Goal: Information Seeking & Learning: Learn about a topic

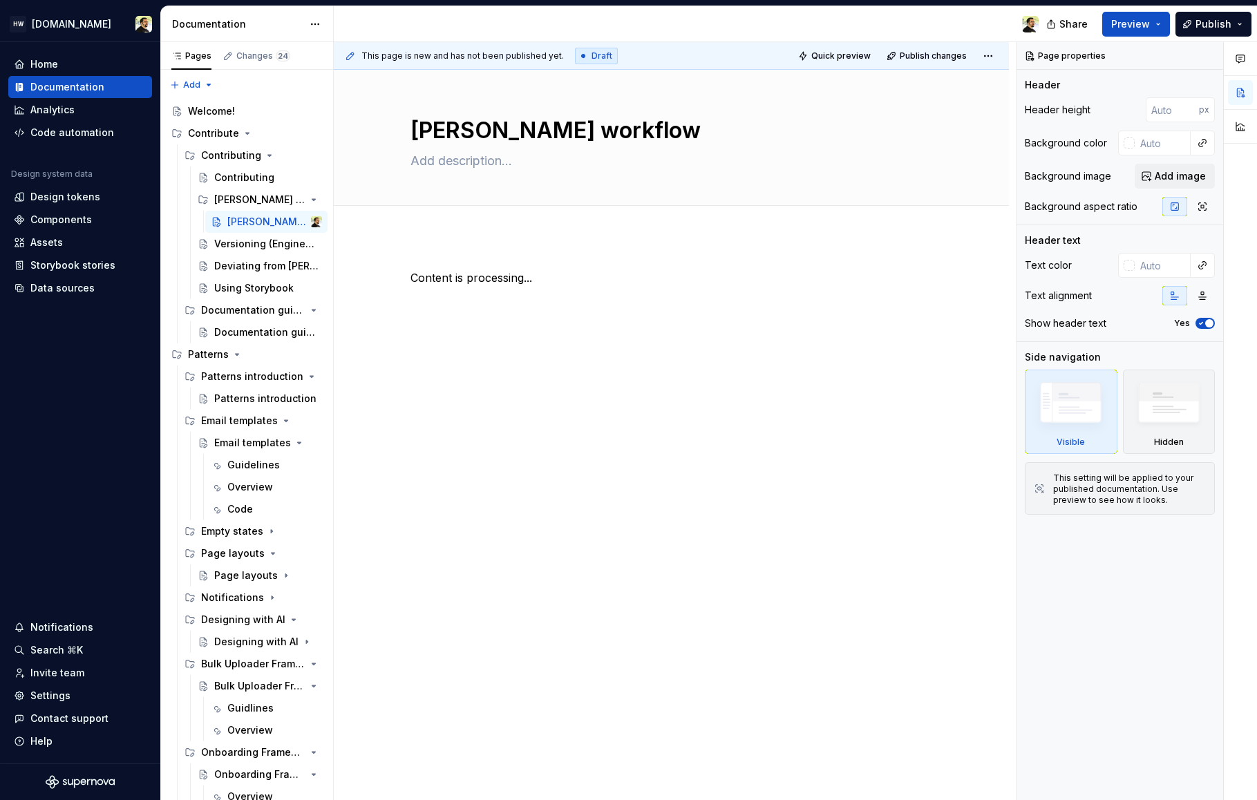
scroll to position [4, 0]
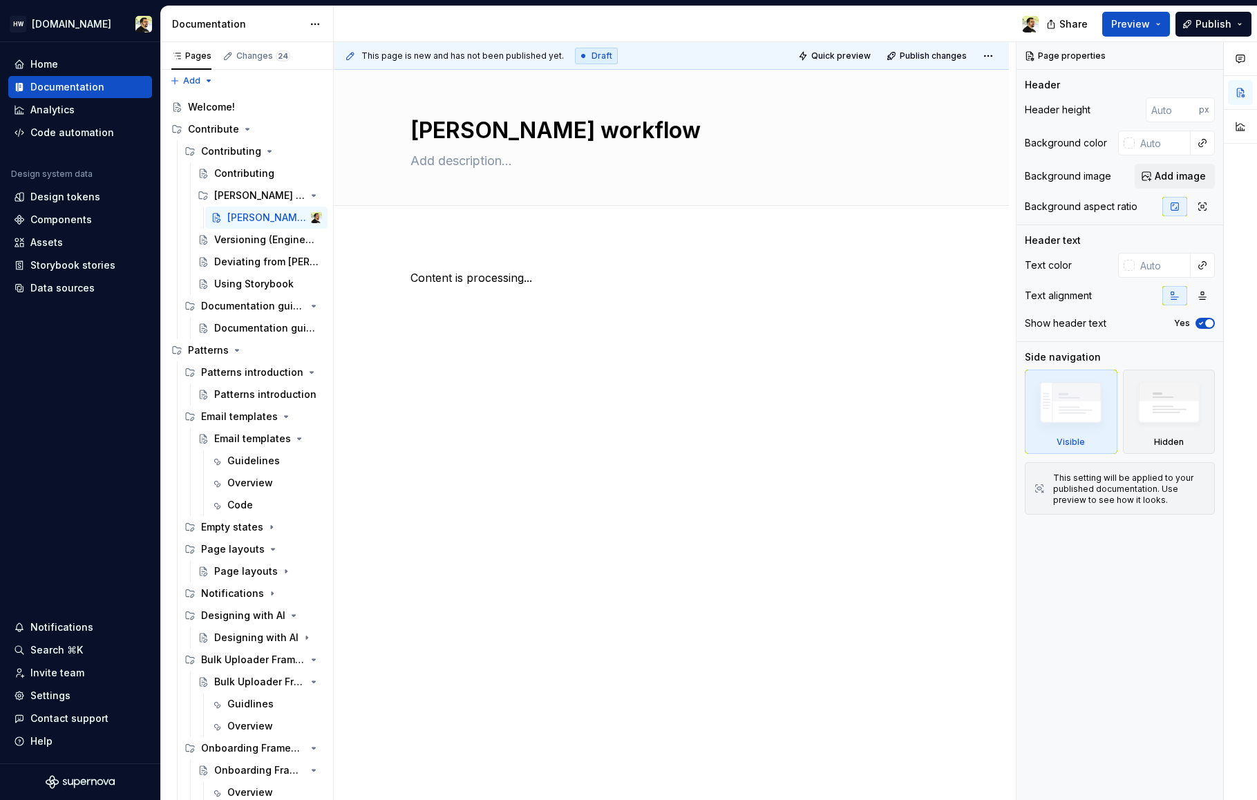
click at [455, 619] on div "[PERSON_NAME] workflow Edit header Content is processing..." at bounding box center [671, 435] width 675 height 731
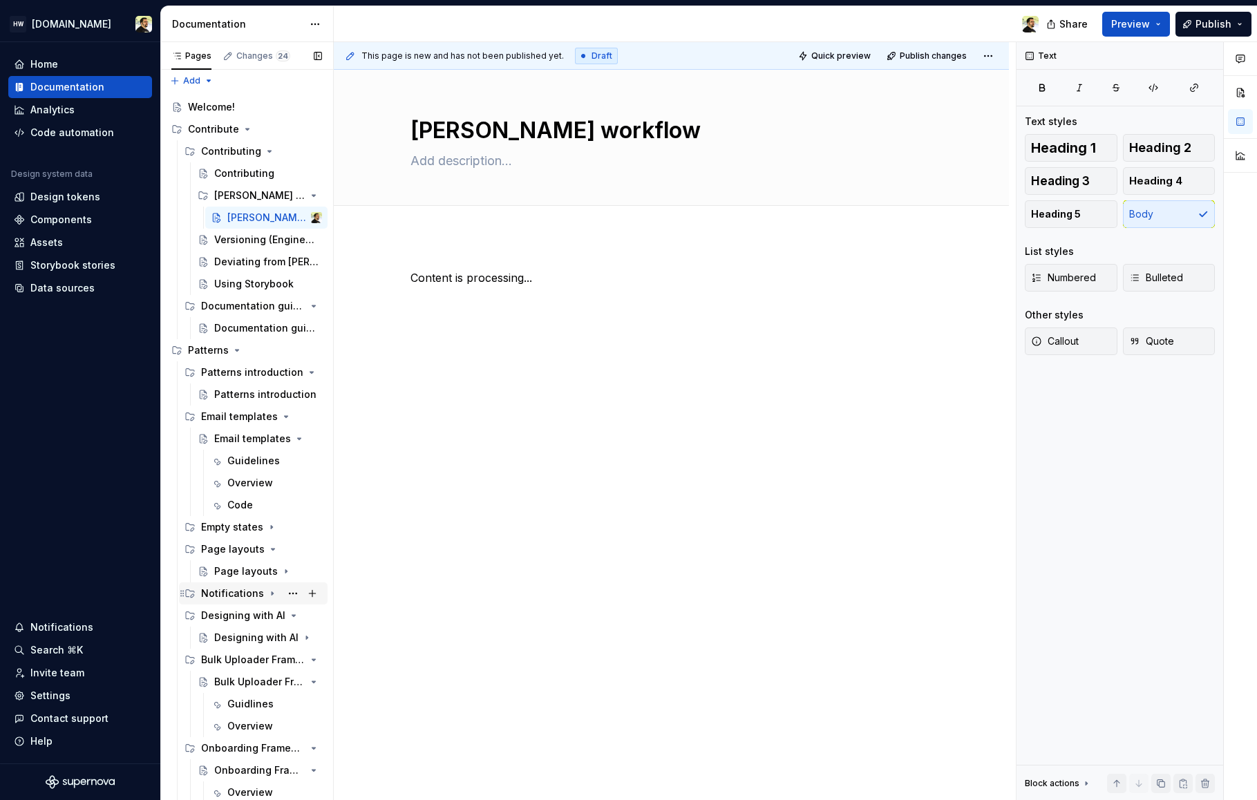
scroll to position [0, 0]
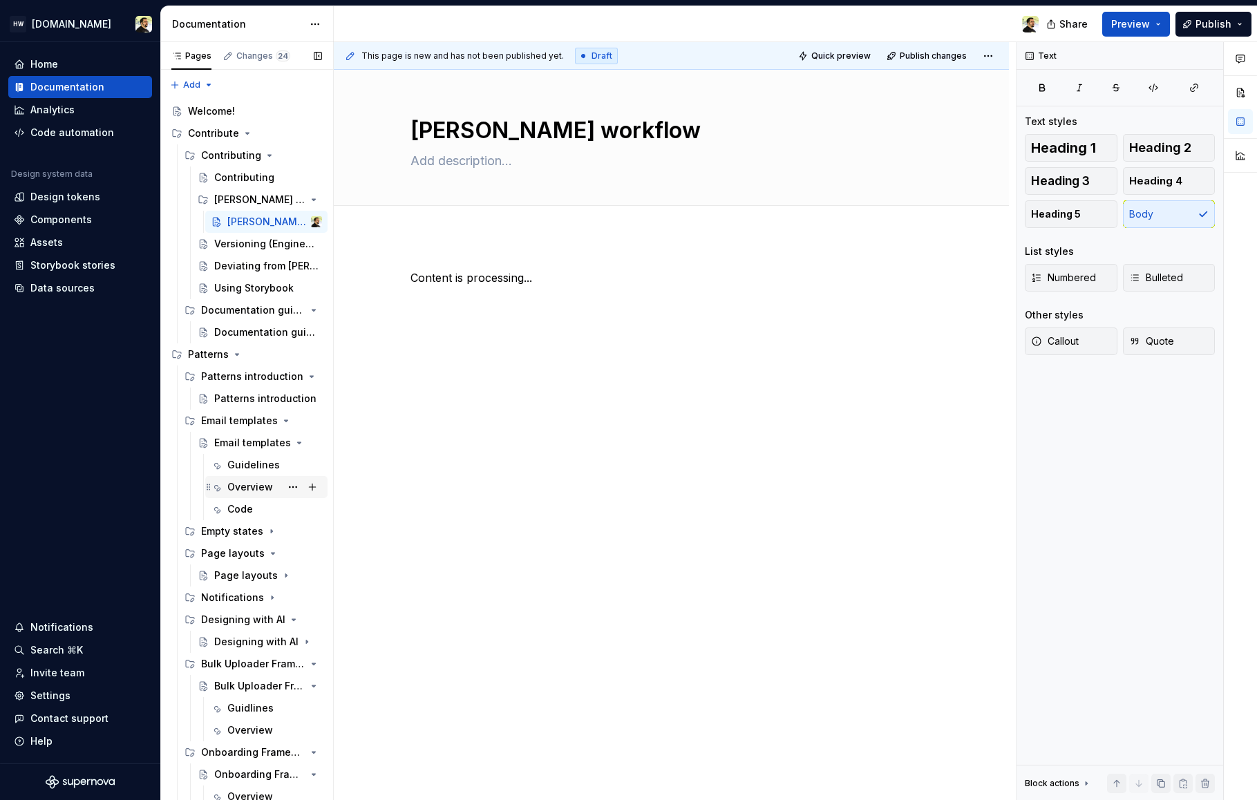
click at [233, 488] on div "Overview" at bounding box center [250, 487] width 46 height 14
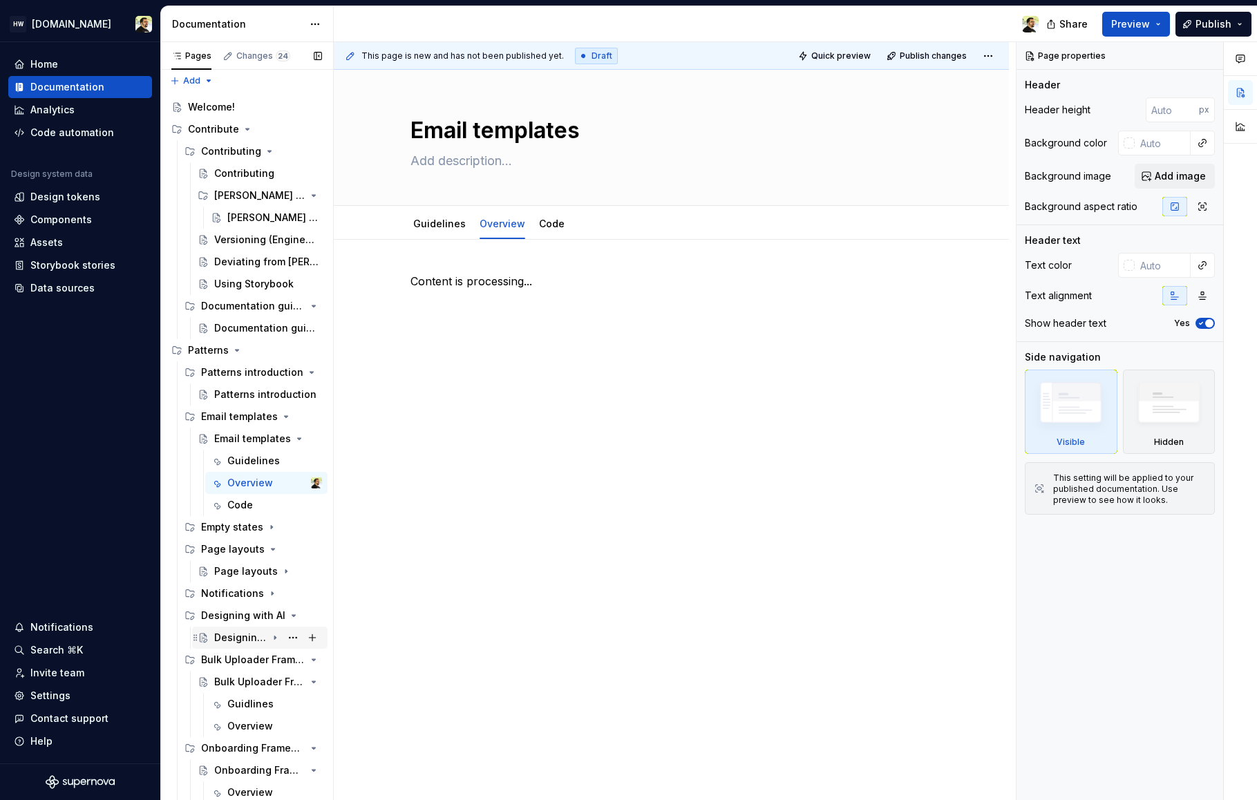
scroll to position [4, 0]
click at [246, 703] on div "Guidlines" at bounding box center [250, 704] width 46 height 14
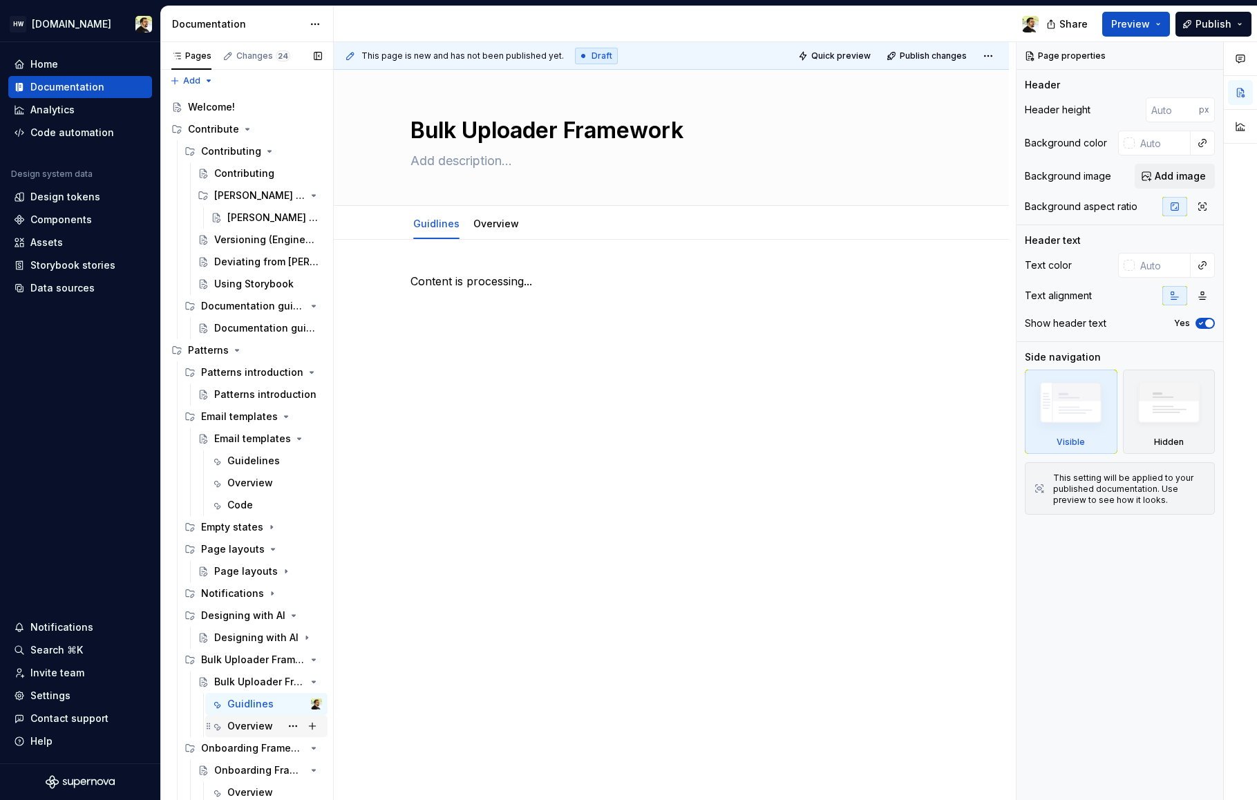
click at [244, 728] on div "Overview" at bounding box center [250, 726] width 46 height 14
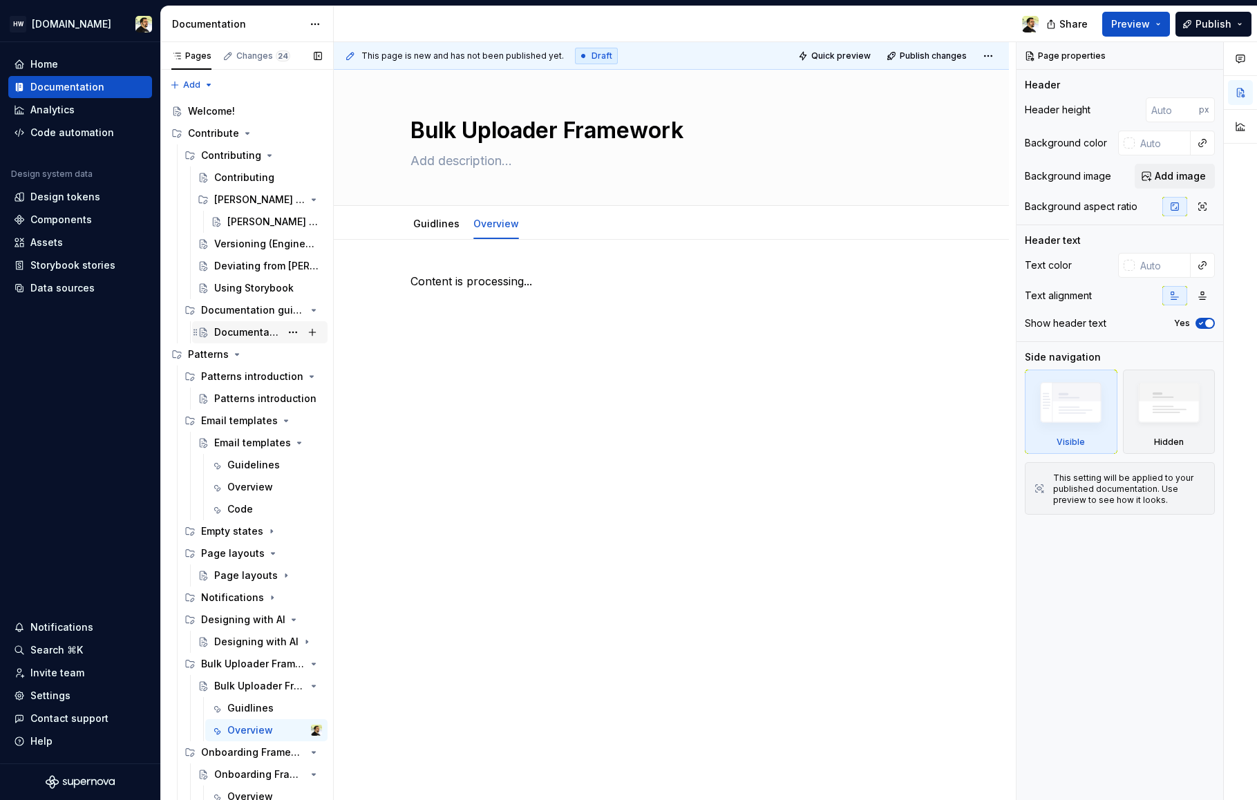
scroll to position [4, 0]
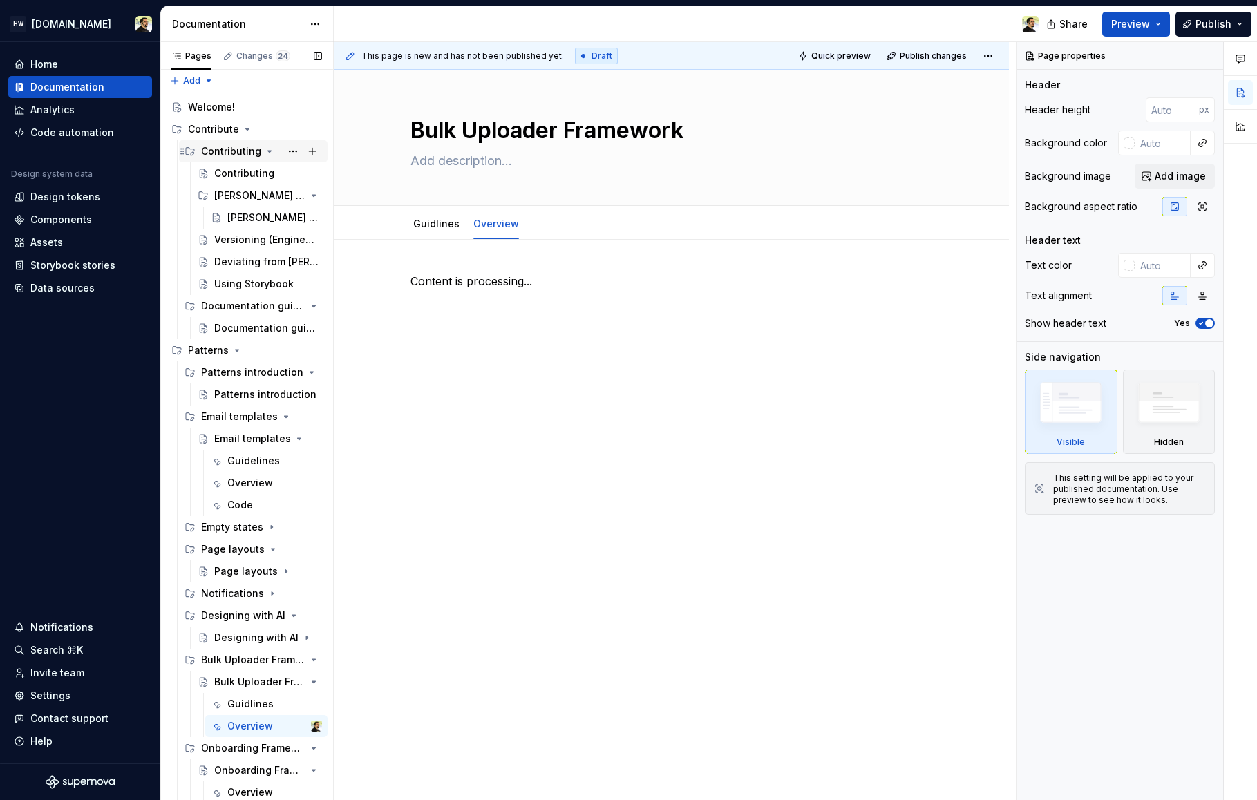
click at [243, 153] on div "Contributing" at bounding box center [231, 151] width 60 height 14
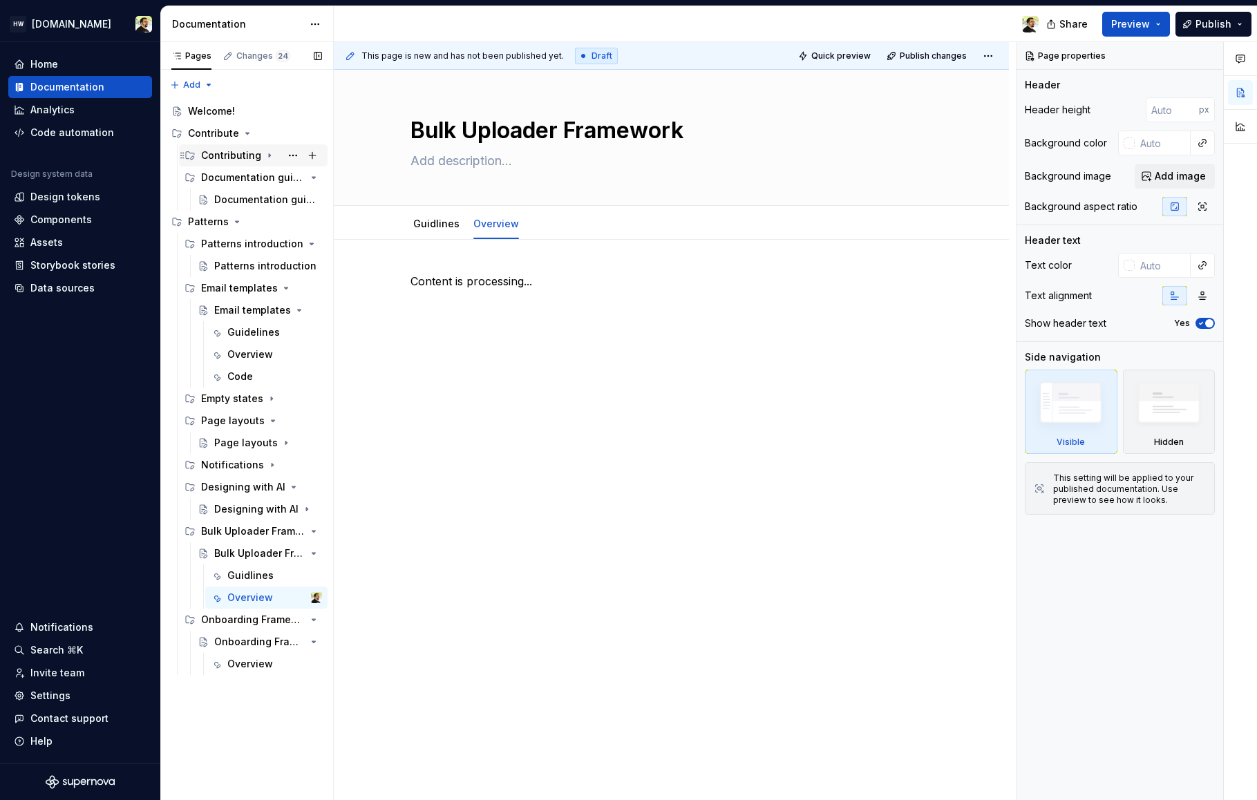
scroll to position [0, 0]
click at [238, 154] on div "Contributing" at bounding box center [231, 156] width 60 height 14
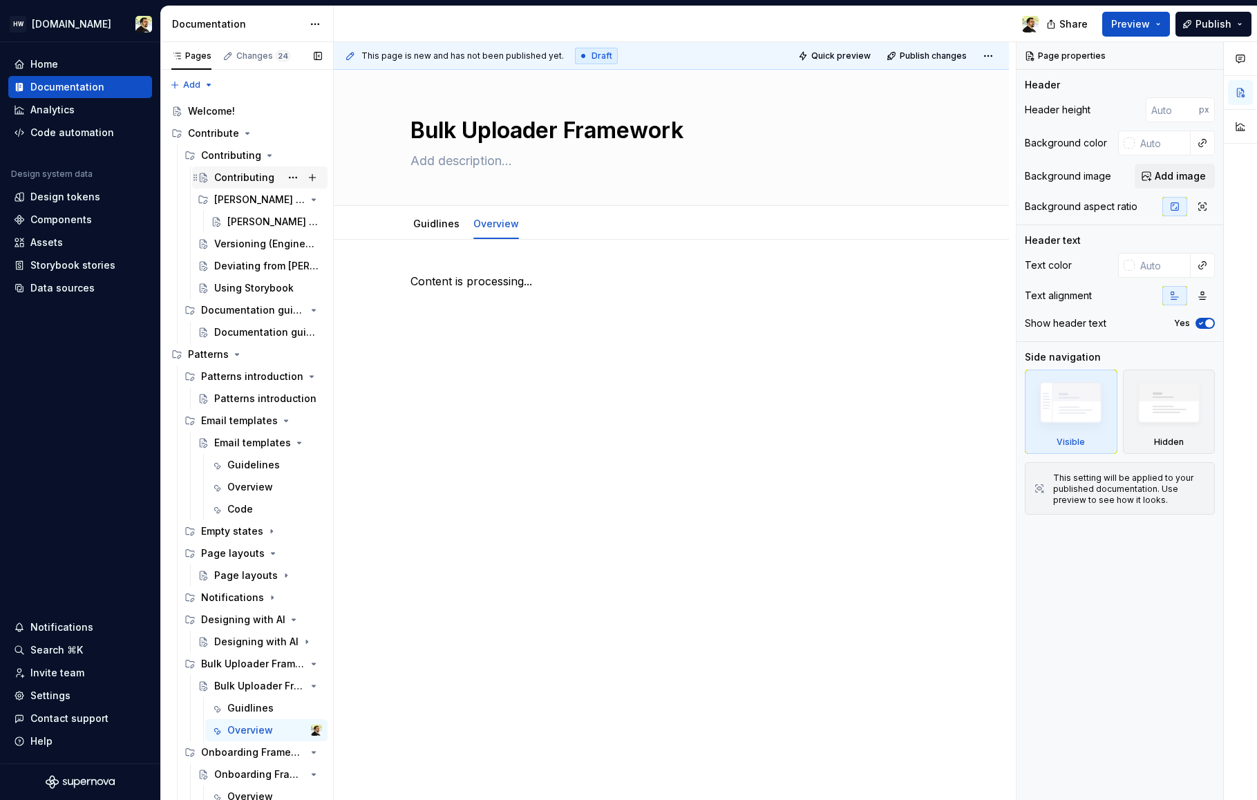
click at [229, 177] on div "Contributing" at bounding box center [244, 178] width 60 height 14
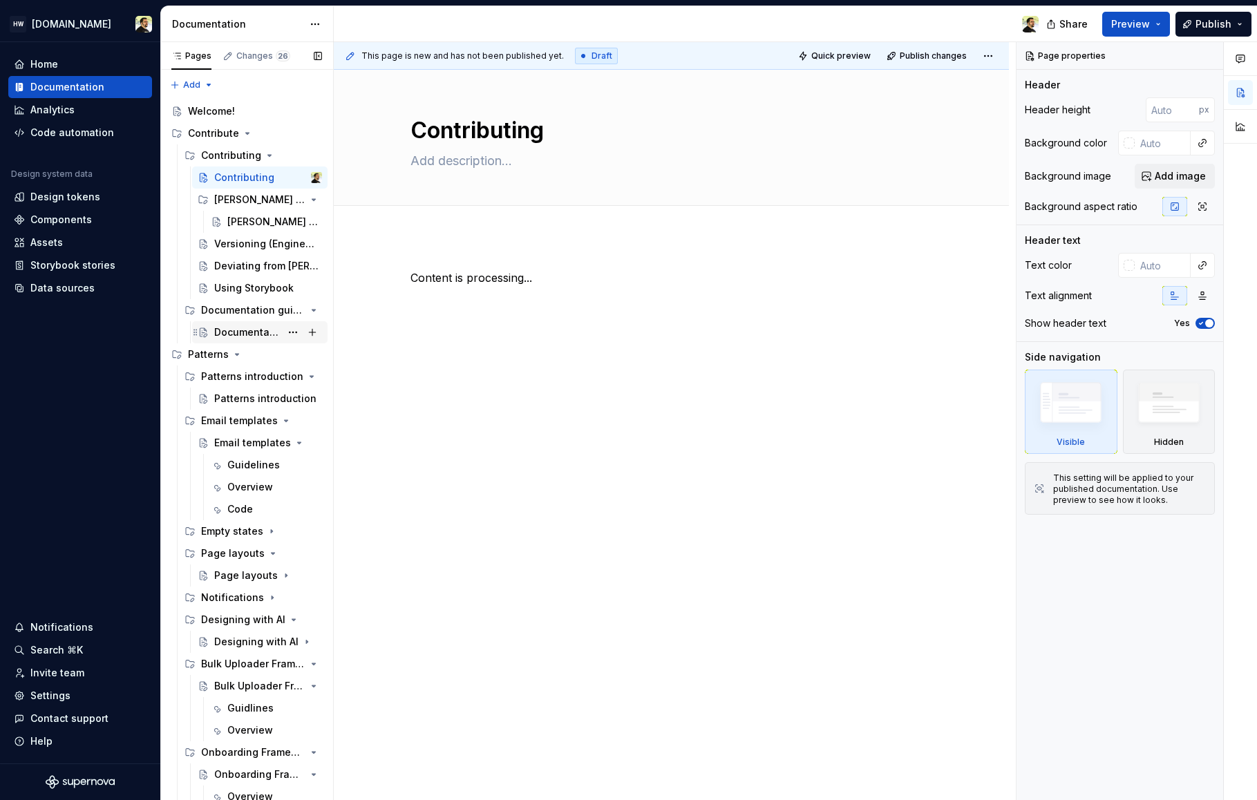
scroll to position [26, 0]
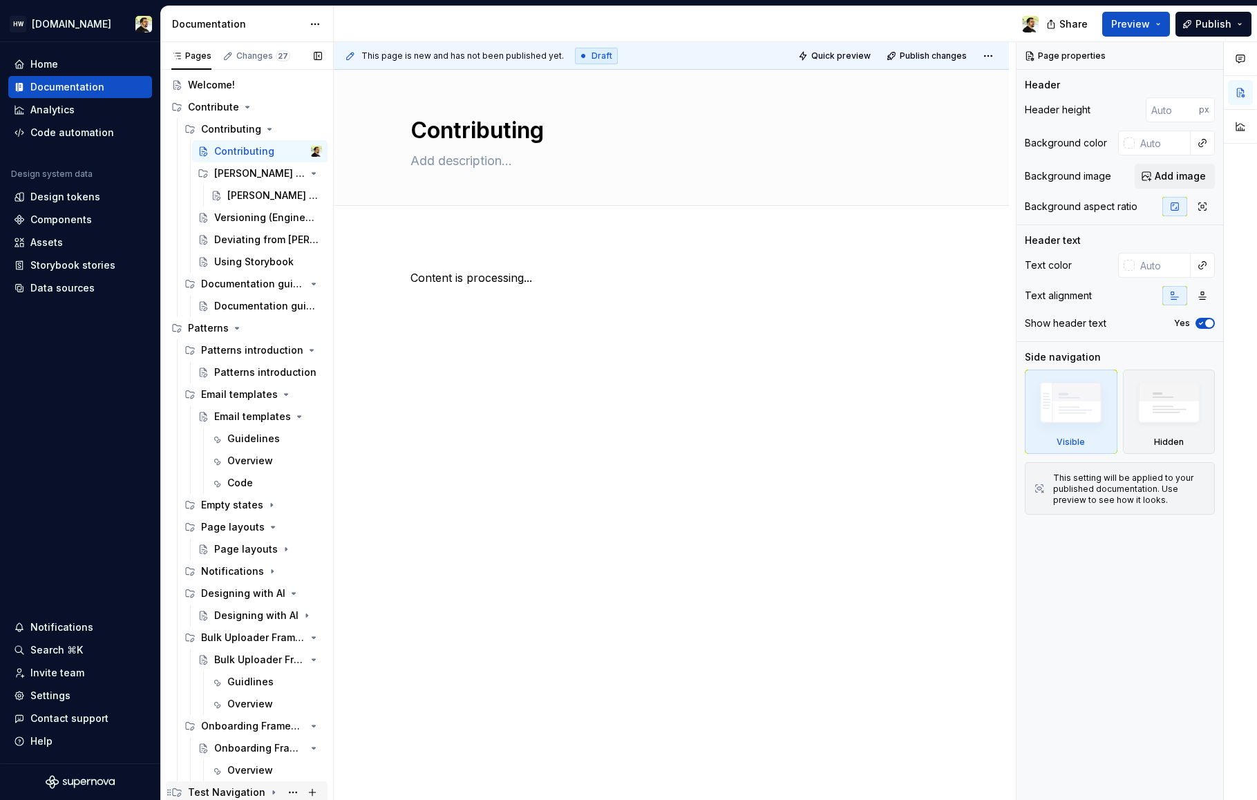
click at [256, 791] on div "Test Navigation" at bounding box center [226, 793] width 77 height 14
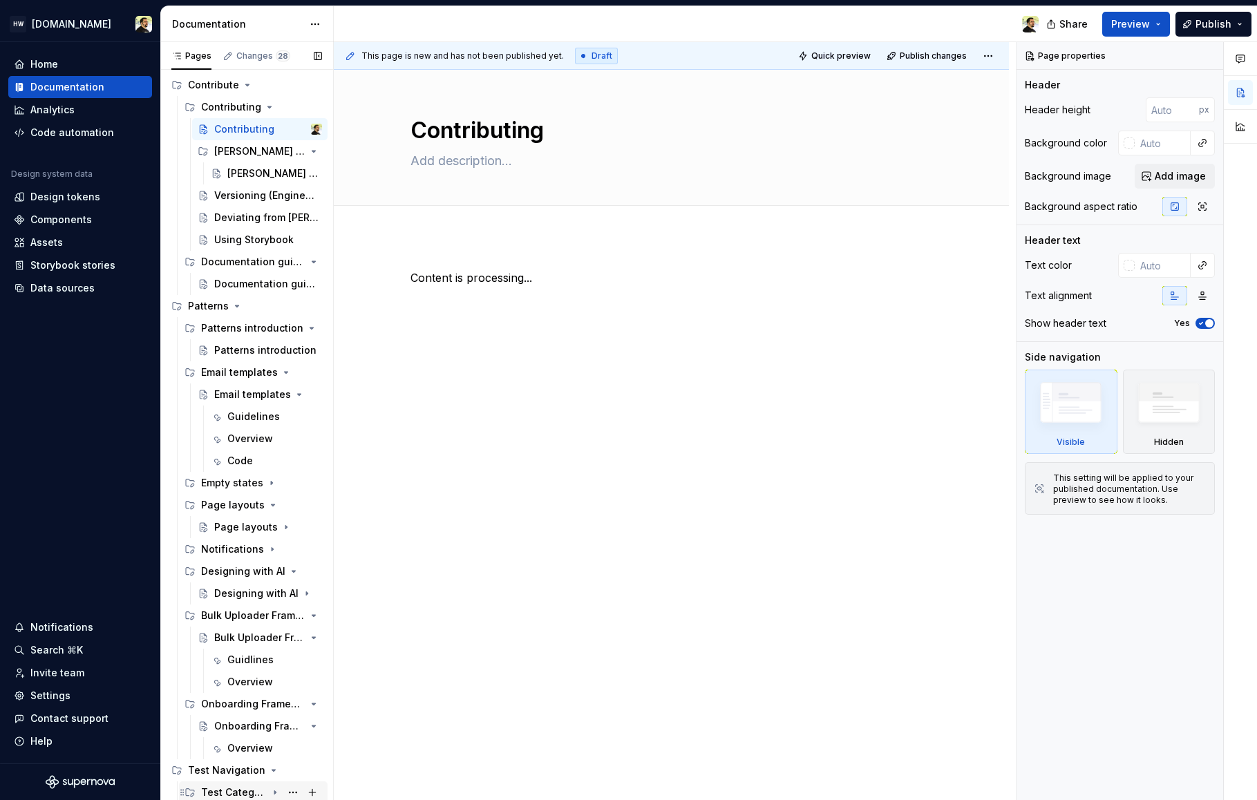
click at [252, 795] on div "Test Category" at bounding box center [234, 793] width 66 height 14
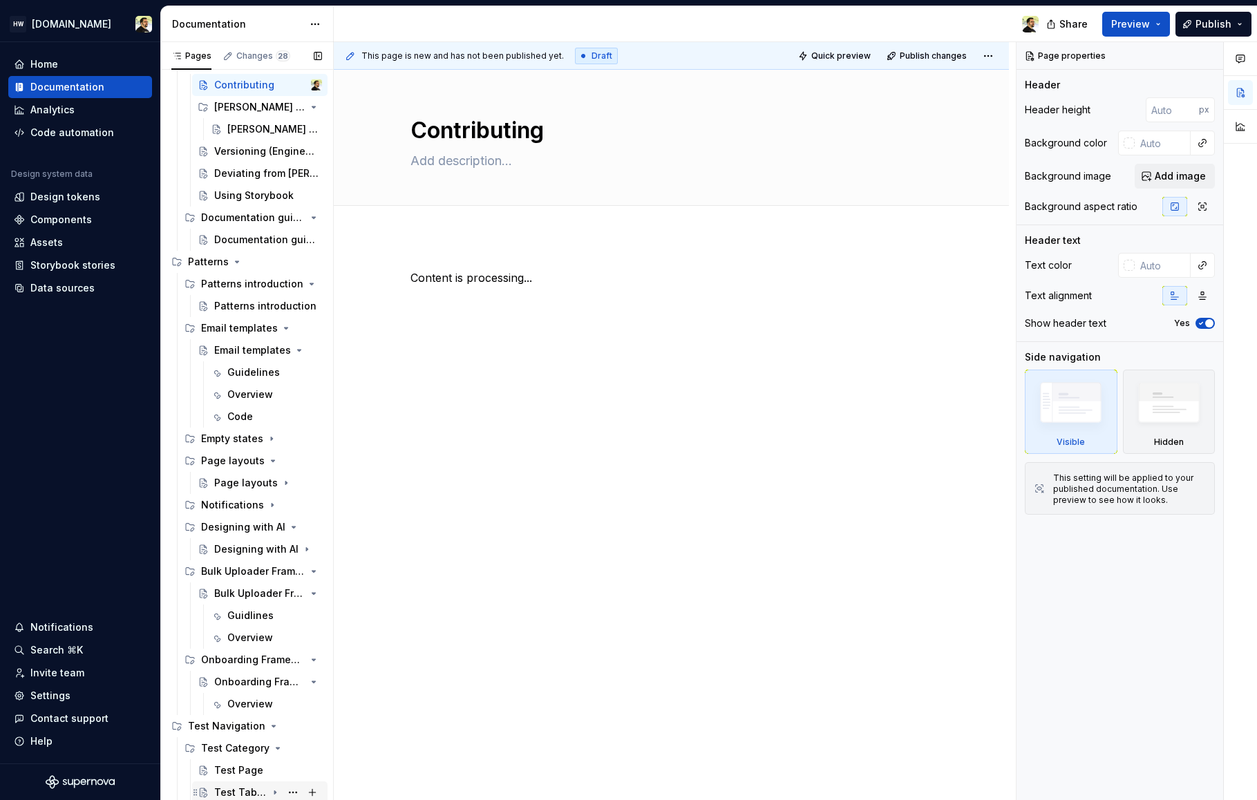
click at [248, 798] on div "Test Tabbed Page" at bounding box center [240, 793] width 53 height 14
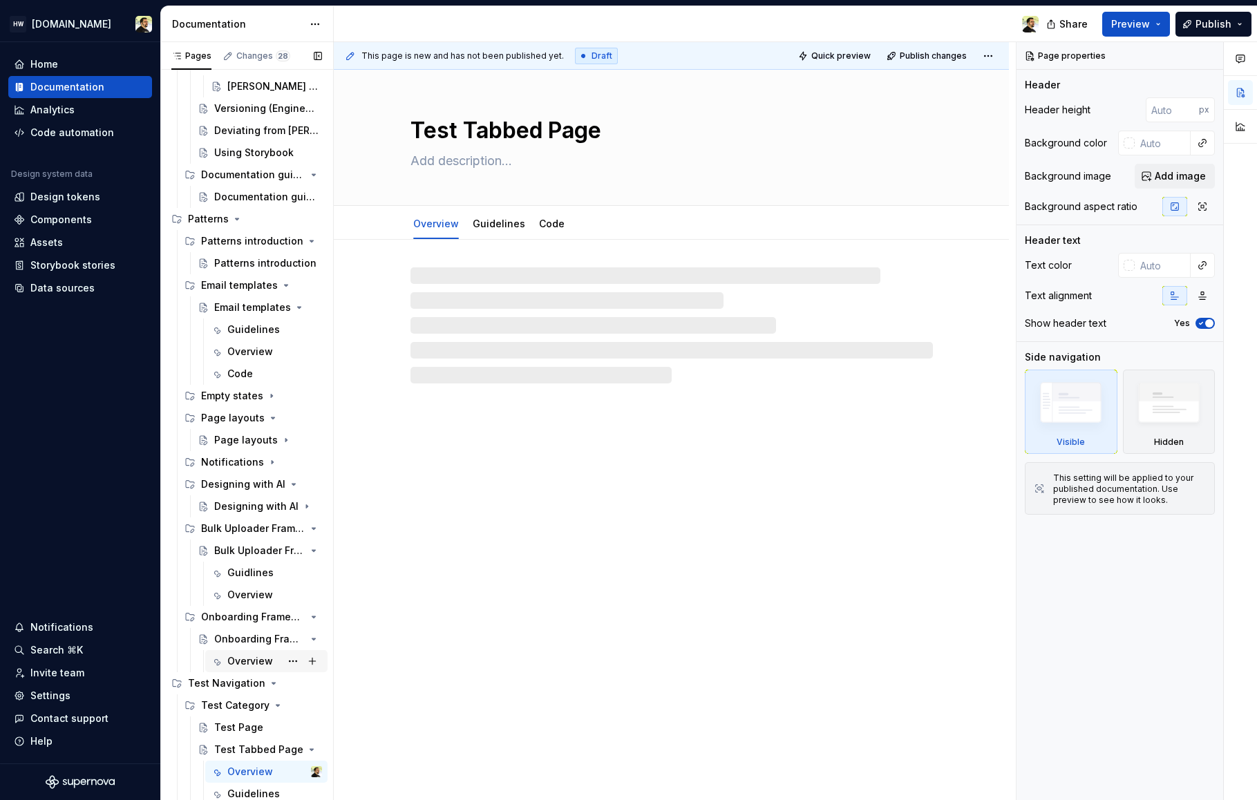
scroll to position [159, 0]
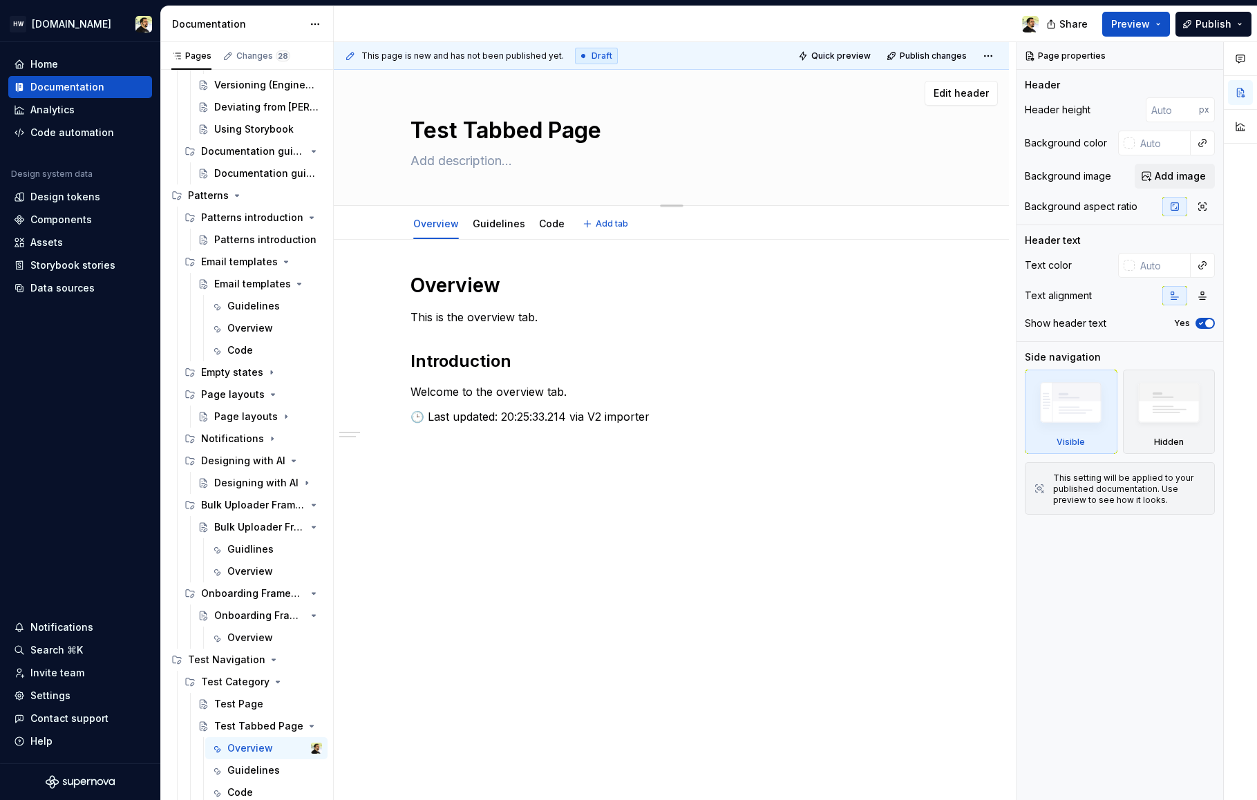
click at [546, 138] on div "Test Tabbed Page" at bounding box center [672, 137] width 523 height 135
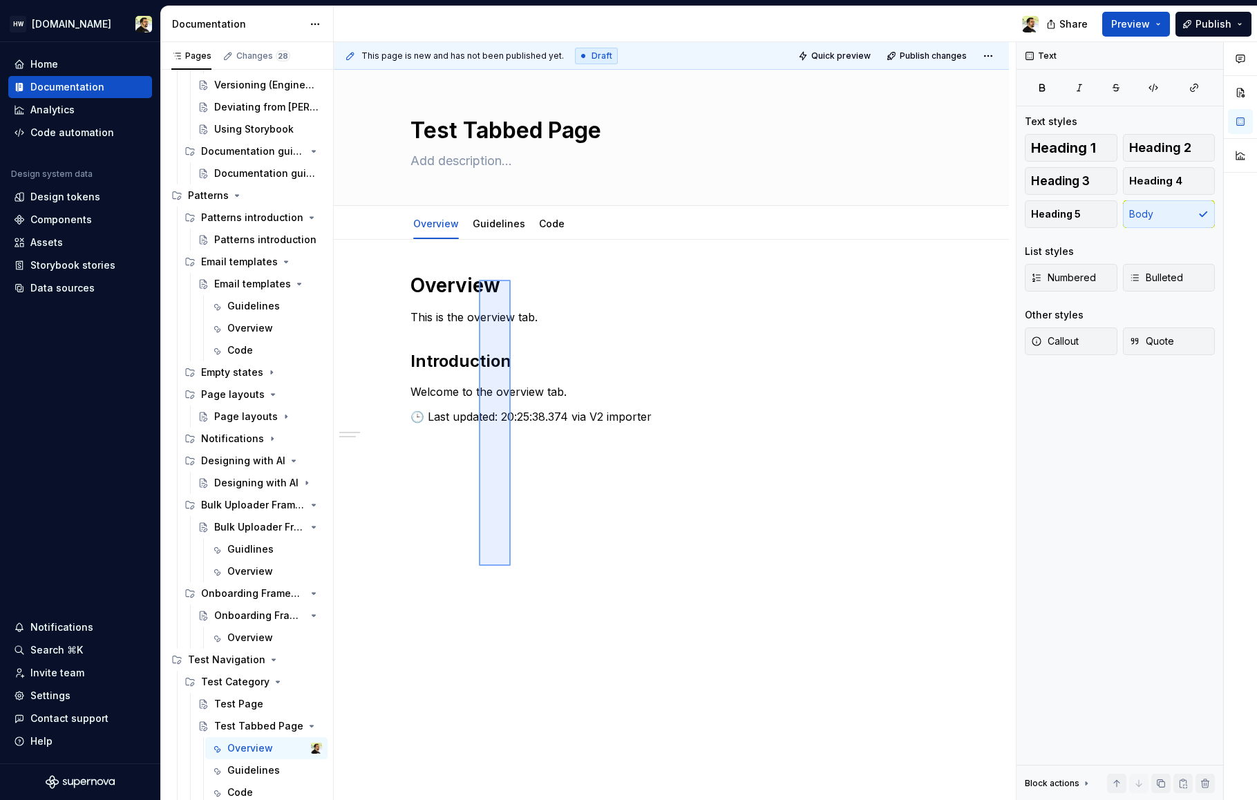
drag, startPoint x: 479, startPoint y: 566, endPoint x: 511, endPoint y: 280, distance: 287.9
click at [511, 280] on div "This page is new and has not been published yet. Draft Quick preview Publish ch…" at bounding box center [675, 421] width 682 height 759
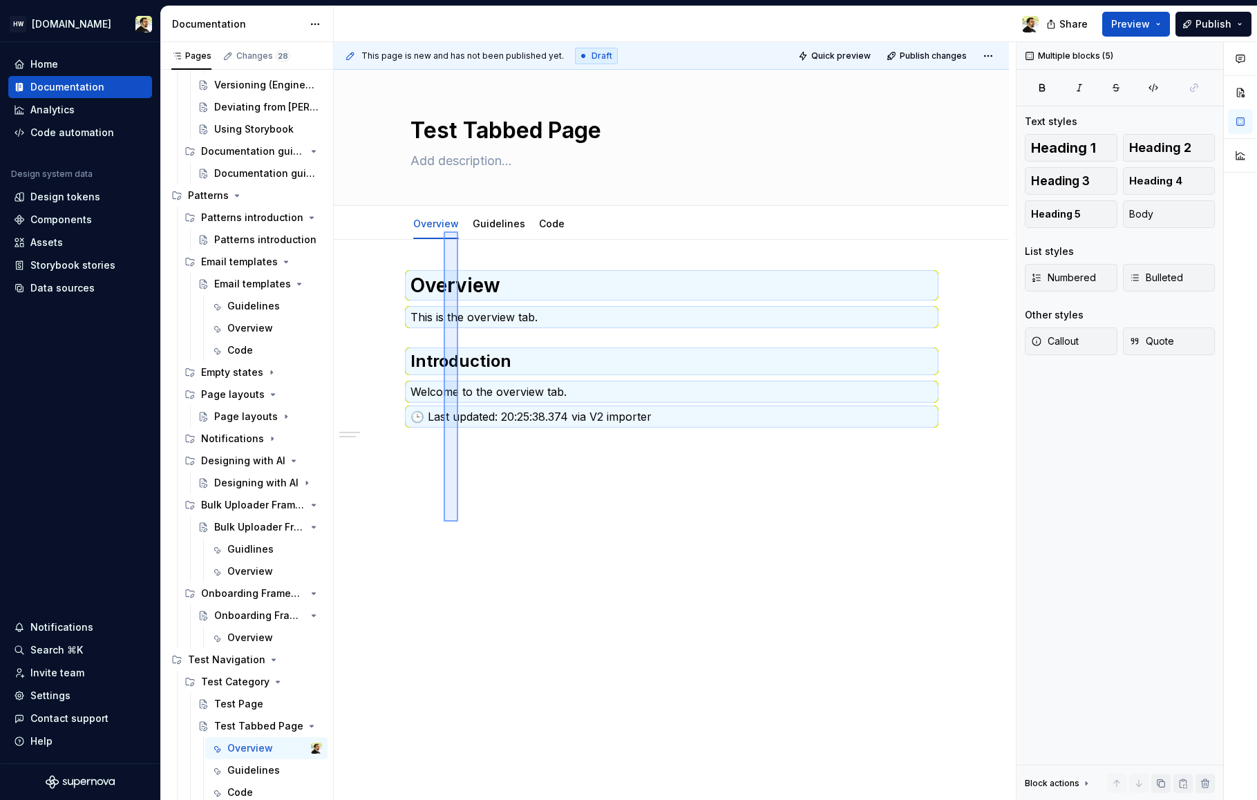
drag, startPoint x: 458, startPoint y: 247, endPoint x: 458, endPoint y: 232, distance: 15.9
click at [458, 232] on div "This page is new and has not been published yet. Draft Quick preview Publish ch…" at bounding box center [675, 421] width 682 height 759
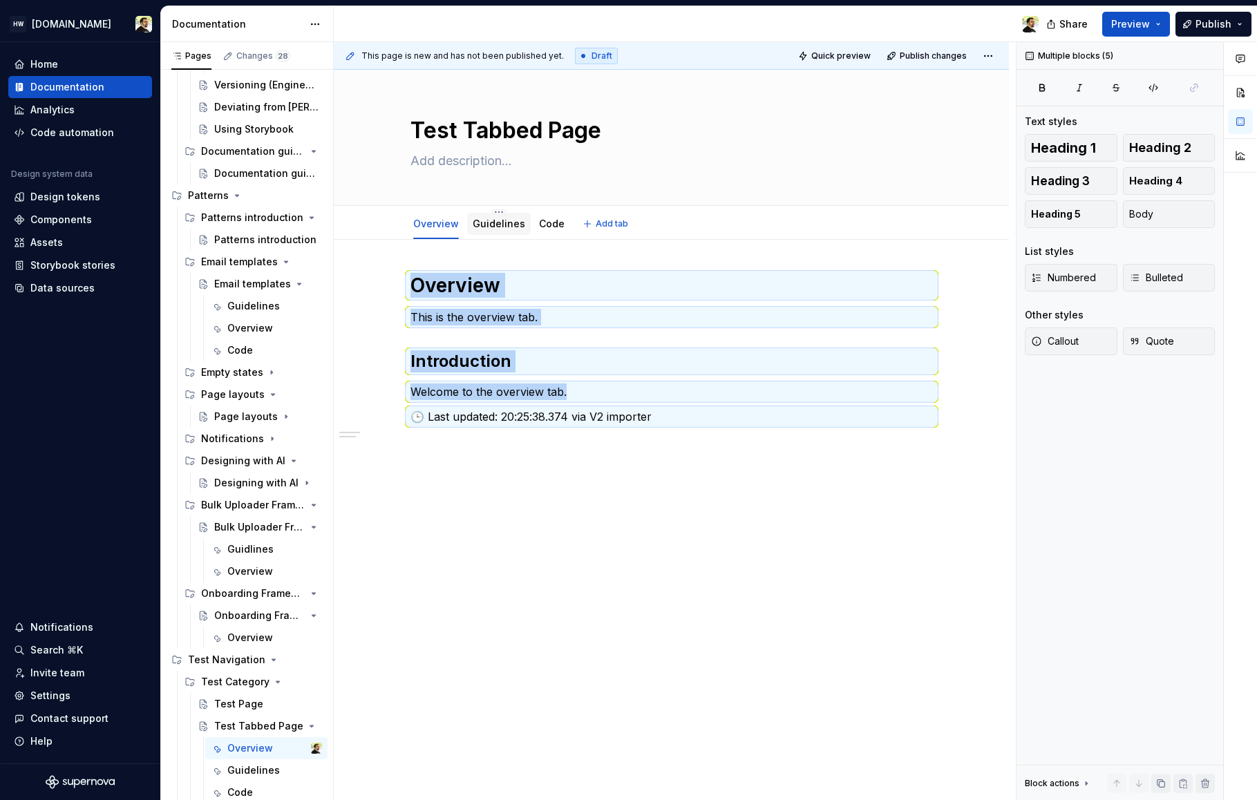
click at [502, 223] on link "Guidelines" at bounding box center [499, 224] width 53 height 12
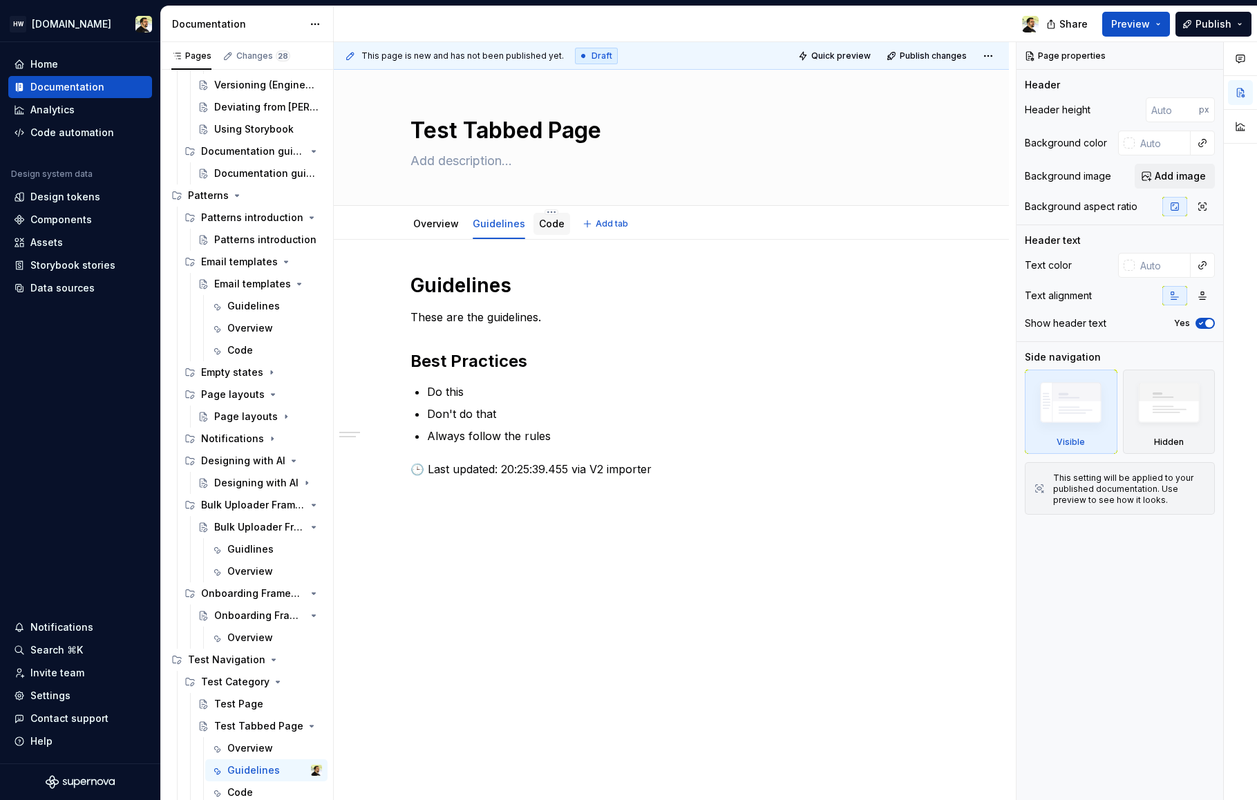
click at [545, 227] on link "Code" at bounding box center [552, 224] width 26 height 12
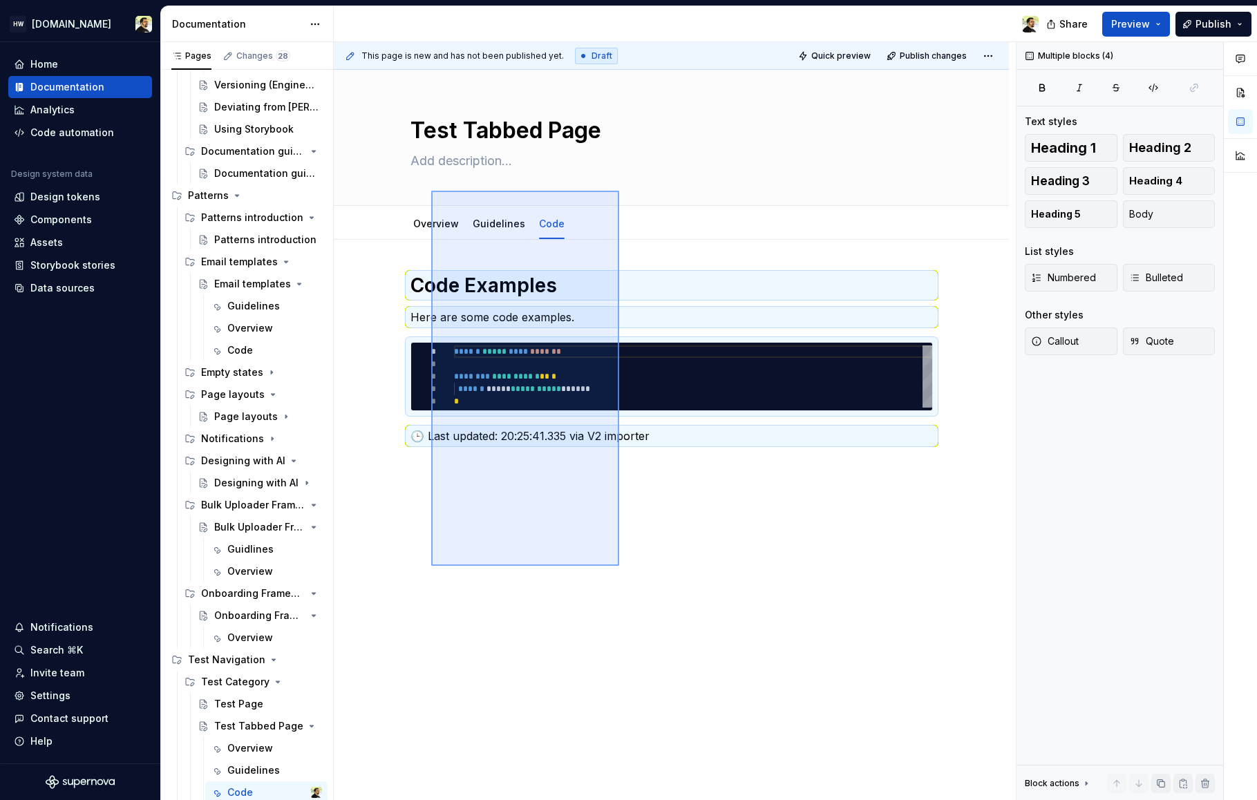
drag, startPoint x: 431, startPoint y: 566, endPoint x: 637, endPoint y: 504, distance: 214.5
click at [637, 499] on div "**********" at bounding box center [675, 421] width 682 height 759
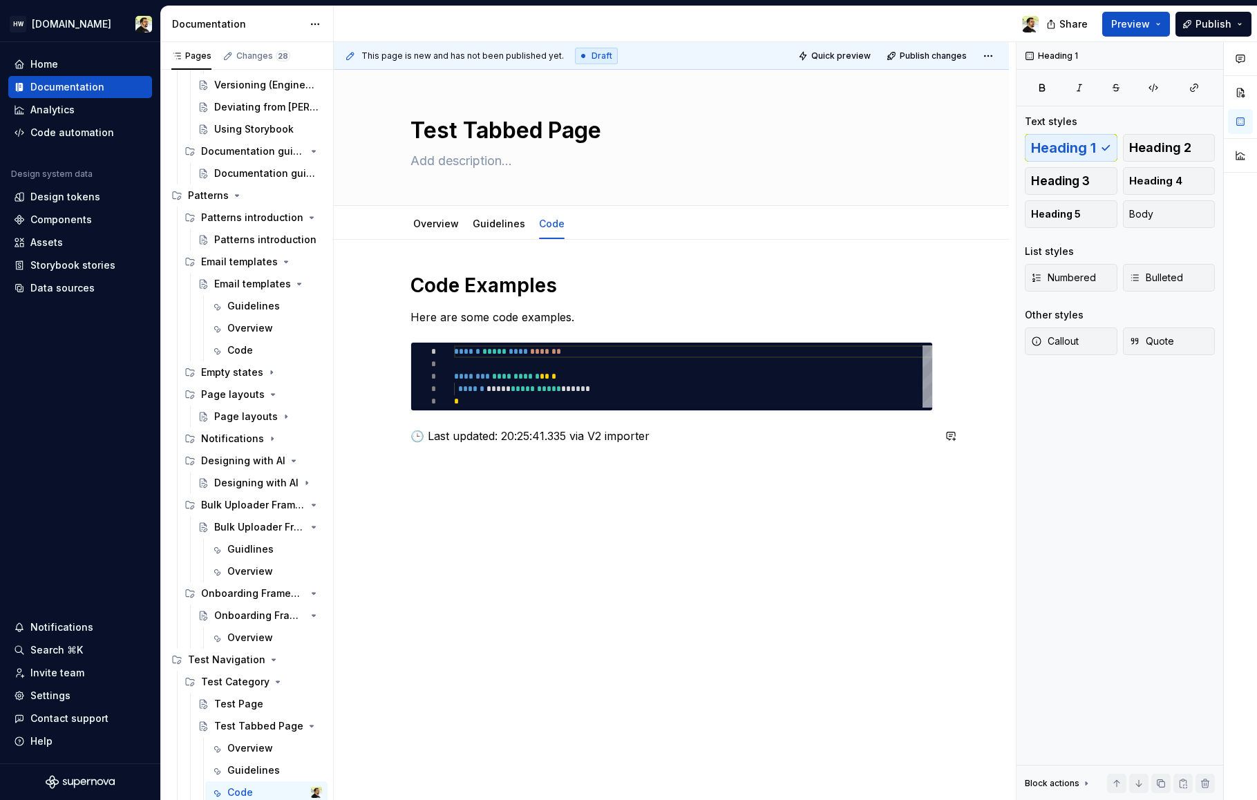
click at [637, 504] on div "**********" at bounding box center [671, 470] width 675 height 461
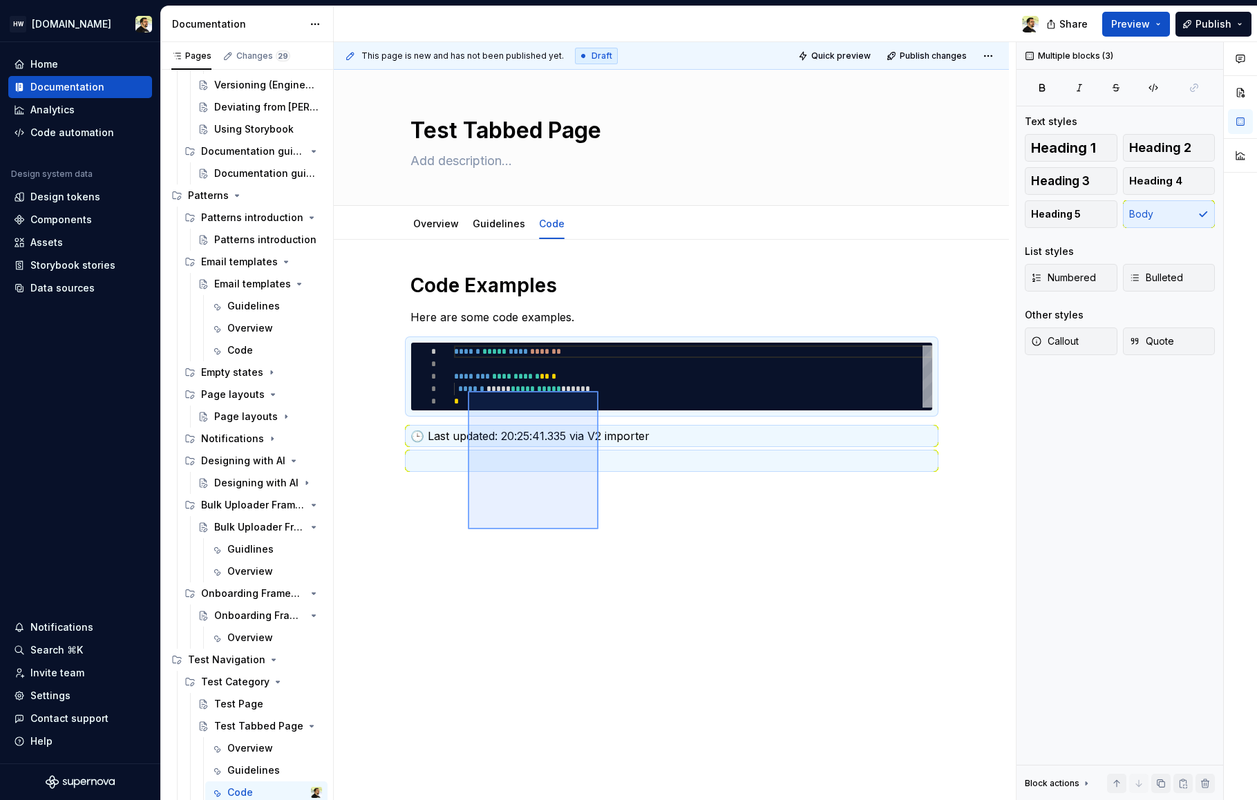
drag, startPoint x: 468, startPoint y: 511, endPoint x: 601, endPoint y: 536, distance: 134.9
click at [601, 527] on div "**********" at bounding box center [675, 421] width 682 height 759
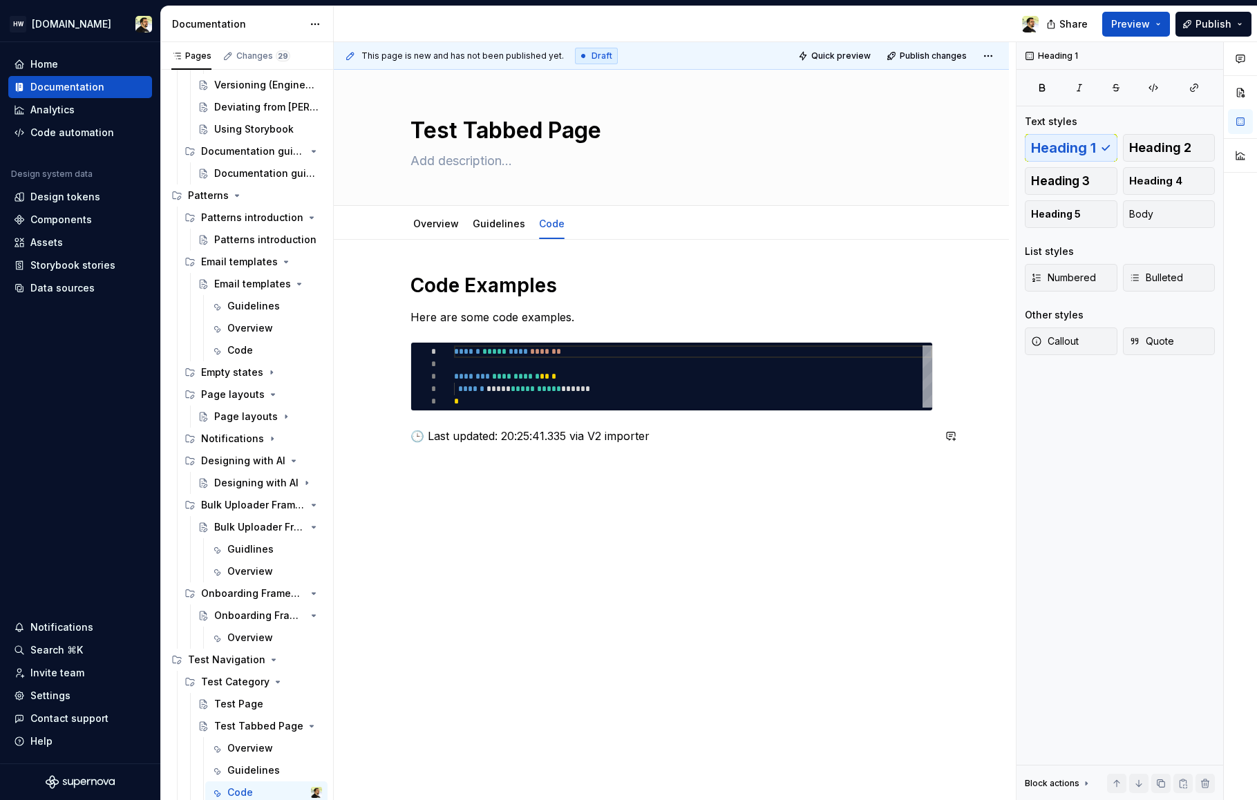
click at [601, 536] on div "**********" at bounding box center [671, 483] width 675 height 486
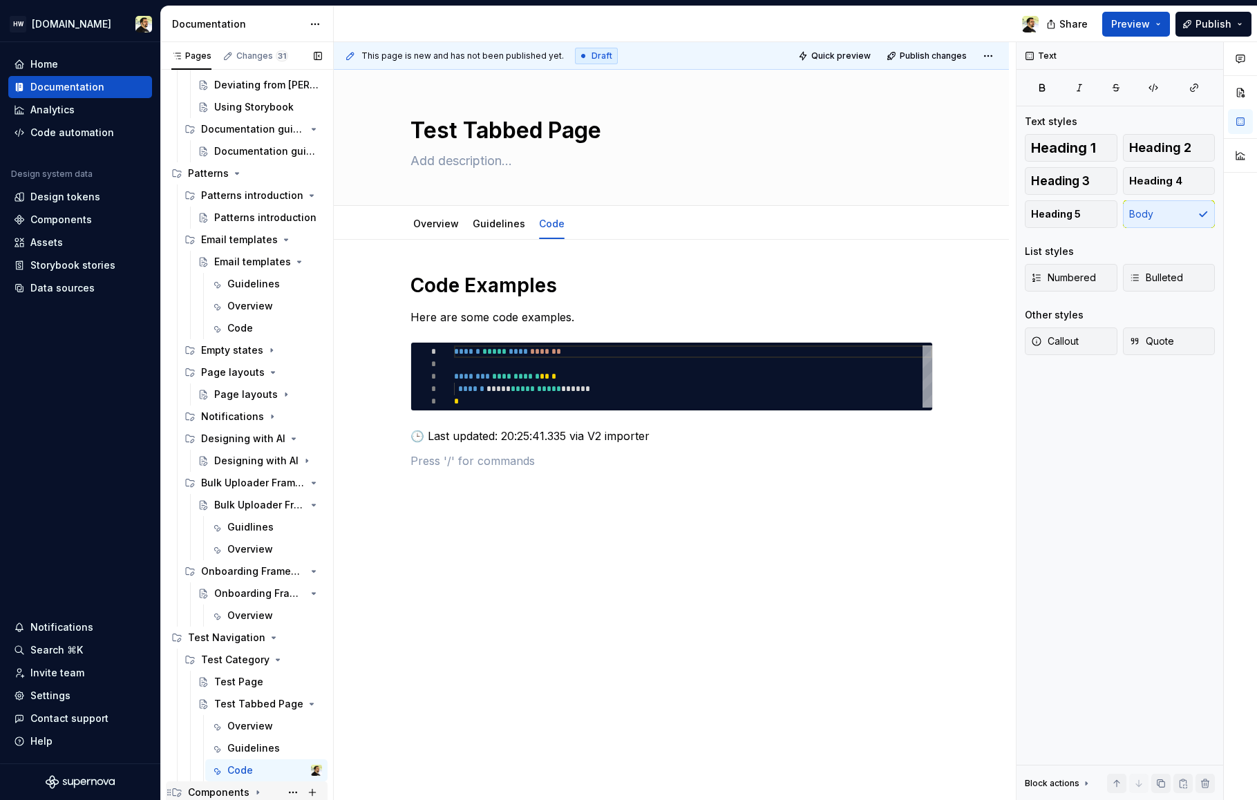
click at [232, 793] on div "Components" at bounding box center [219, 793] width 62 height 14
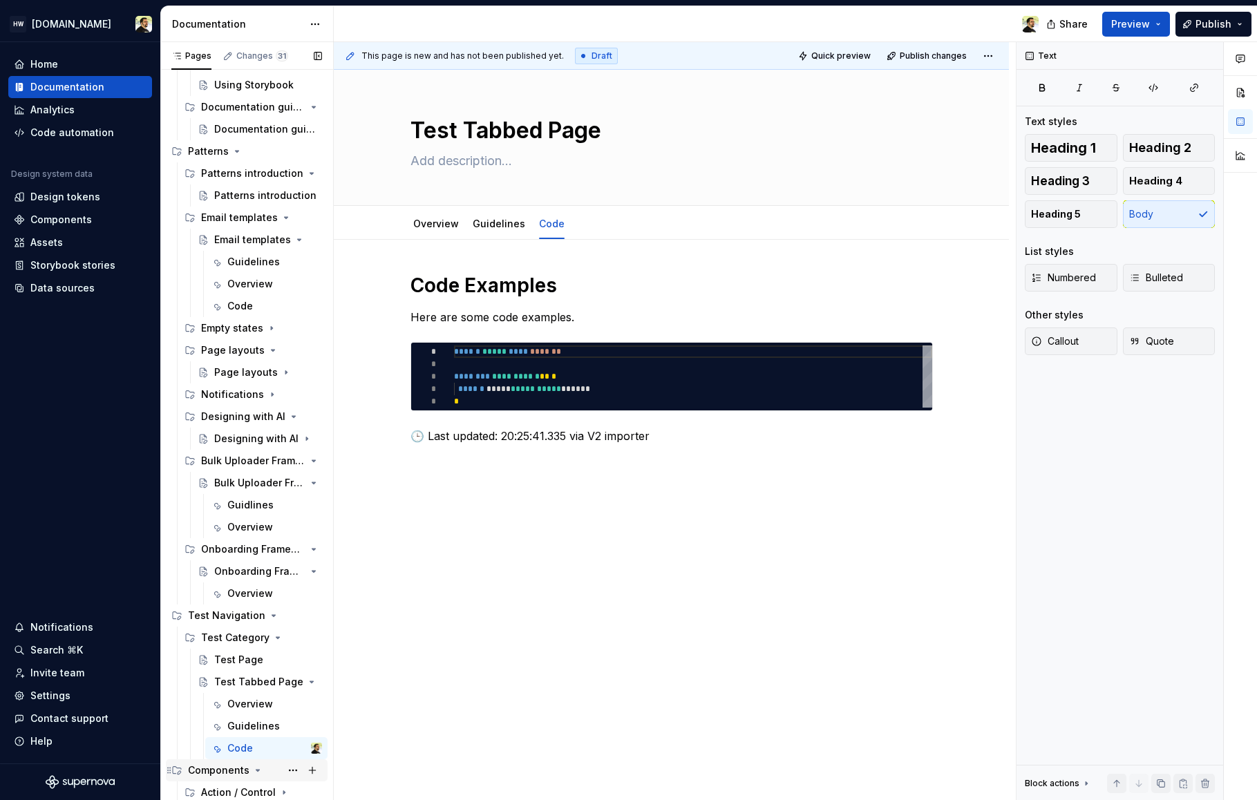
click at [232, 794] on div "Action / Control" at bounding box center [238, 793] width 75 height 14
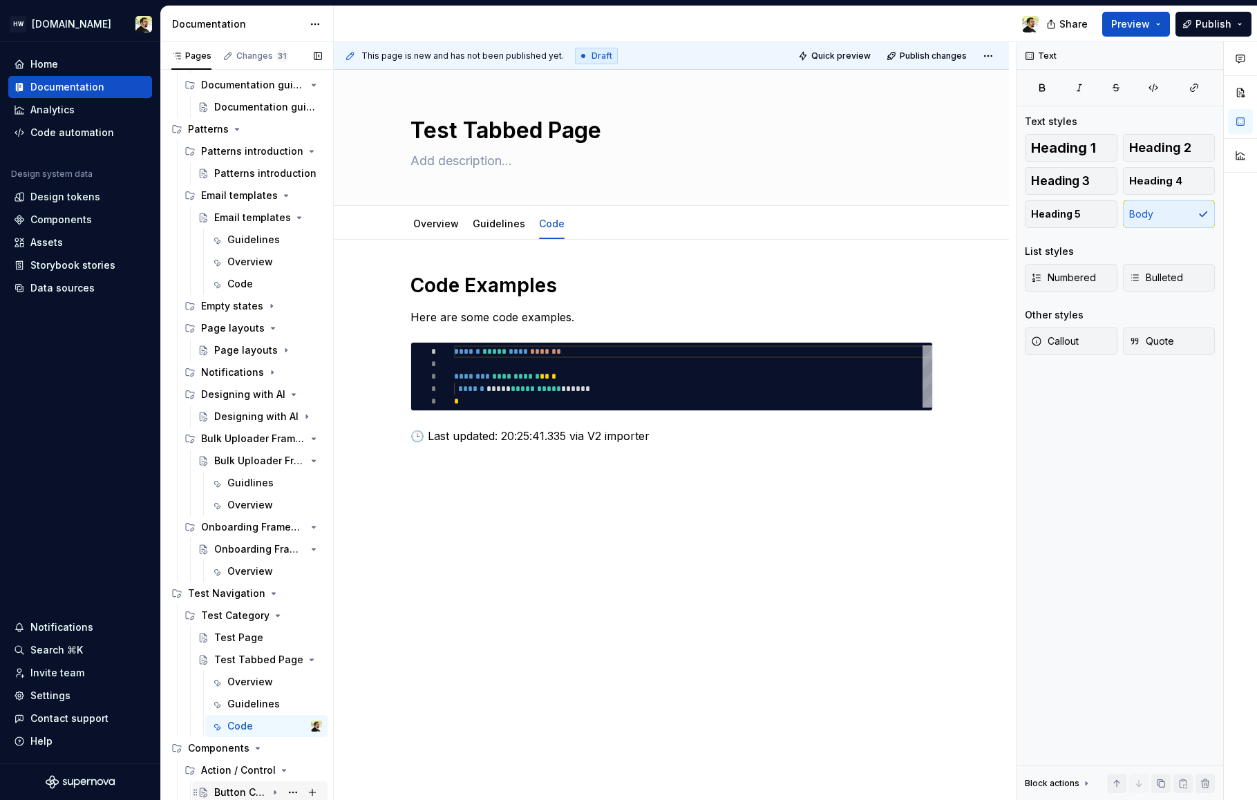
click at [231, 796] on div "Button Callout" at bounding box center [240, 793] width 53 height 14
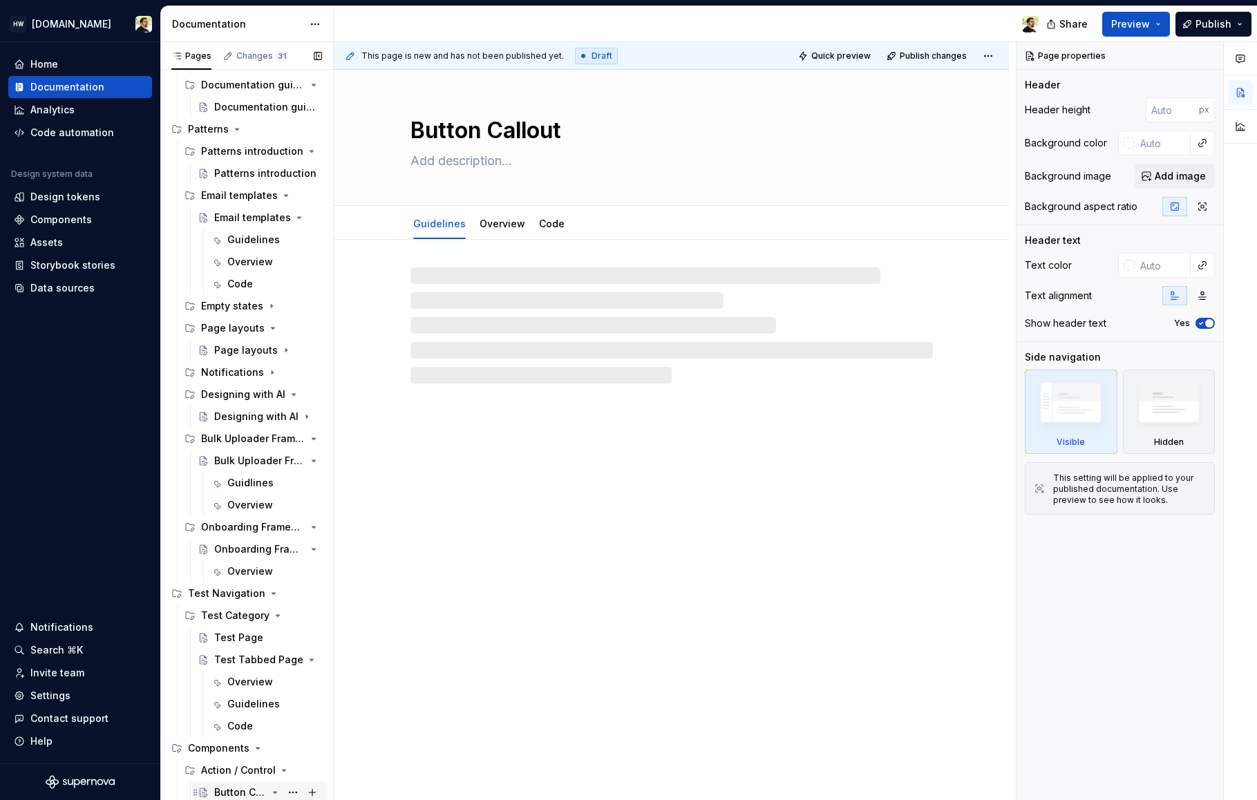
scroll to position [292, 0]
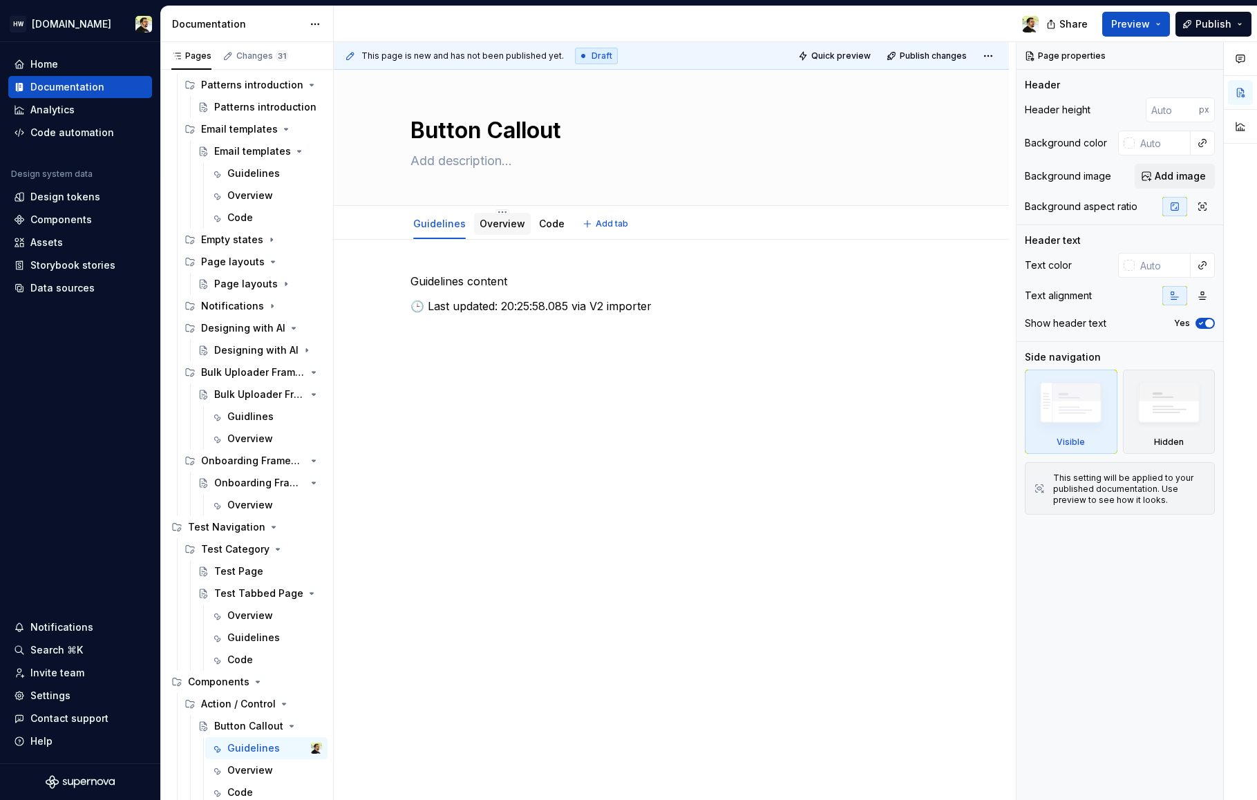
click at [499, 227] on link "Overview" at bounding box center [503, 224] width 46 height 12
click at [243, 221] on div "Code" at bounding box center [240, 218] width 26 height 14
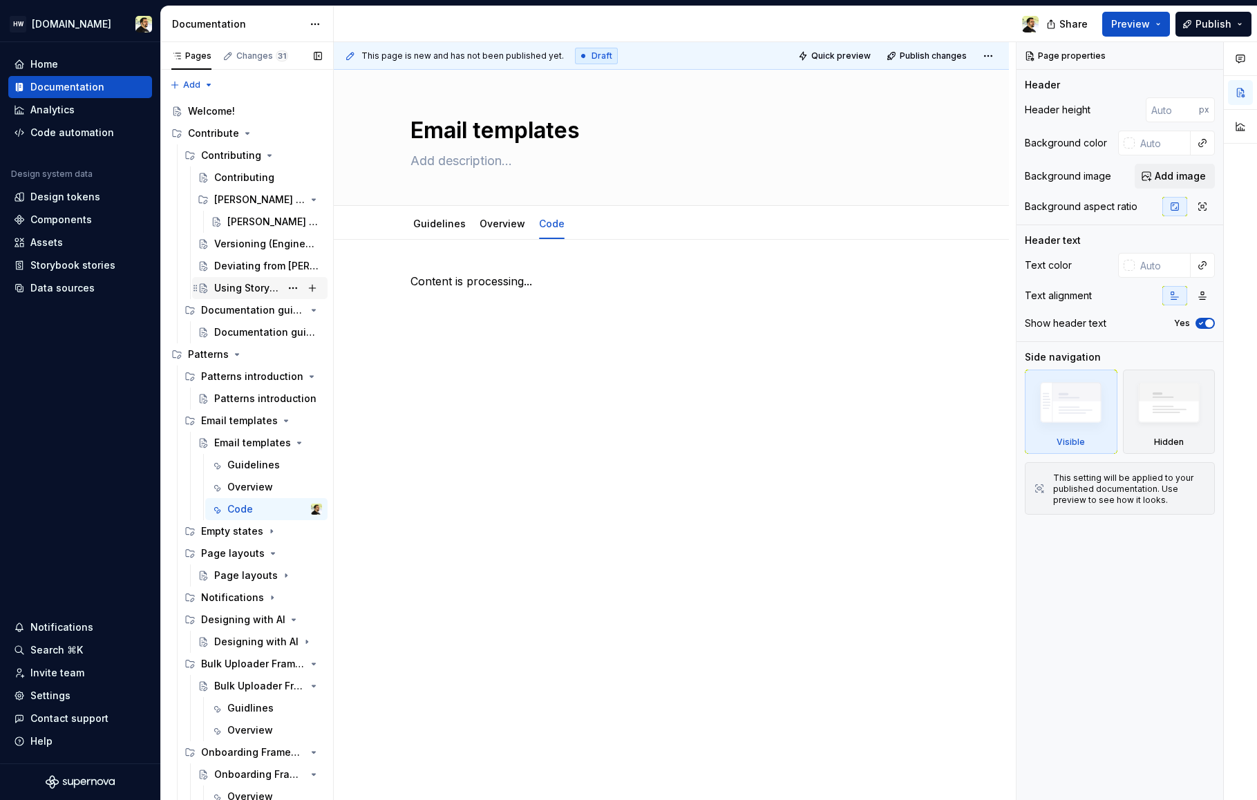
click at [236, 290] on div "Using Storybook" at bounding box center [247, 288] width 66 height 14
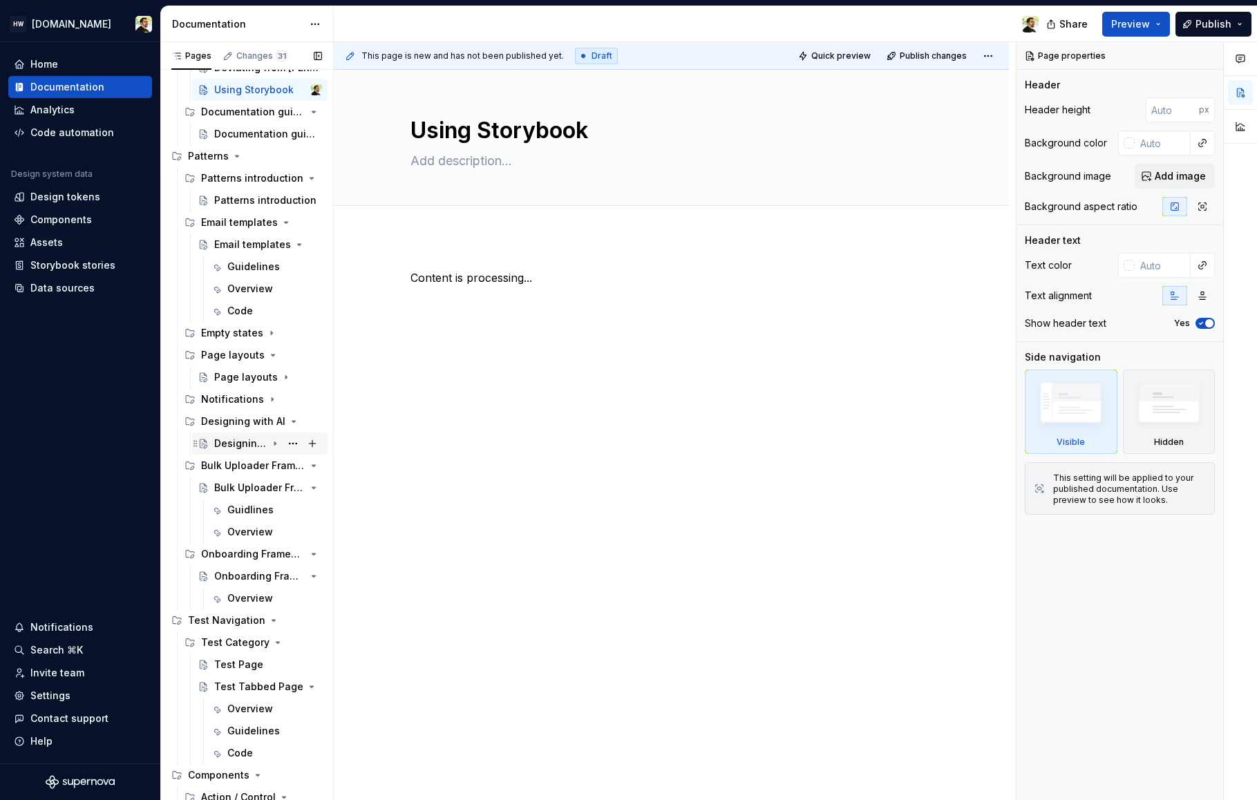
scroll to position [292, 0]
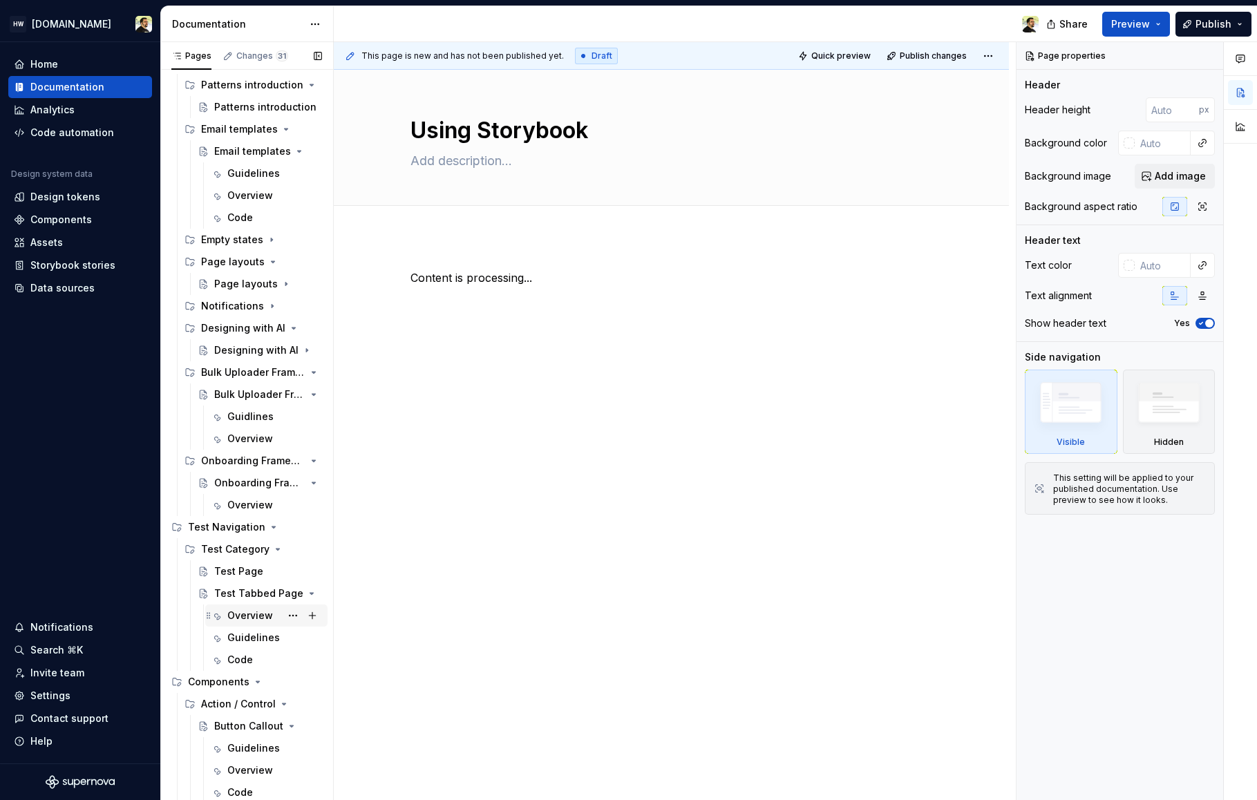
click at [224, 614] on div "Overview" at bounding box center [266, 615] width 111 height 19
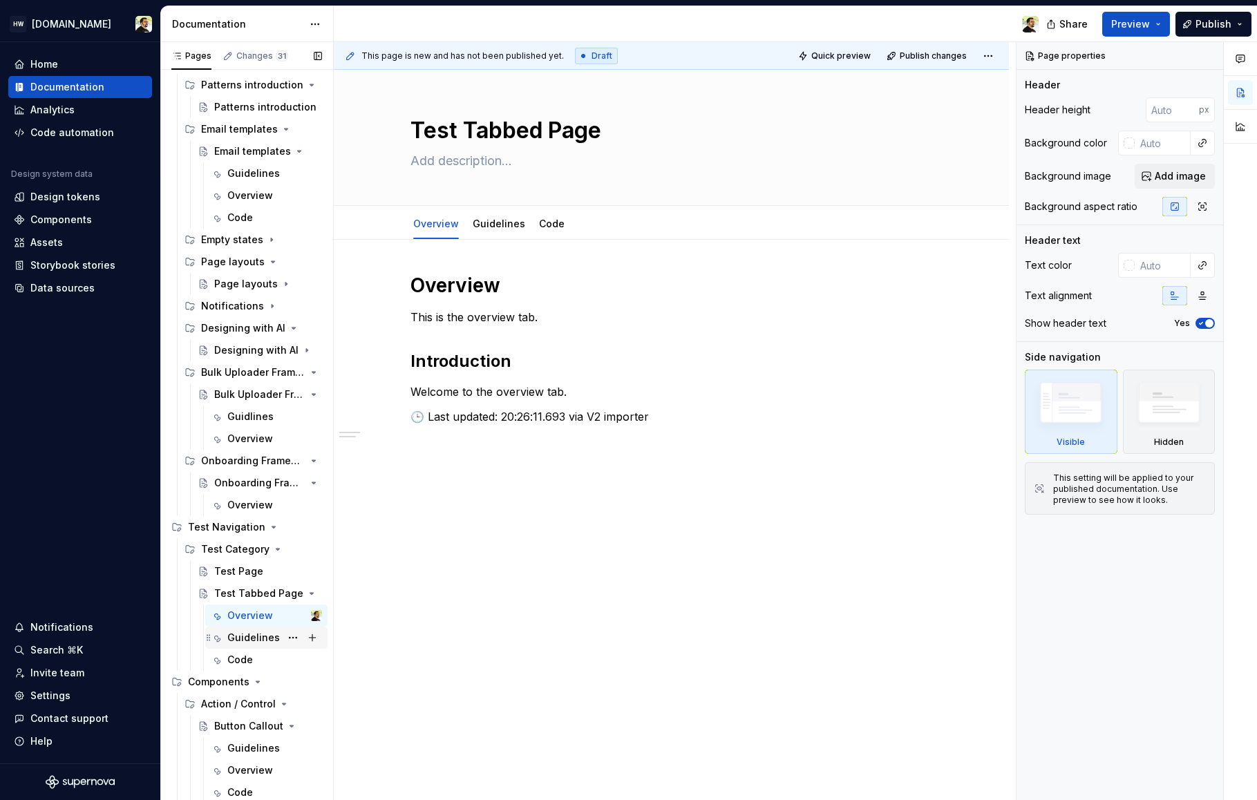
click at [243, 642] on div "Guidelines" at bounding box center [253, 638] width 53 height 14
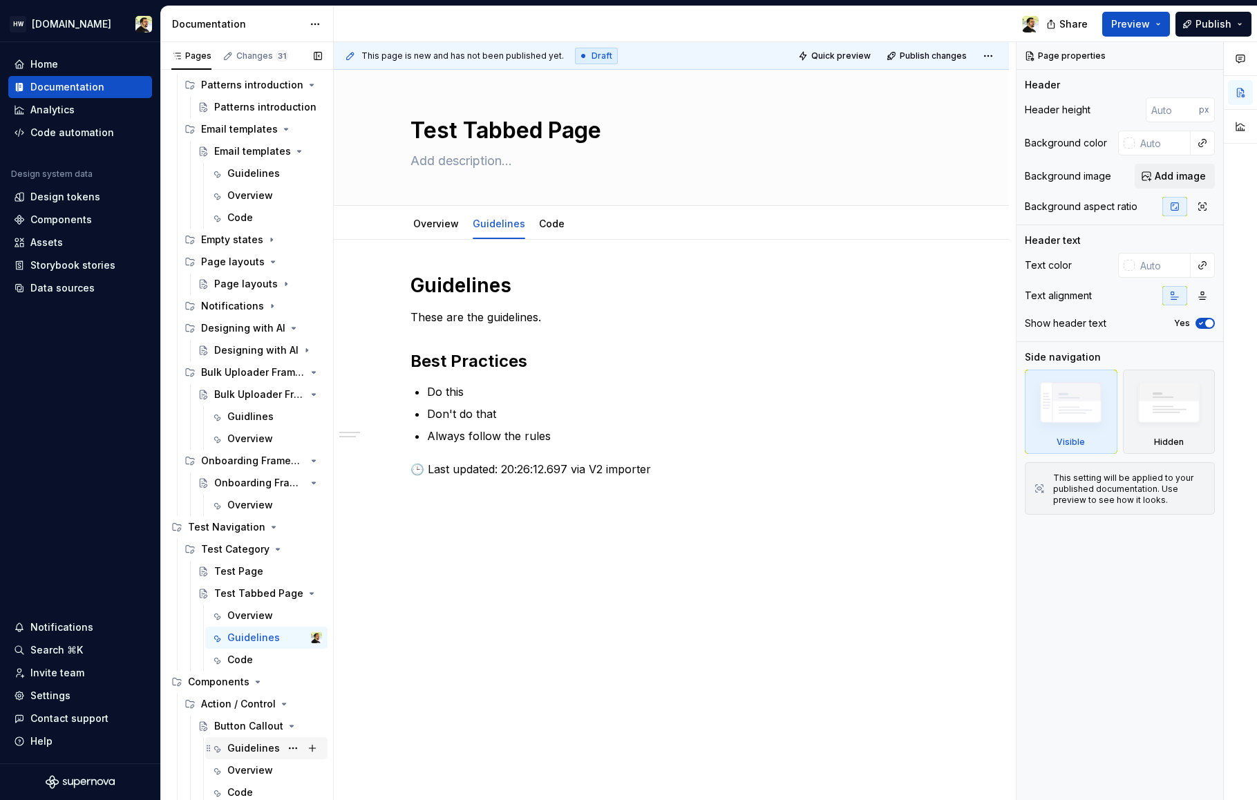
click at [238, 753] on div "Guidelines" at bounding box center [253, 749] width 53 height 14
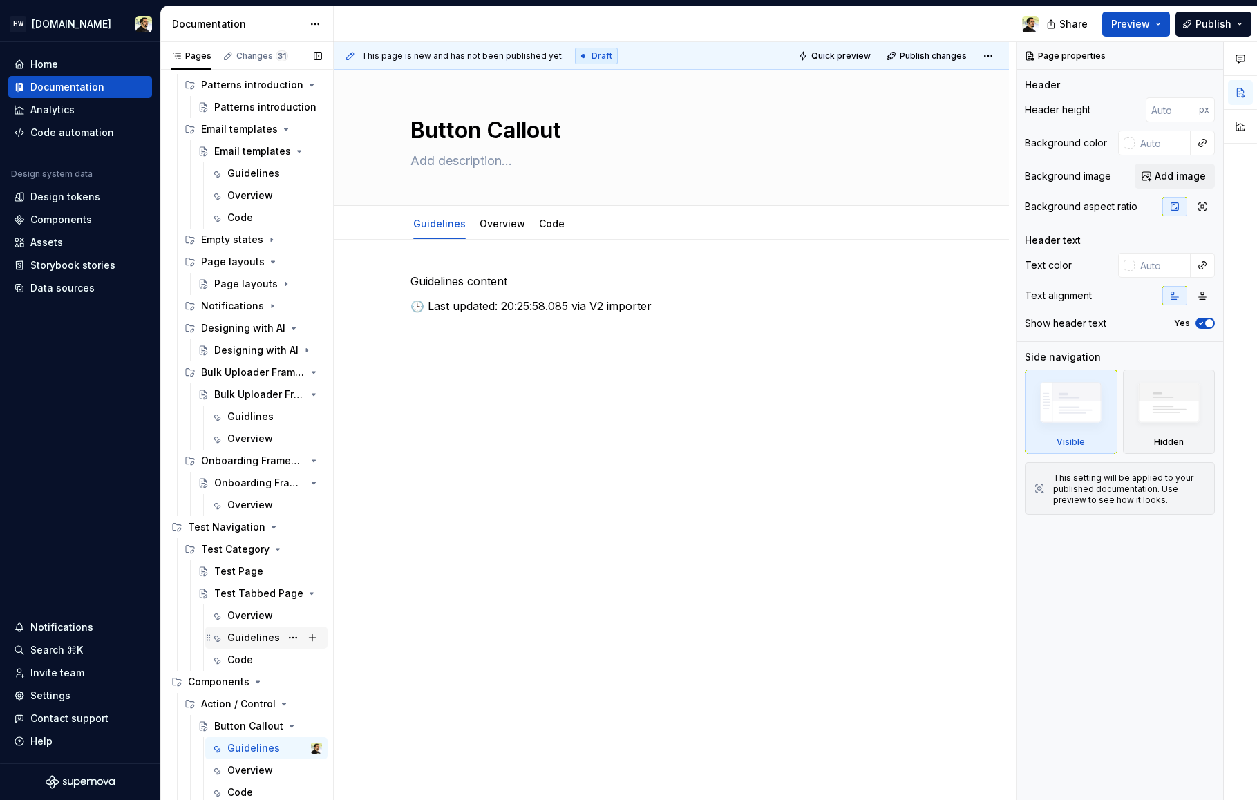
click at [244, 637] on div "Guidelines" at bounding box center [253, 638] width 53 height 14
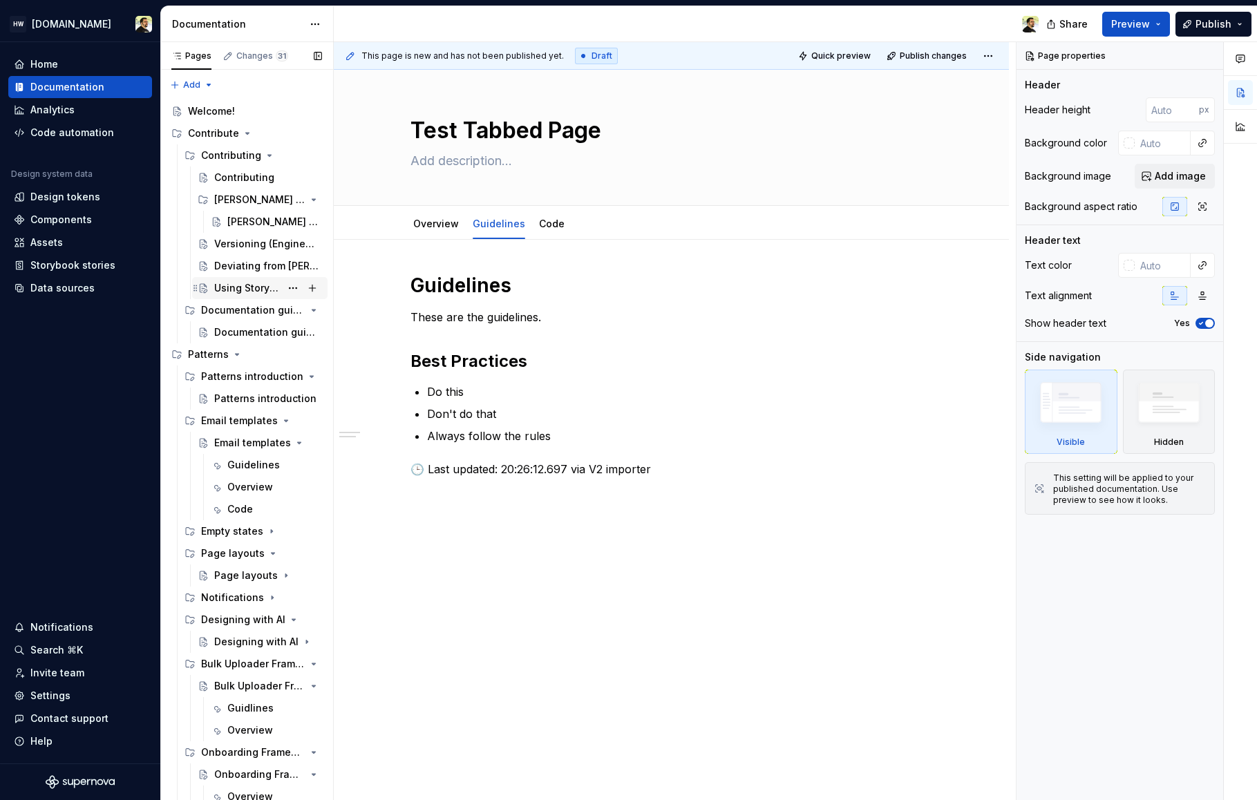
click at [234, 289] on div "Using Storybook" at bounding box center [247, 288] width 66 height 14
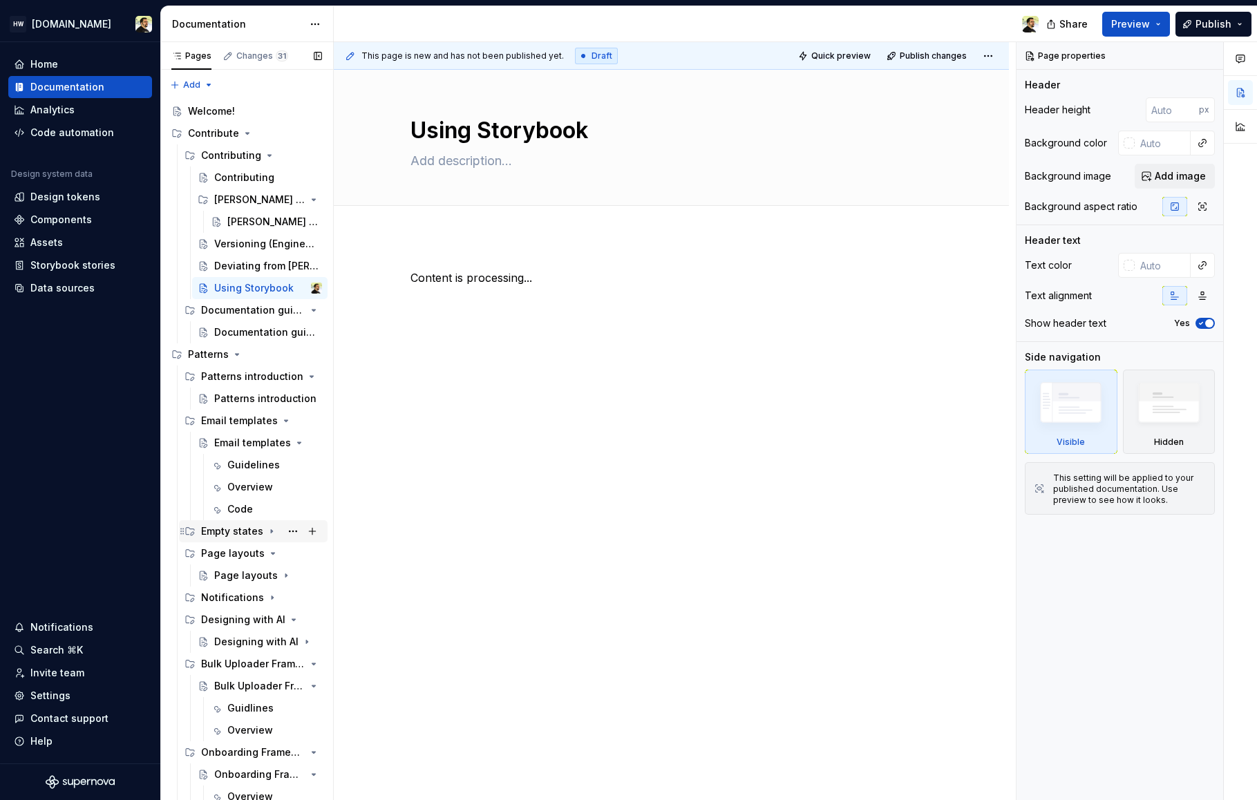
click at [241, 529] on div "Empty states" at bounding box center [232, 532] width 62 height 14
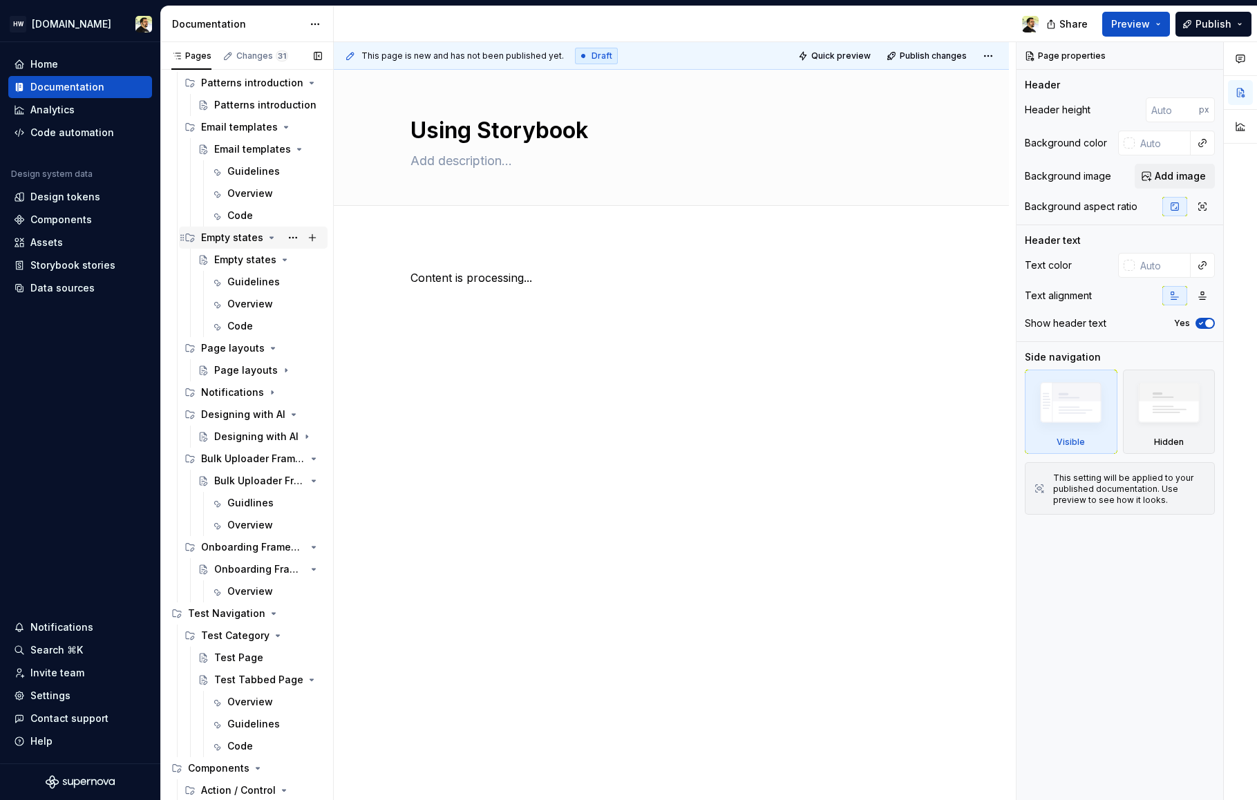
scroll to position [380, 0]
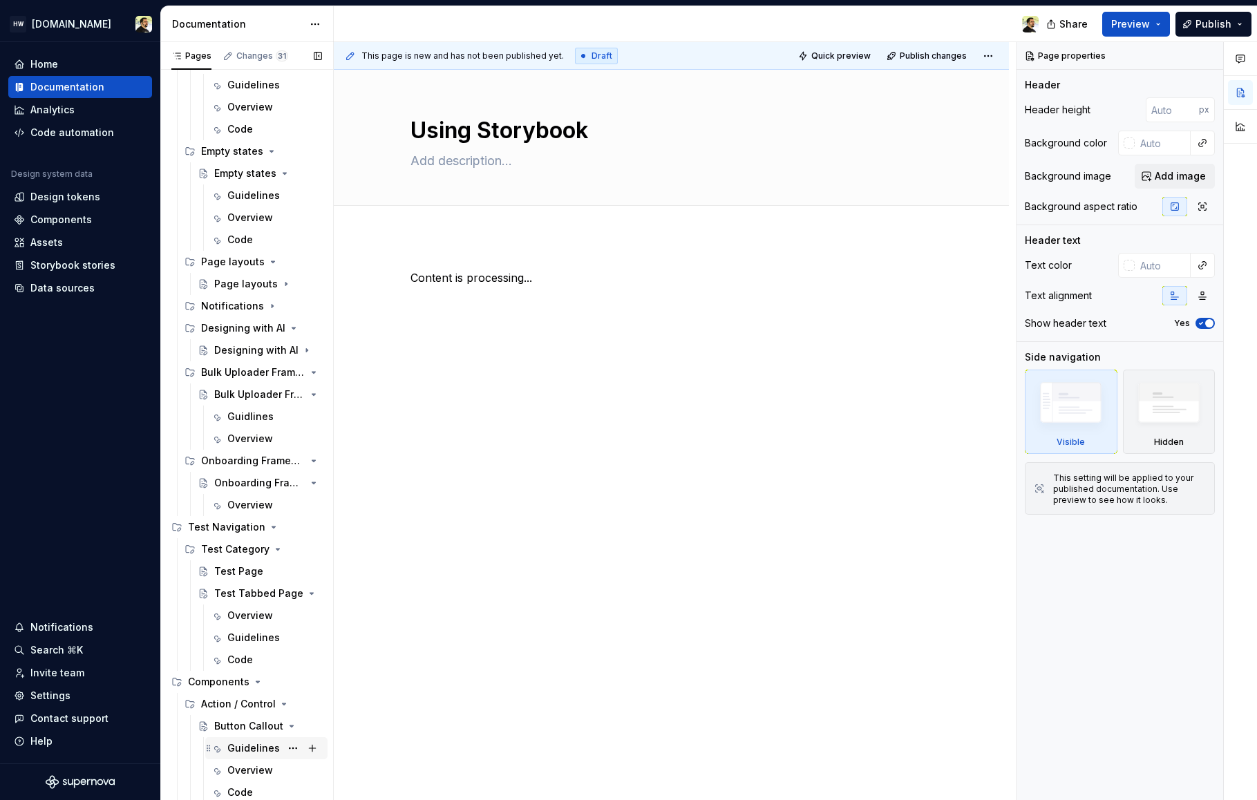
click at [243, 746] on div "Guidelines" at bounding box center [253, 749] width 53 height 14
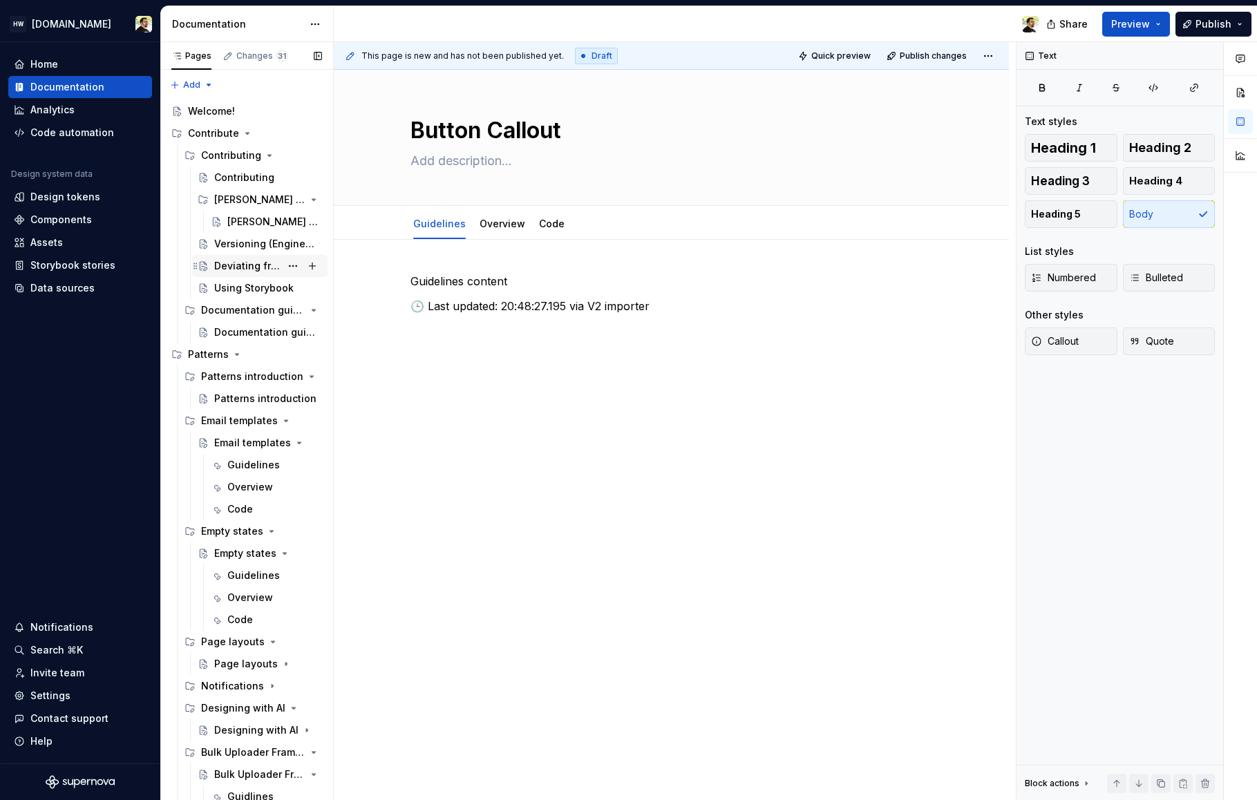
click at [244, 268] on div "Deviating from [PERSON_NAME]" at bounding box center [247, 266] width 66 height 14
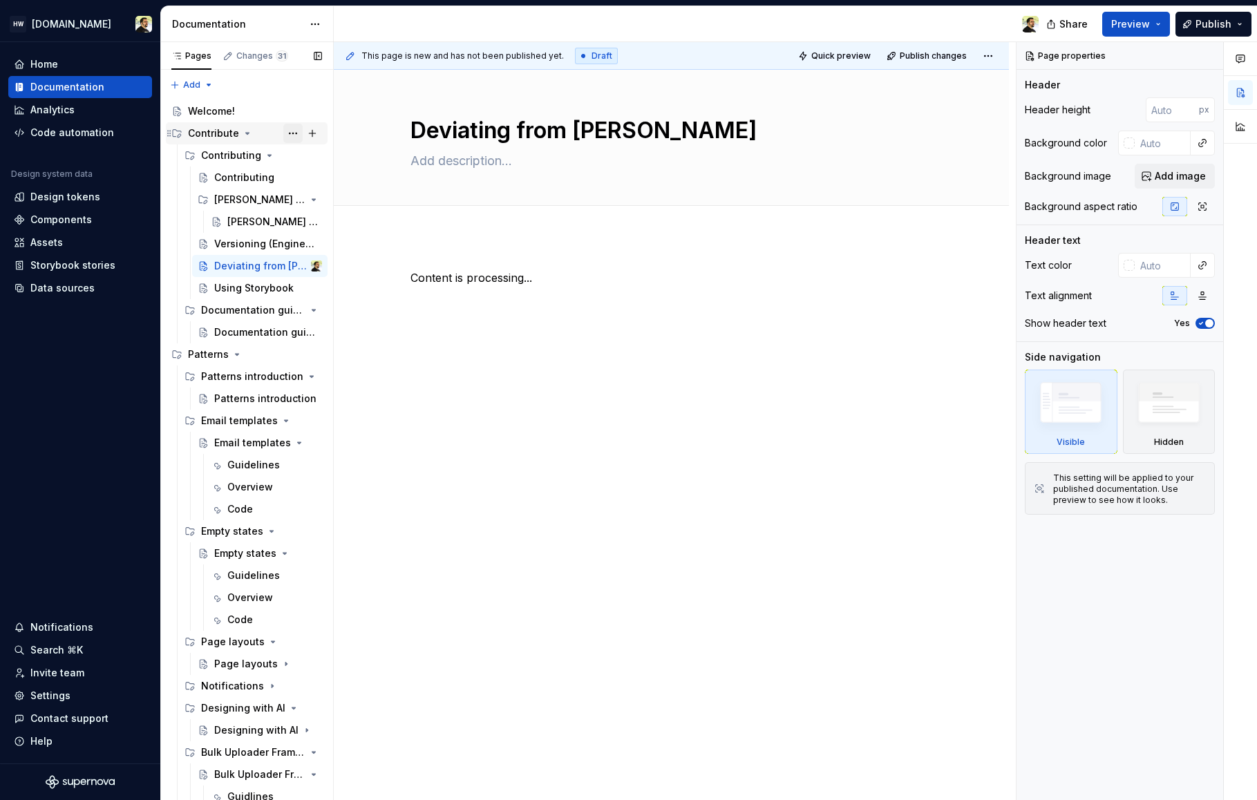
click at [290, 138] on button "Page tree" at bounding box center [292, 133] width 19 height 19
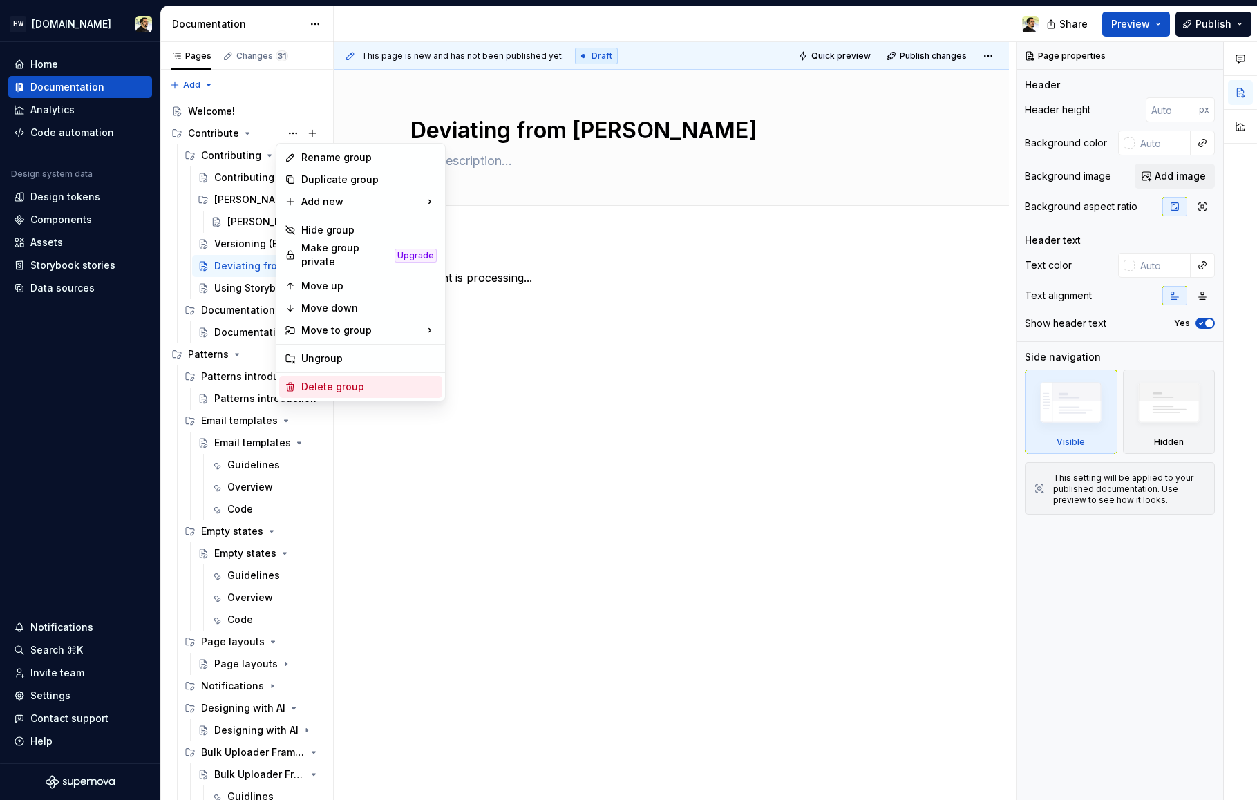
click at [334, 381] on div "Delete group" at bounding box center [368, 387] width 135 height 14
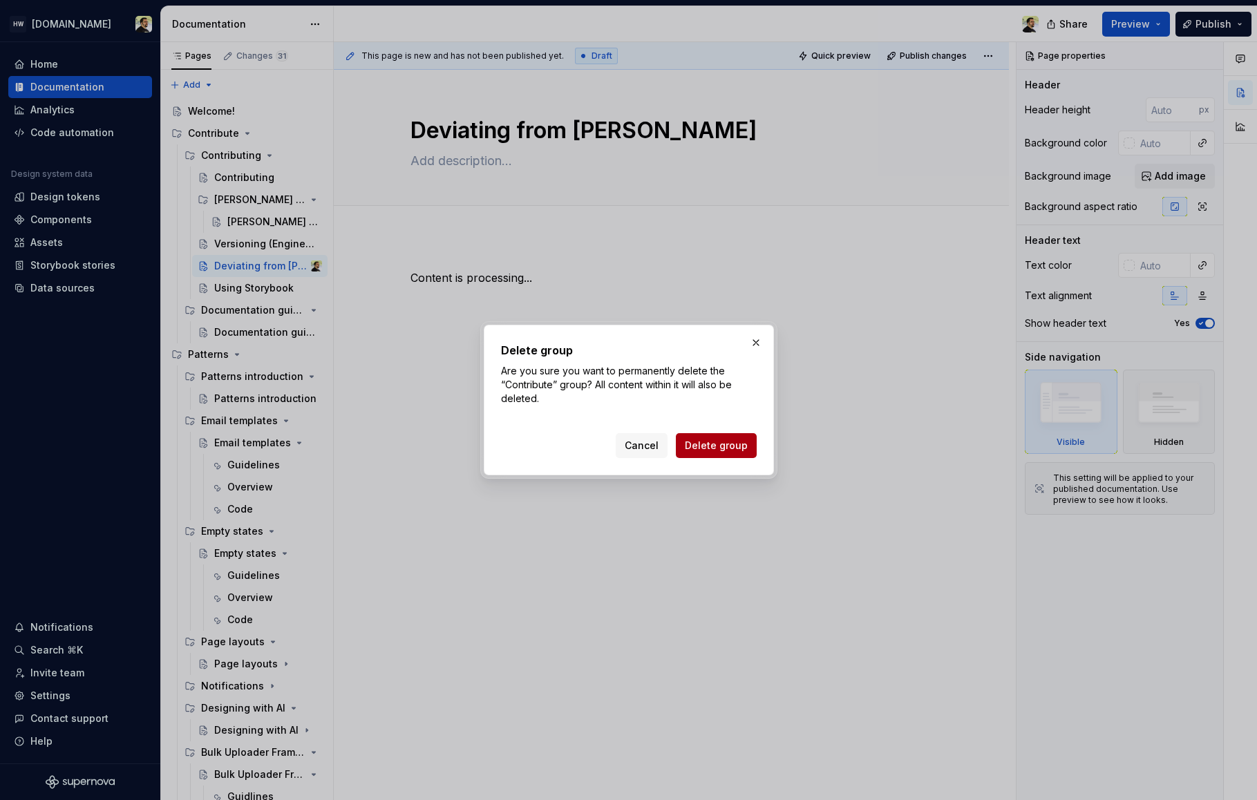
click at [729, 442] on span "Delete group" at bounding box center [716, 446] width 63 height 14
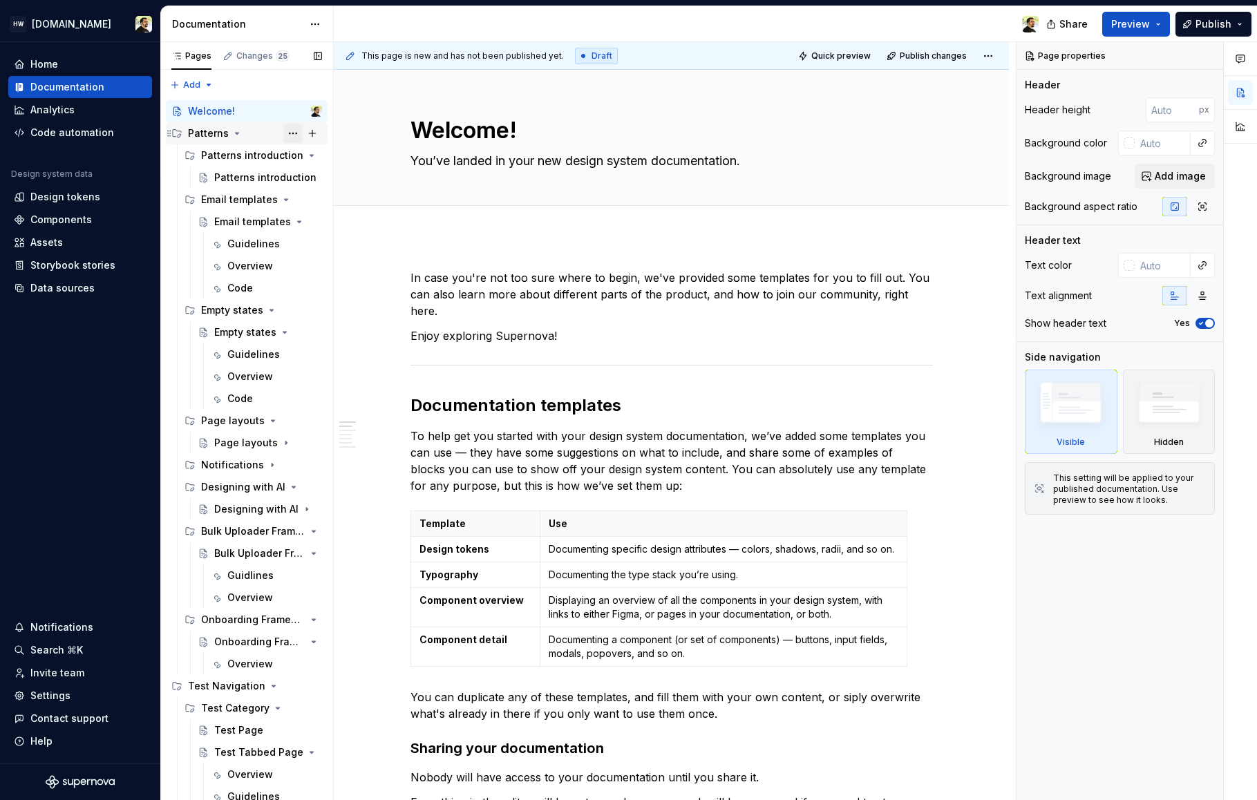
click at [287, 133] on button "Page tree" at bounding box center [292, 133] width 19 height 19
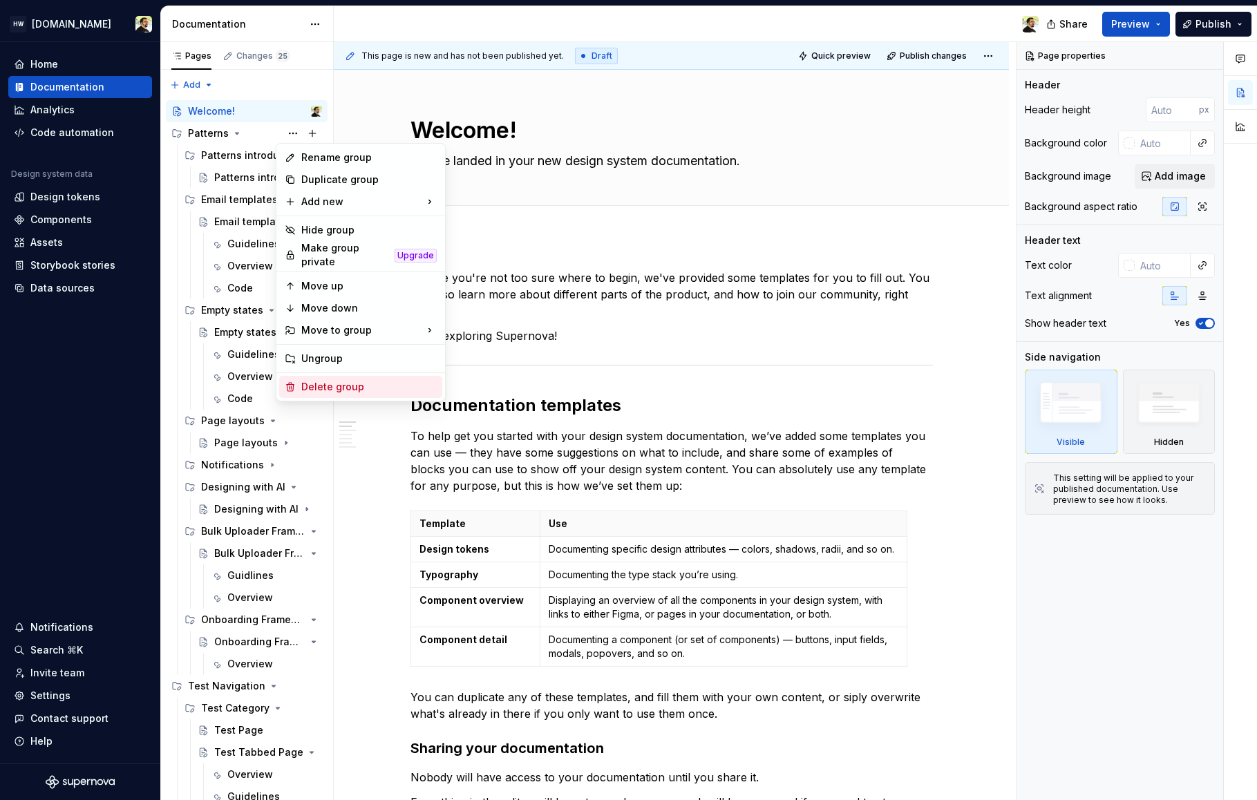
click at [330, 382] on div "Delete group" at bounding box center [368, 387] width 135 height 14
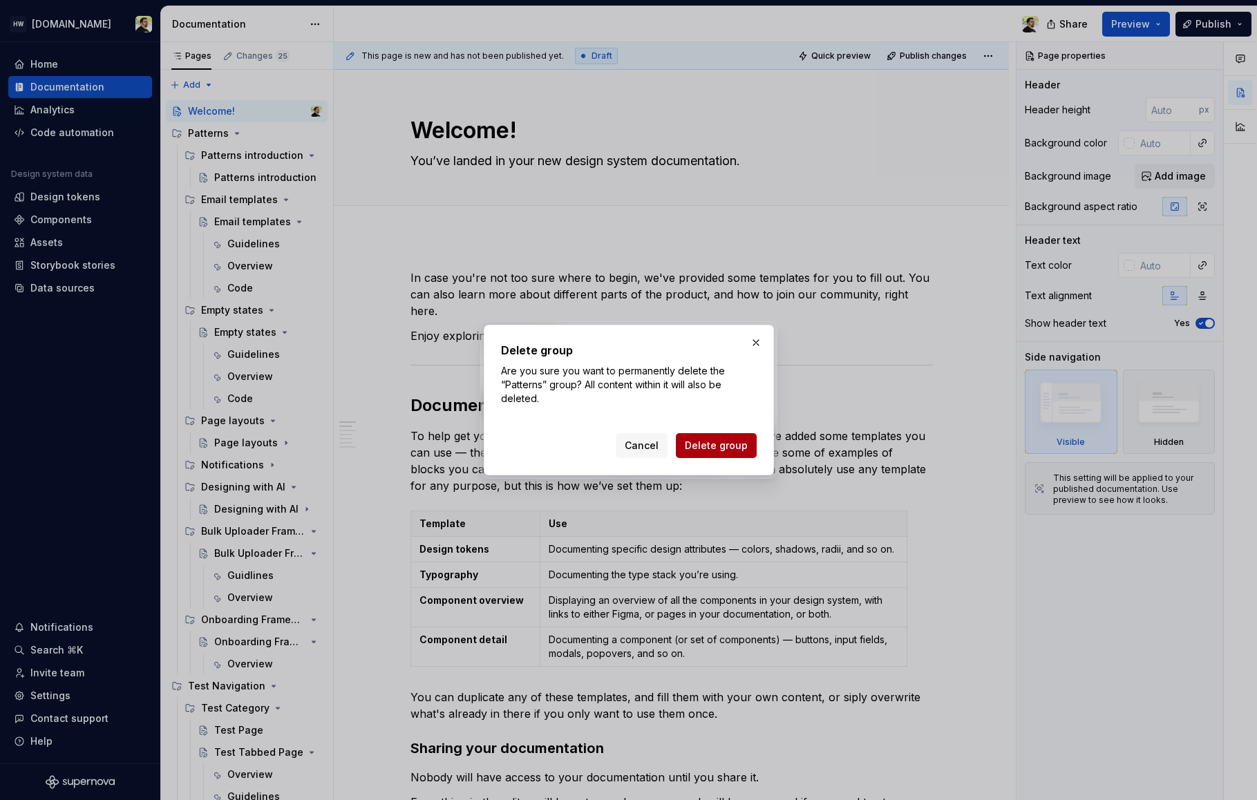
click at [716, 445] on span "Delete group" at bounding box center [716, 446] width 63 height 14
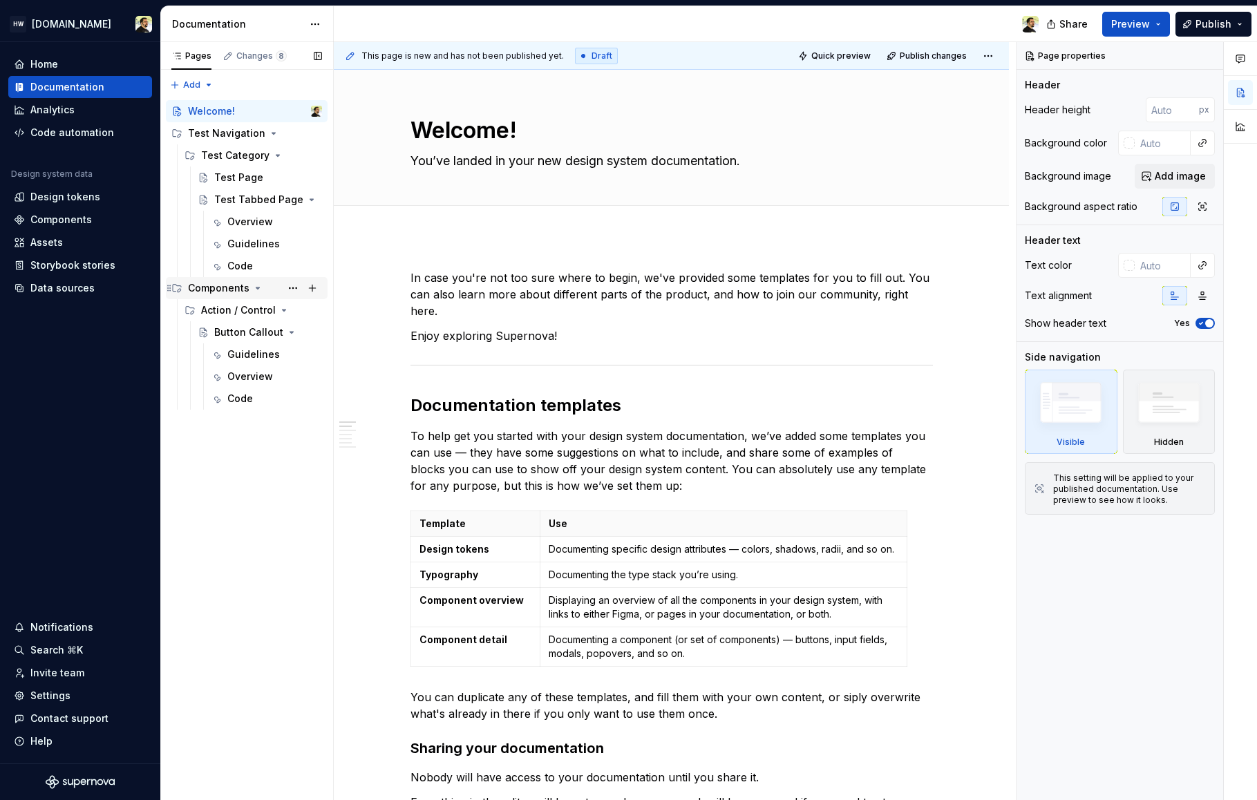
click at [220, 288] on div "Components" at bounding box center [219, 288] width 62 height 14
click at [215, 288] on div "Components" at bounding box center [219, 288] width 62 height 14
drag, startPoint x: 215, startPoint y: 288, endPoint x: 234, endPoint y: 122, distance: 166.9
click at [234, 122] on div "Welcome! Test Navigation Test Category Test Page Test Tabbed Page Overview Guid…" at bounding box center [247, 266] width 162 height 332
click at [216, 415] on div "Contribute" at bounding box center [213, 421] width 51 height 14
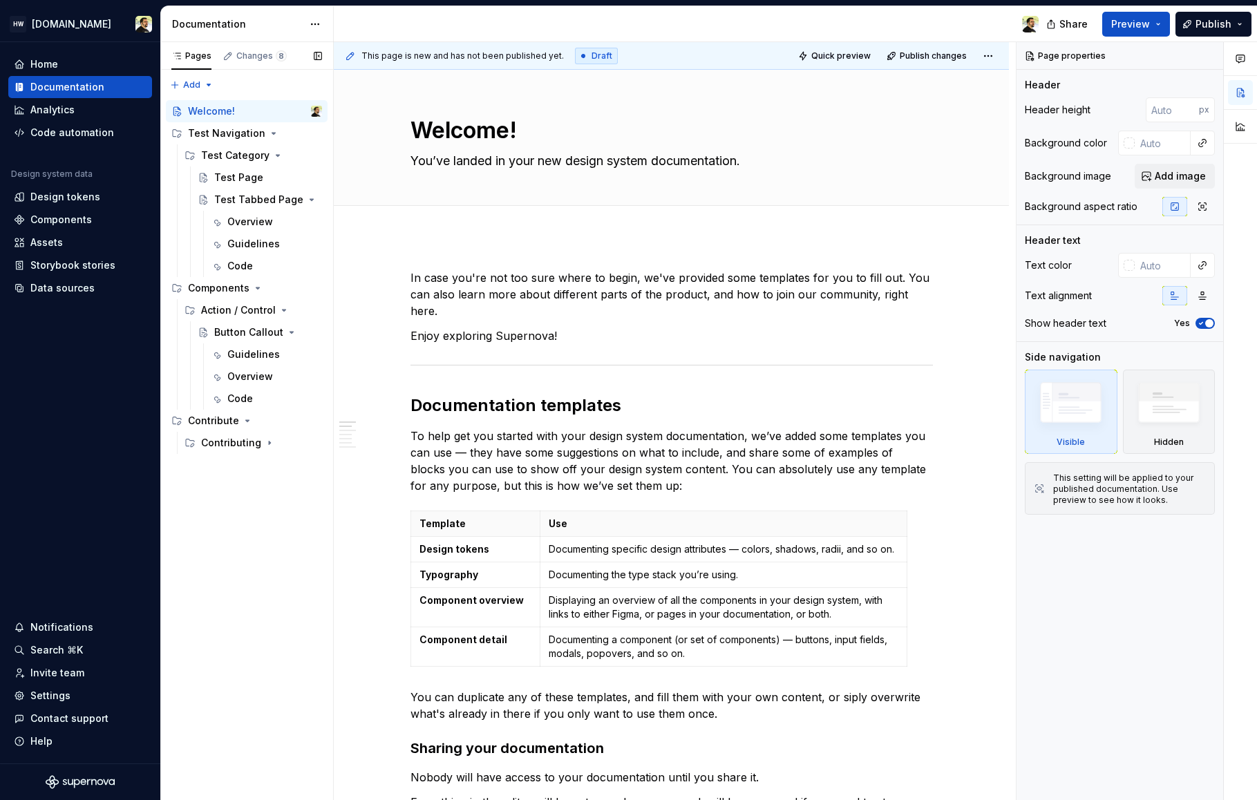
click at [227, 428] on div "Contribute" at bounding box center [255, 421] width 134 height 14
click at [220, 411] on div "Contribute" at bounding box center [255, 420] width 134 height 19
drag, startPoint x: 224, startPoint y: 437, endPoint x: 225, endPoint y: 444, distance: 7.0
click at [224, 437] on div "Contributing" at bounding box center [231, 443] width 60 height 14
click at [242, 493] on div "[PERSON_NAME] workflow" at bounding box center [240, 487] width 53 height 14
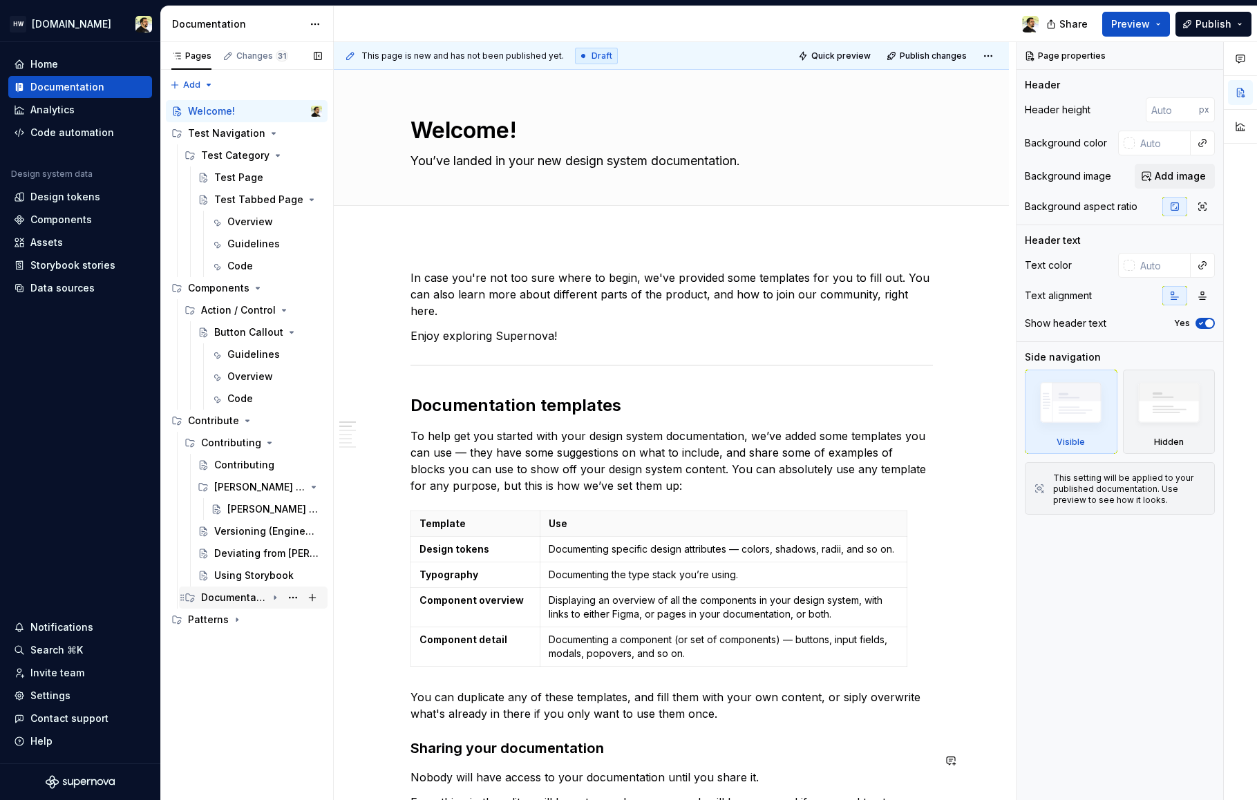
click at [242, 603] on div "Documentation guidelines" at bounding box center [234, 598] width 66 height 14
click at [205, 644] on div "Patterns" at bounding box center [208, 642] width 41 height 14
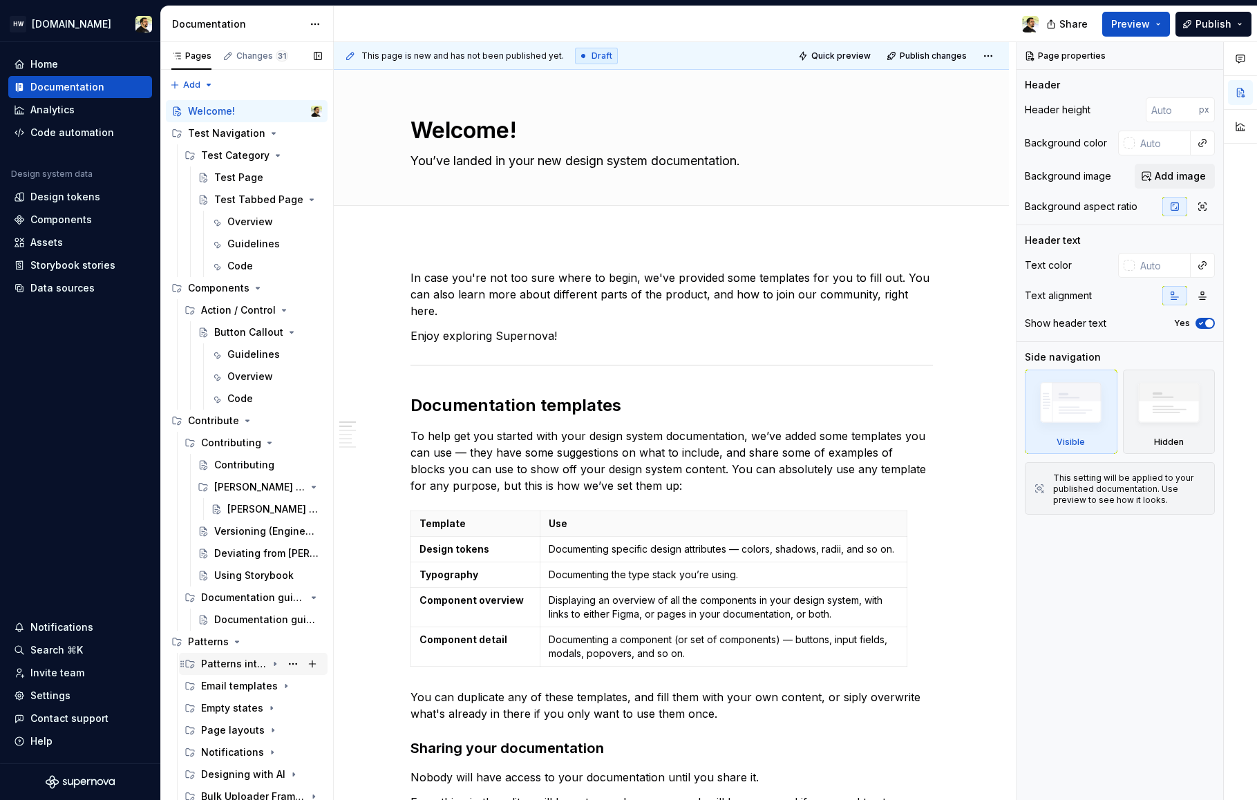
scroll to position [26, 0]
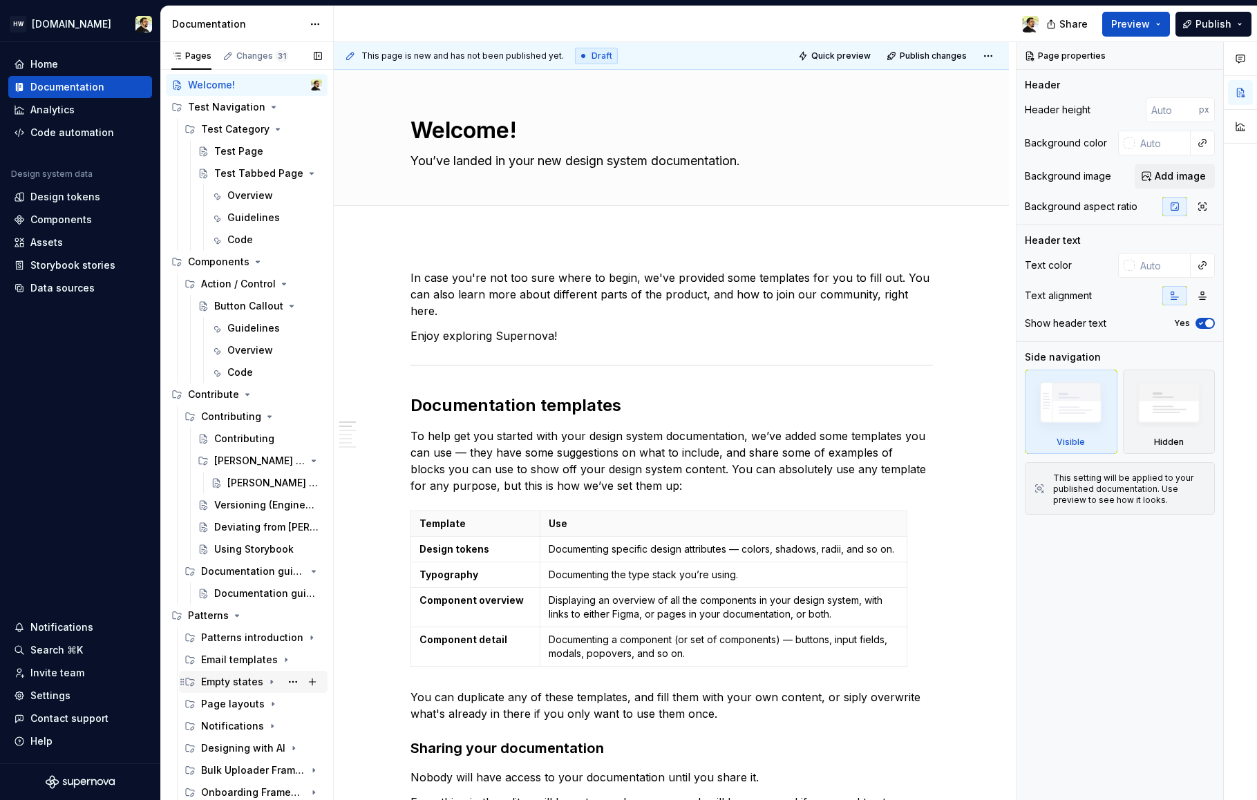
click at [251, 689] on div "Empty states" at bounding box center [261, 681] width 121 height 19
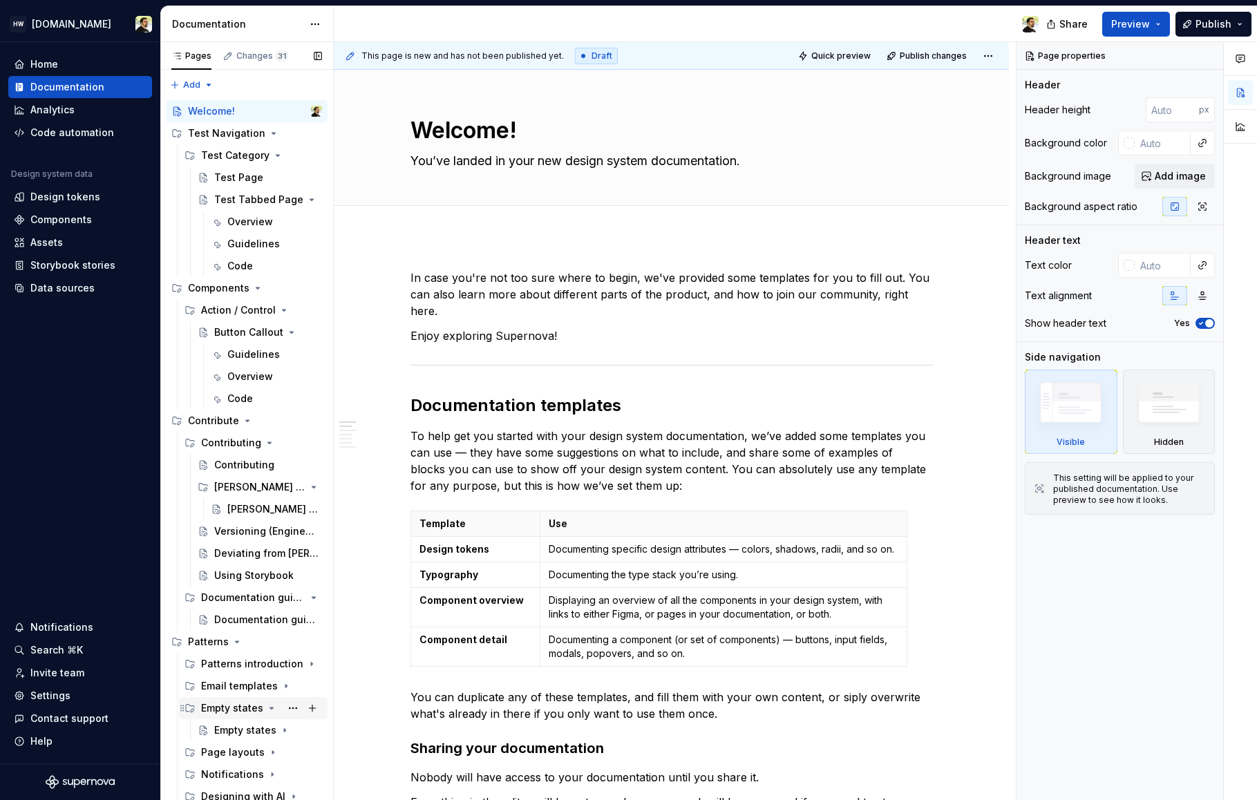
scroll to position [48, 0]
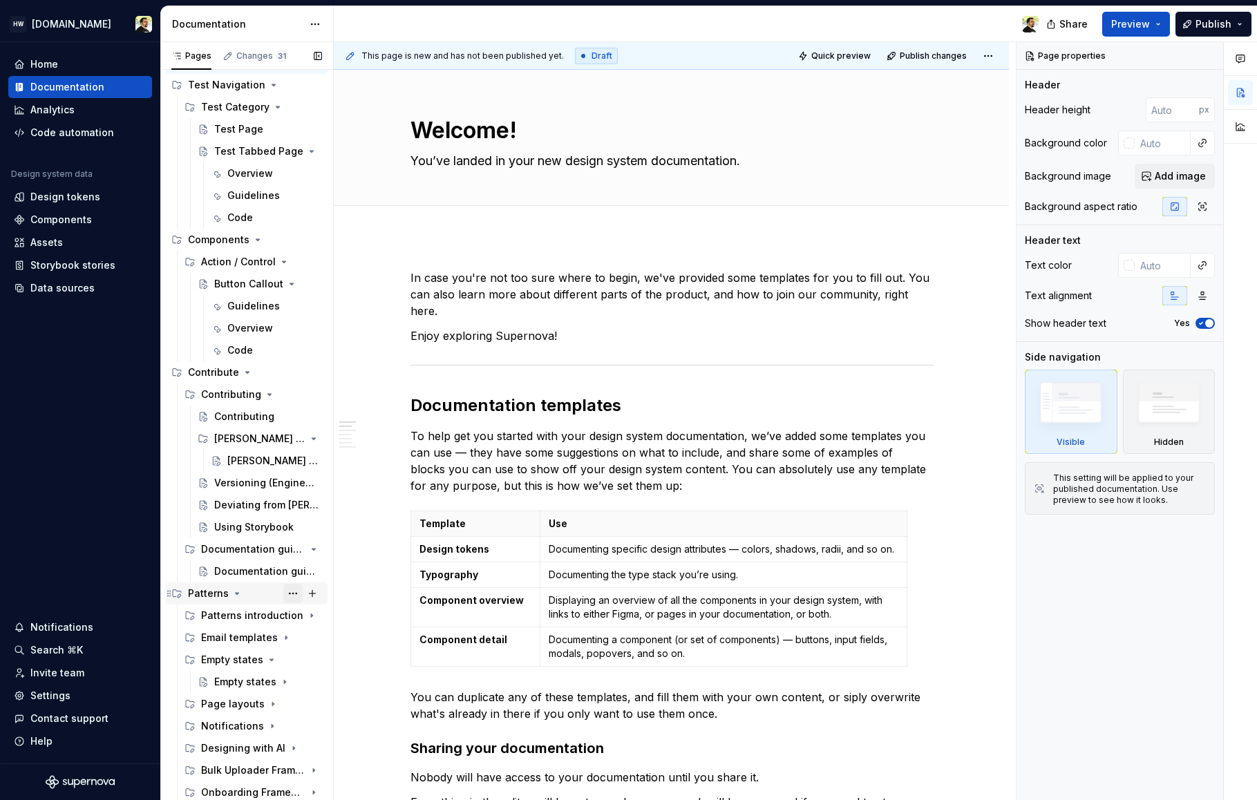
click at [283, 596] on button "Page tree" at bounding box center [292, 593] width 19 height 19
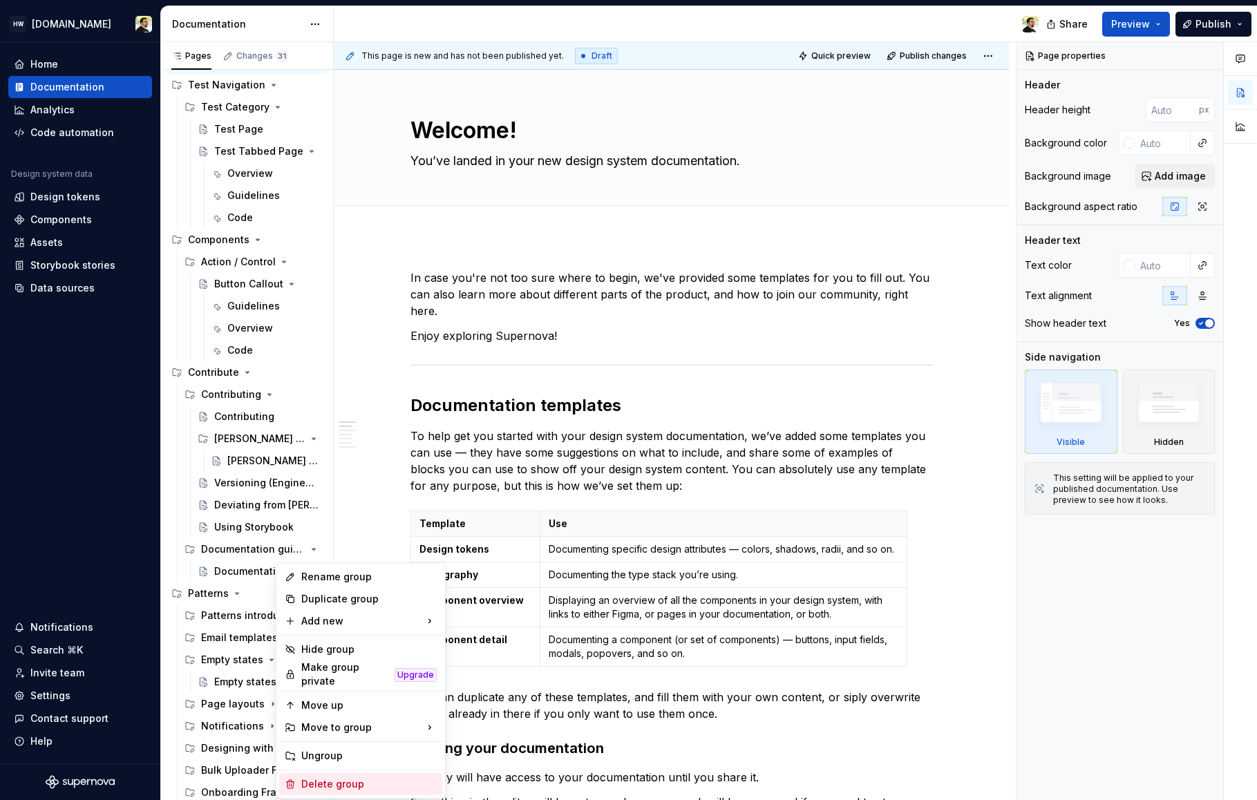
click at [340, 778] on div "Delete group" at bounding box center [368, 785] width 135 height 14
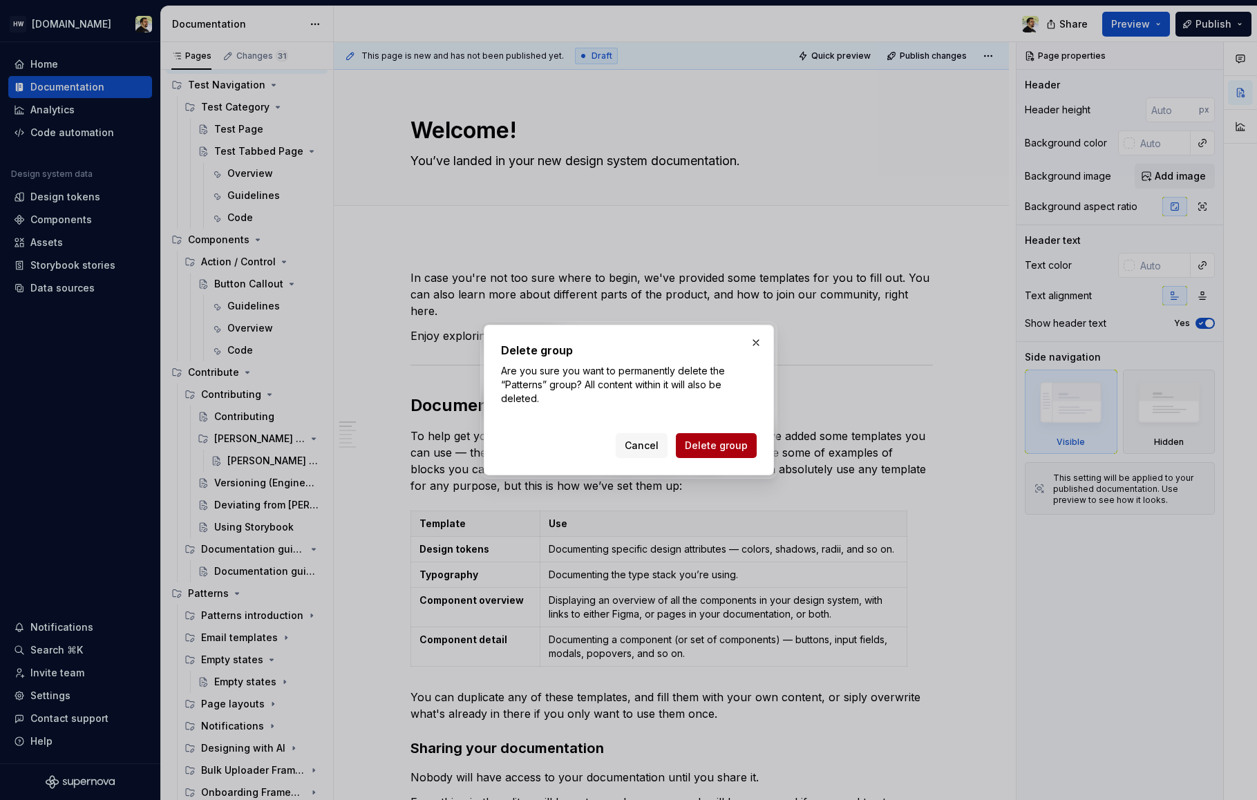
click at [725, 453] on button "Delete group" at bounding box center [716, 445] width 81 height 25
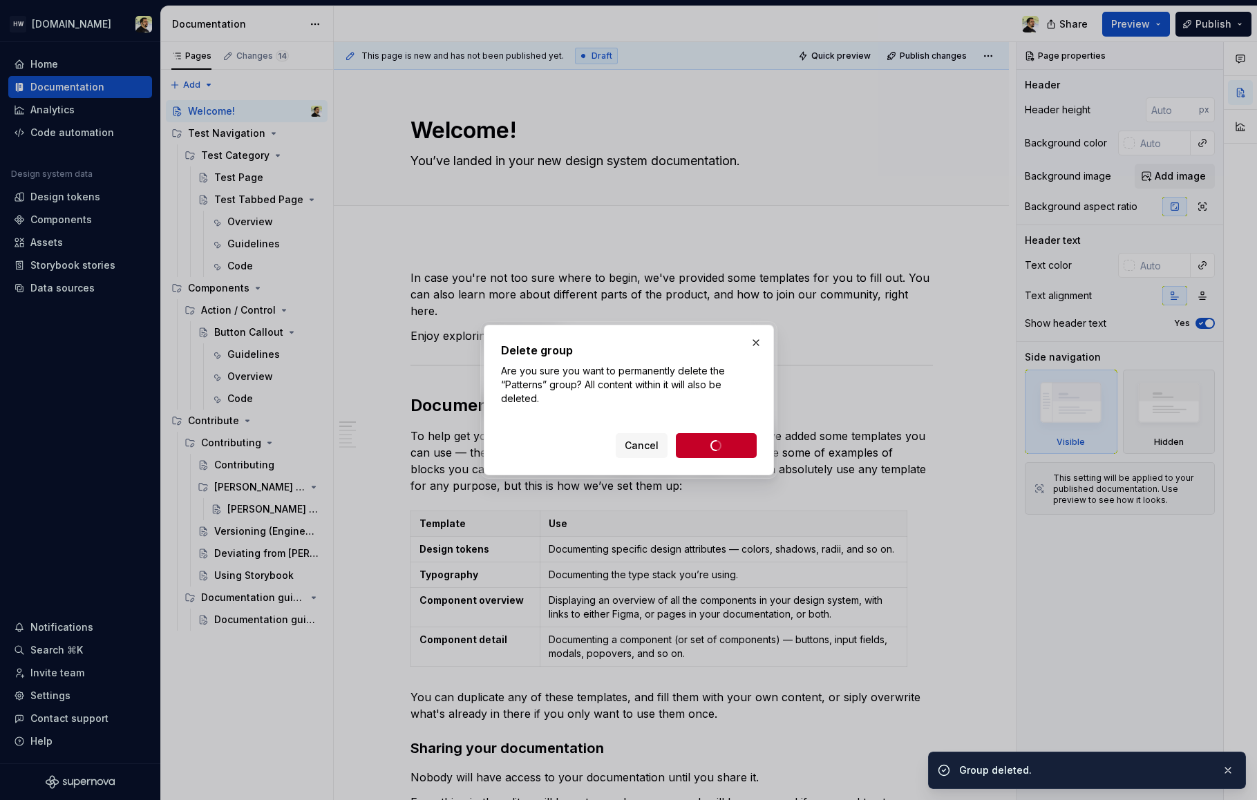
scroll to position [0, 0]
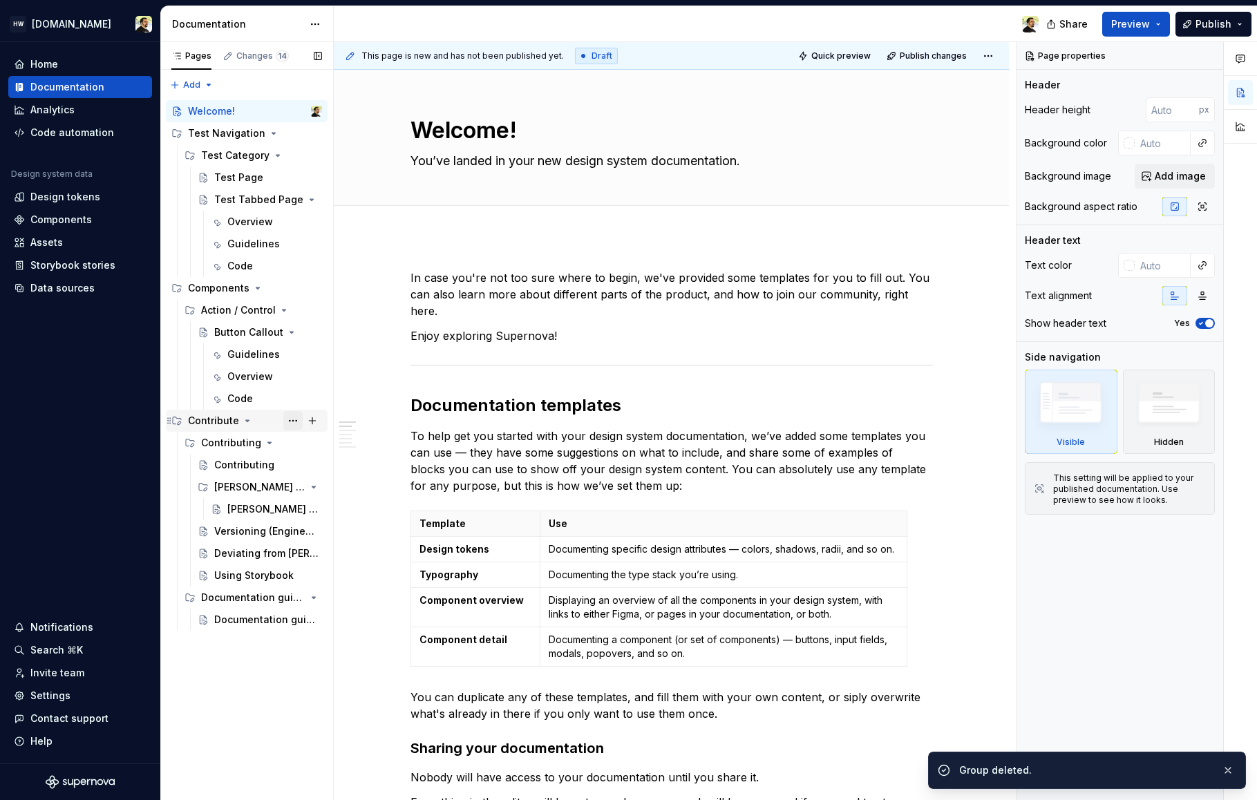
click at [297, 418] on button "Page tree" at bounding box center [292, 420] width 19 height 19
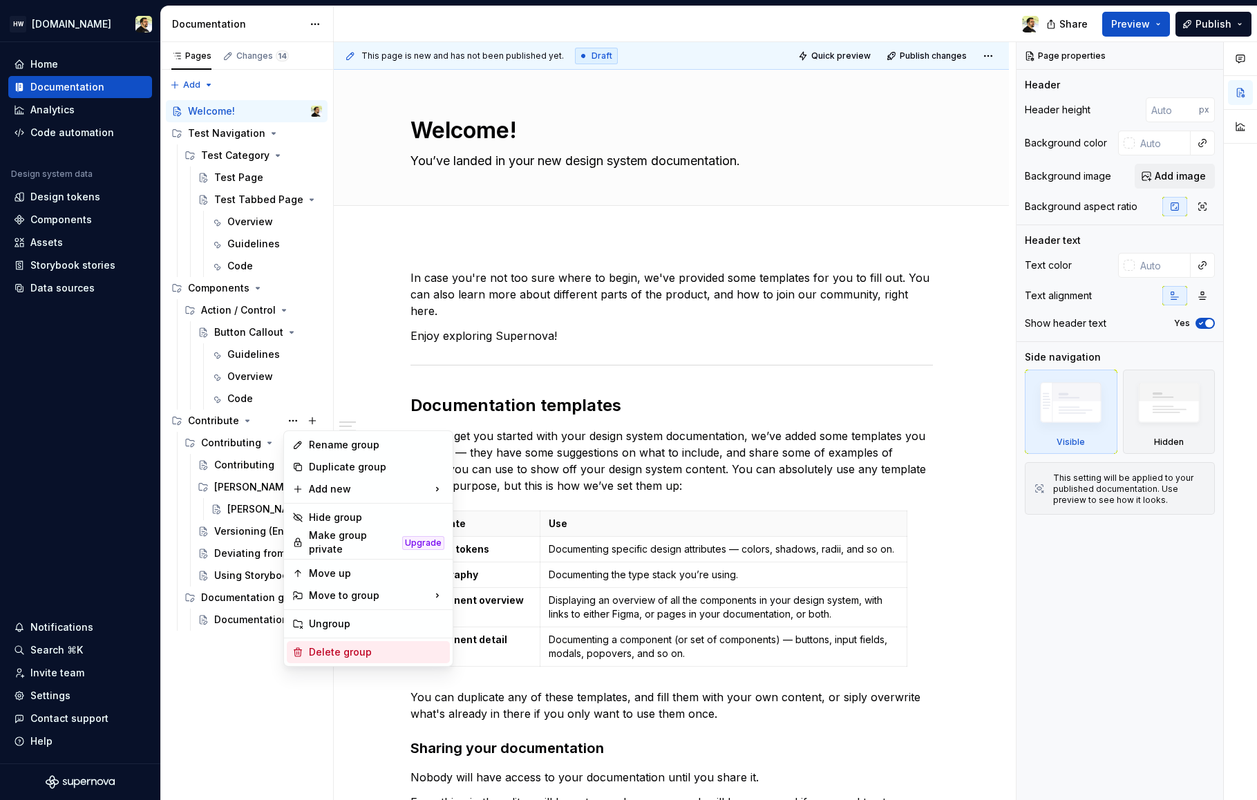
click at [350, 647] on div "Delete group" at bounding box center [376, 653] width 135 height 14
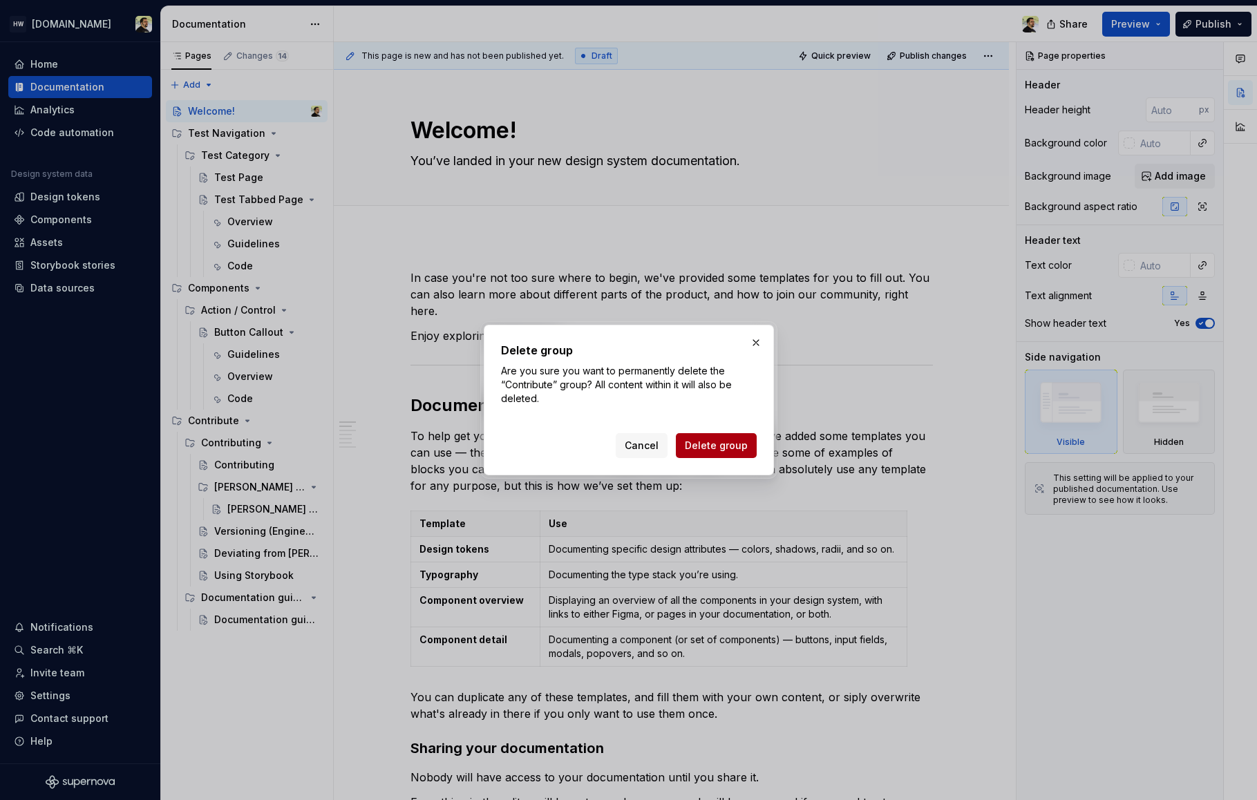
click at [723, 446] on span "Delete group" at bounding box center [716, 446] width 63 height 14
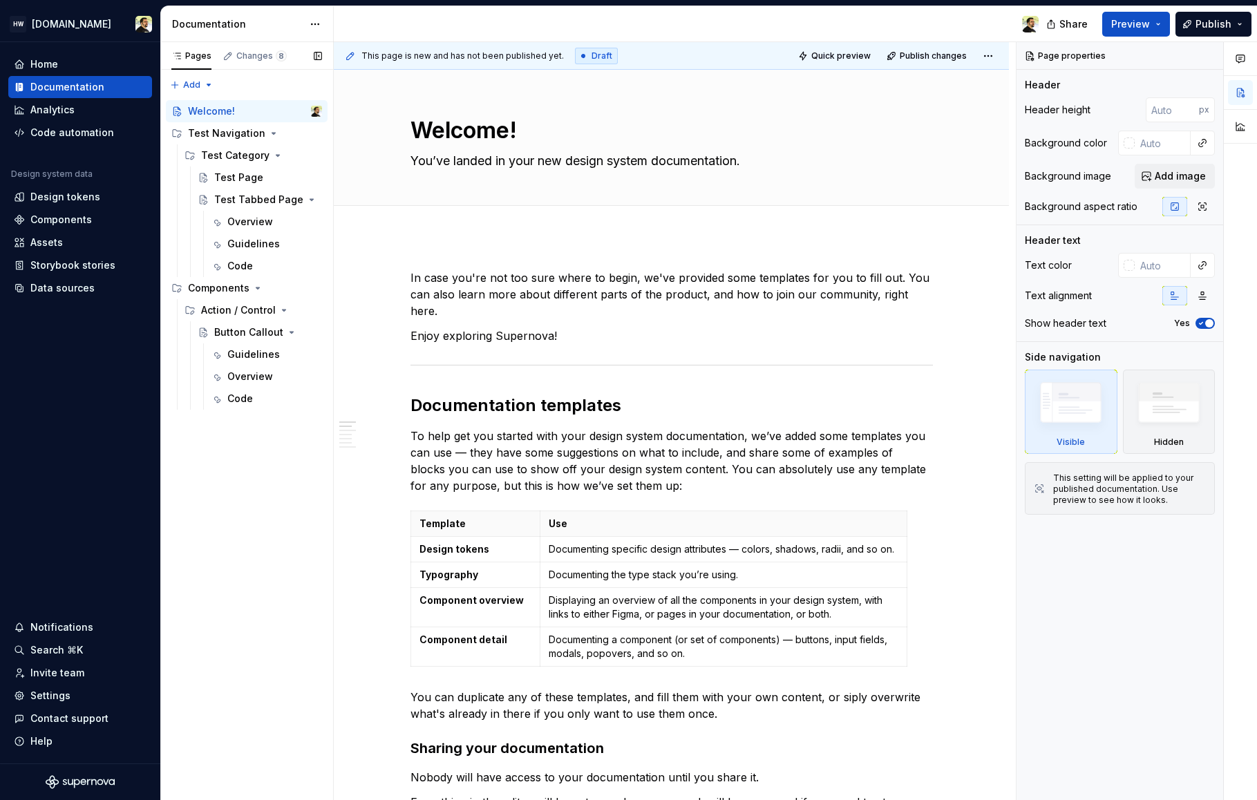
click at [288, 558] on div "Pages Changes 8 Add Accessibility guide for tree Page tree. Navigate the tree w…" at bounding box center [246, 421] width 173 height 759
click at [238, 458] on div "Pages Changes 9 Add Accessibility guide for tree Page tree. Navigate the tree w…" at bounding box center [246, 421] width 173 height 759
click at [98, 480] on div "Home Documentation Analytics Code automation Design system data Design tokens C…" at bounding box center [80, 403] width 160 height 722
click at [245, 442] on div "Button Callout" at bounding box center [234, 443] width 66 height 14
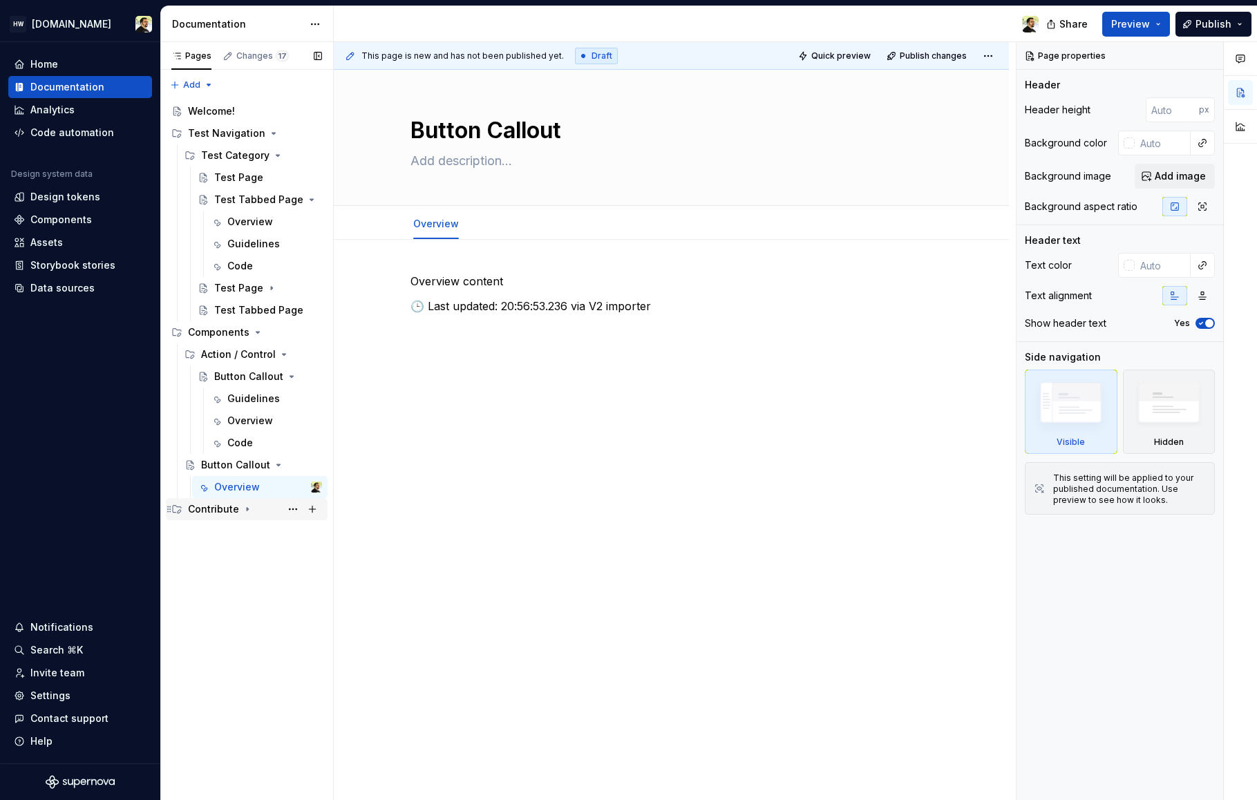
click at [232, 508] on div "Contribute" at bounding box center [213, 509] width 51 height 14
click at [235, 529] on div "Contributing" at bounding box center [231, 532] width 60 height 14
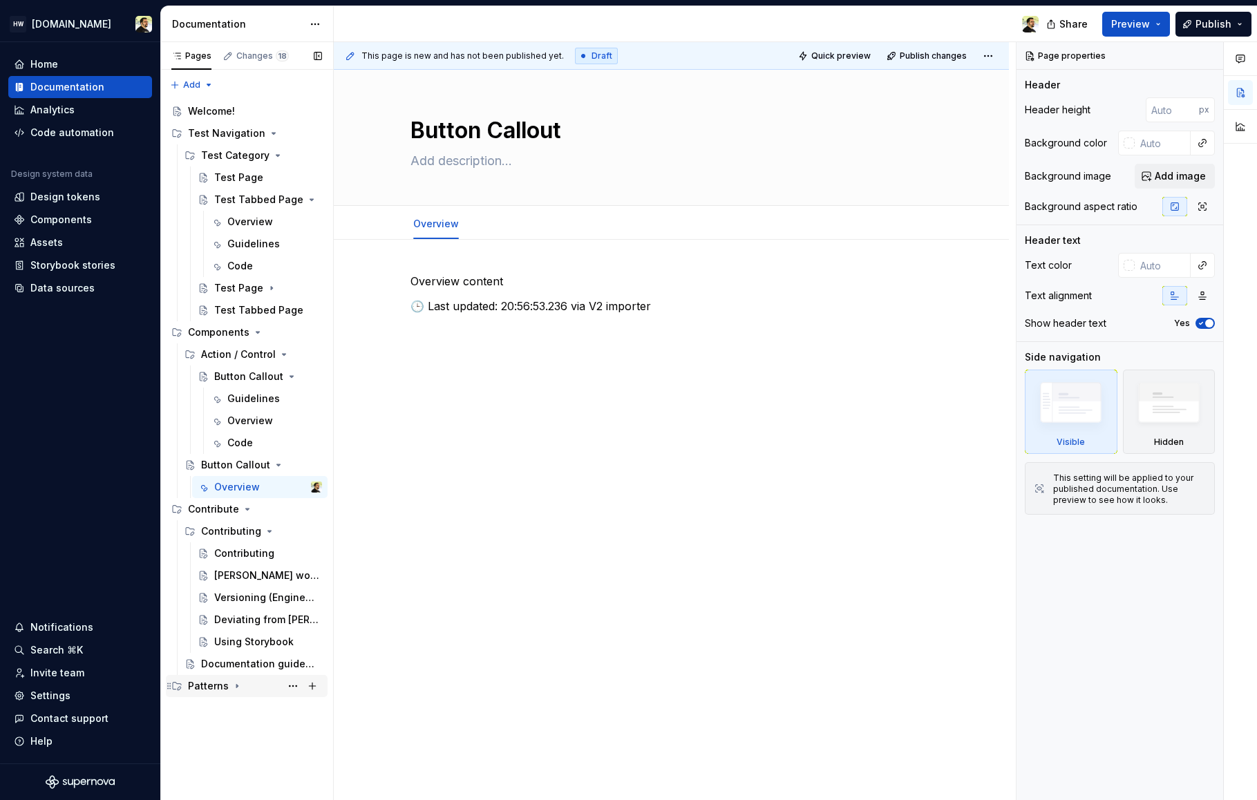
click at [224, 679] on div "Patterns" at bounding box center [208, 686] width 41 height 14
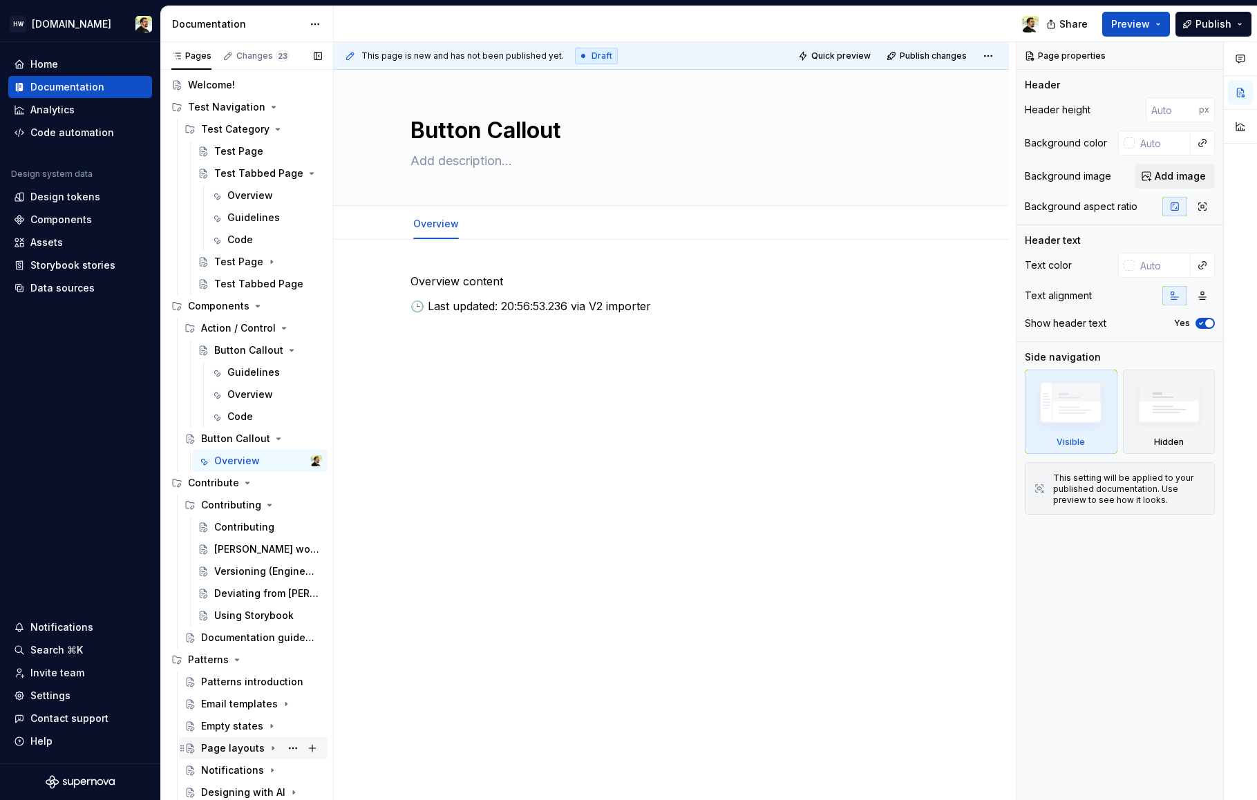
click at [232, 744] on div "Page layouts" at bounding box center [233, 749] width 64 height 14
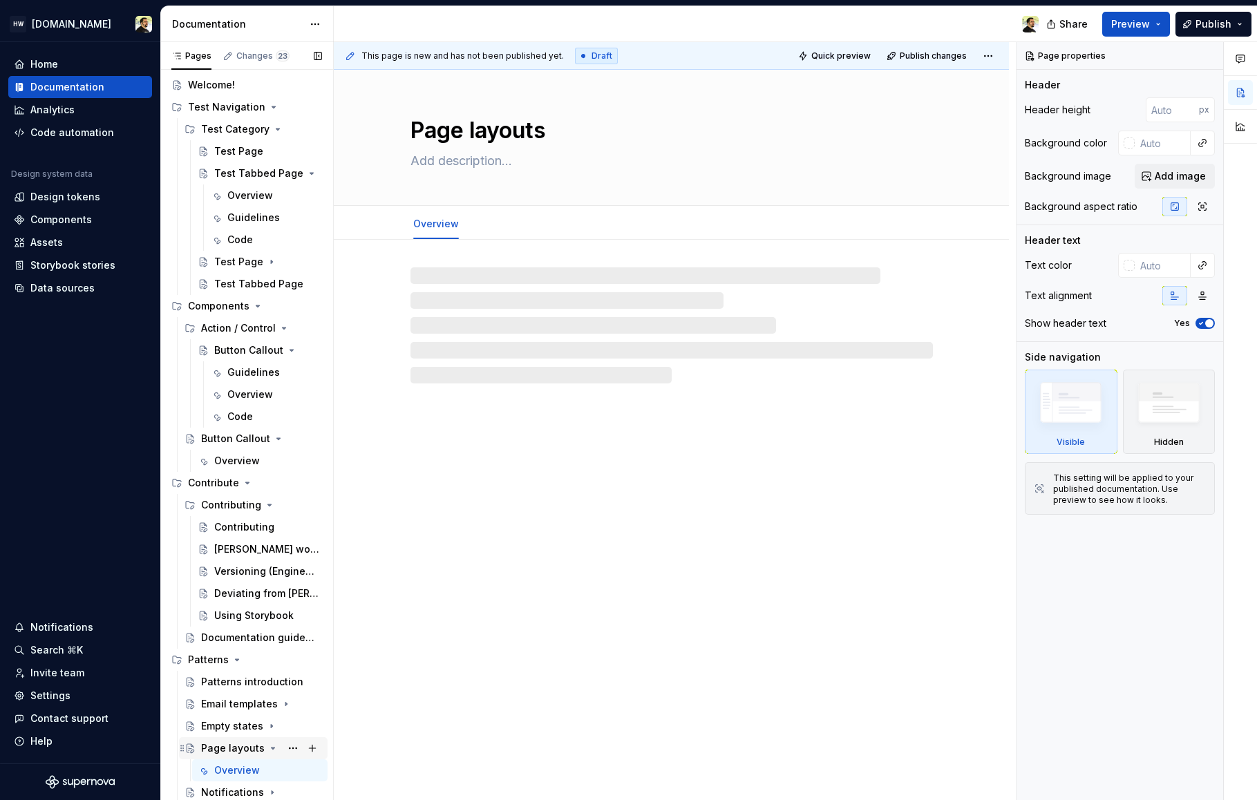
scroll to position [48, 0]
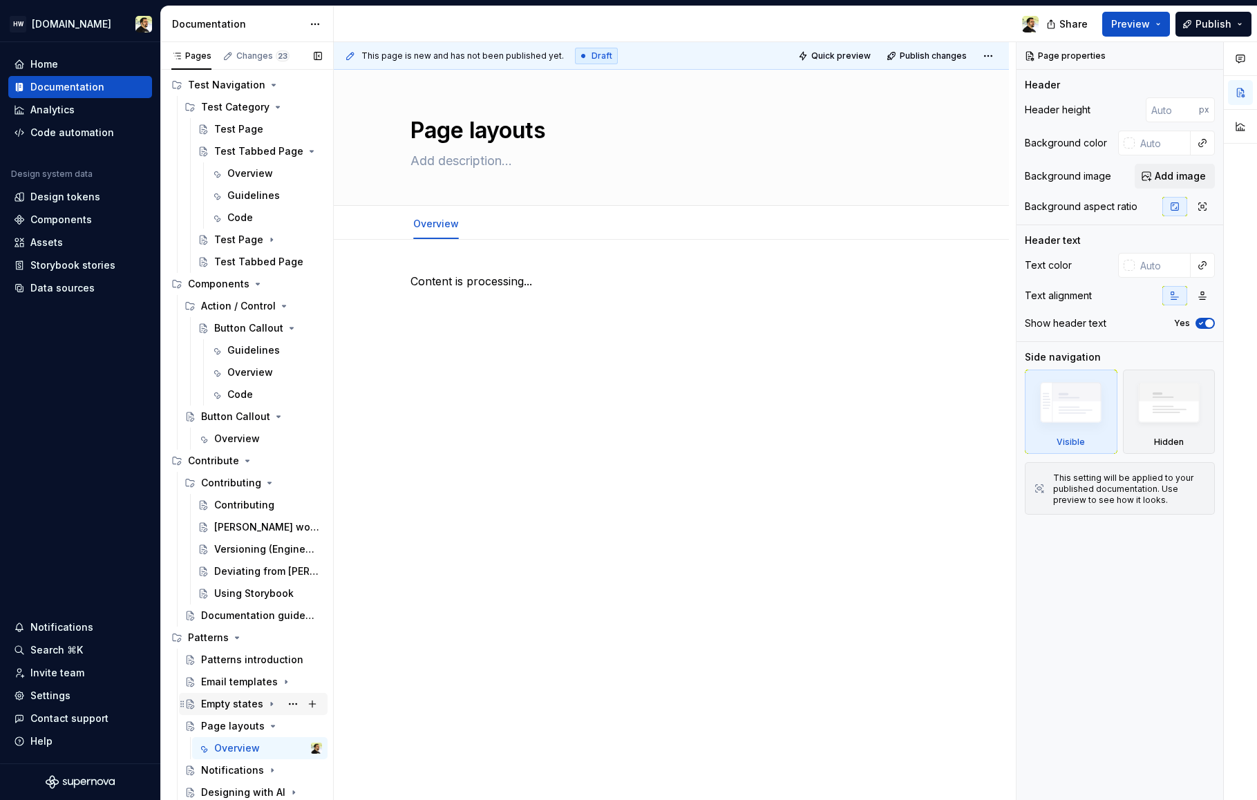
click at [224, 702] on div "Empty states" at bounding box center [232, 704] width 62 height 14
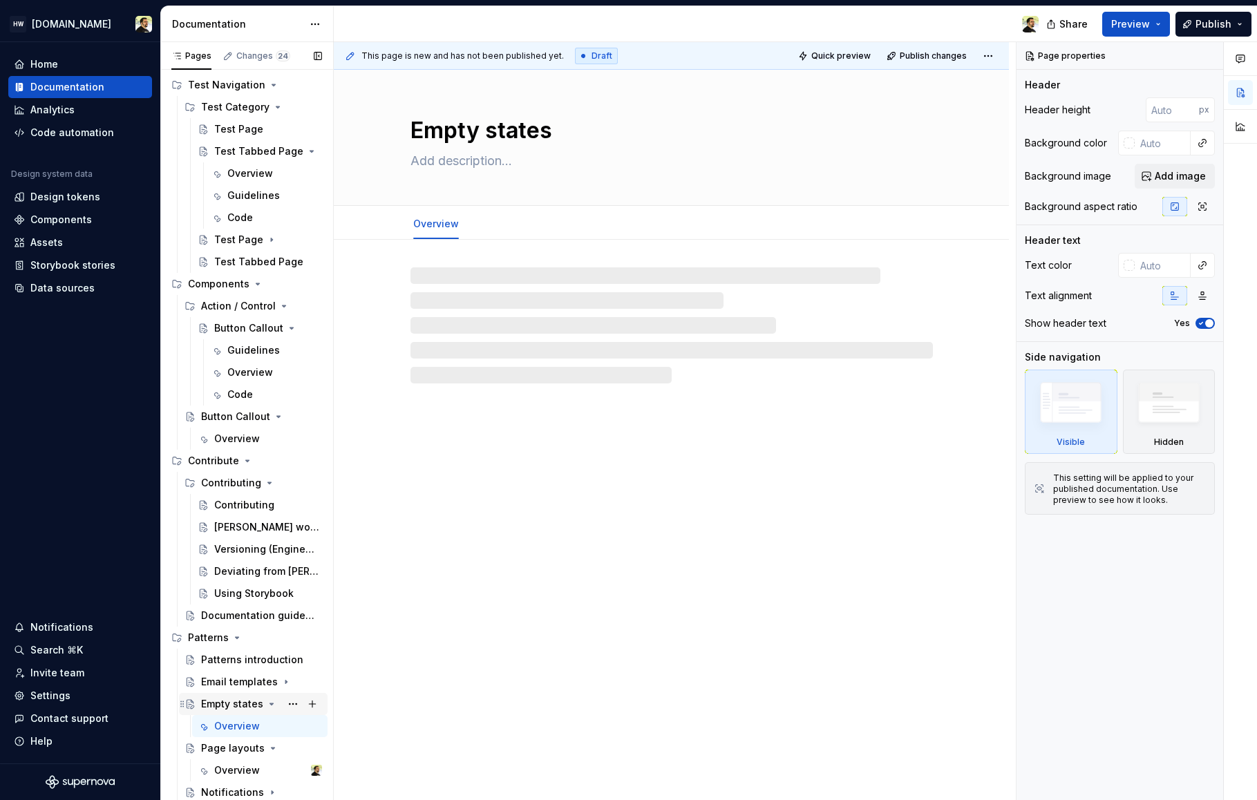
scroll to position [93, 0]
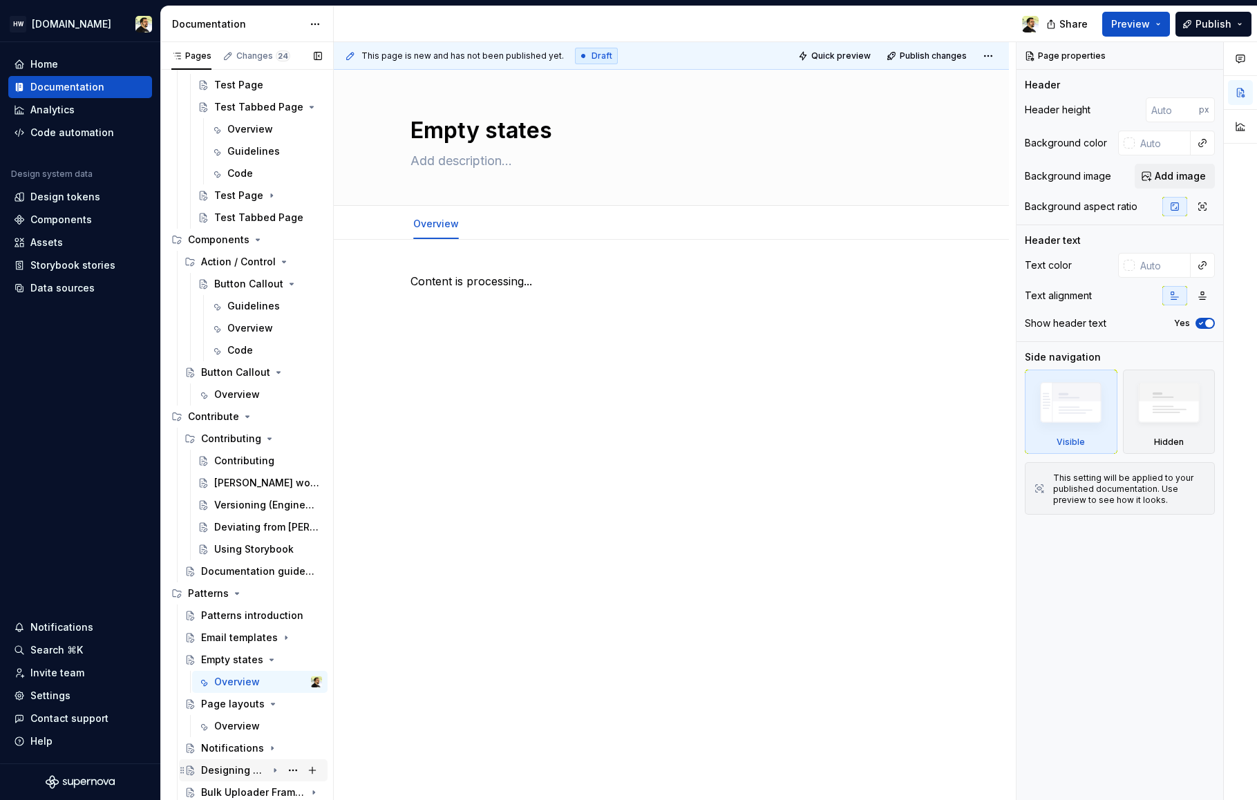
click at [225, 764] on div "Designing with AI" at bounding box center [234, 771] width 66 height 14
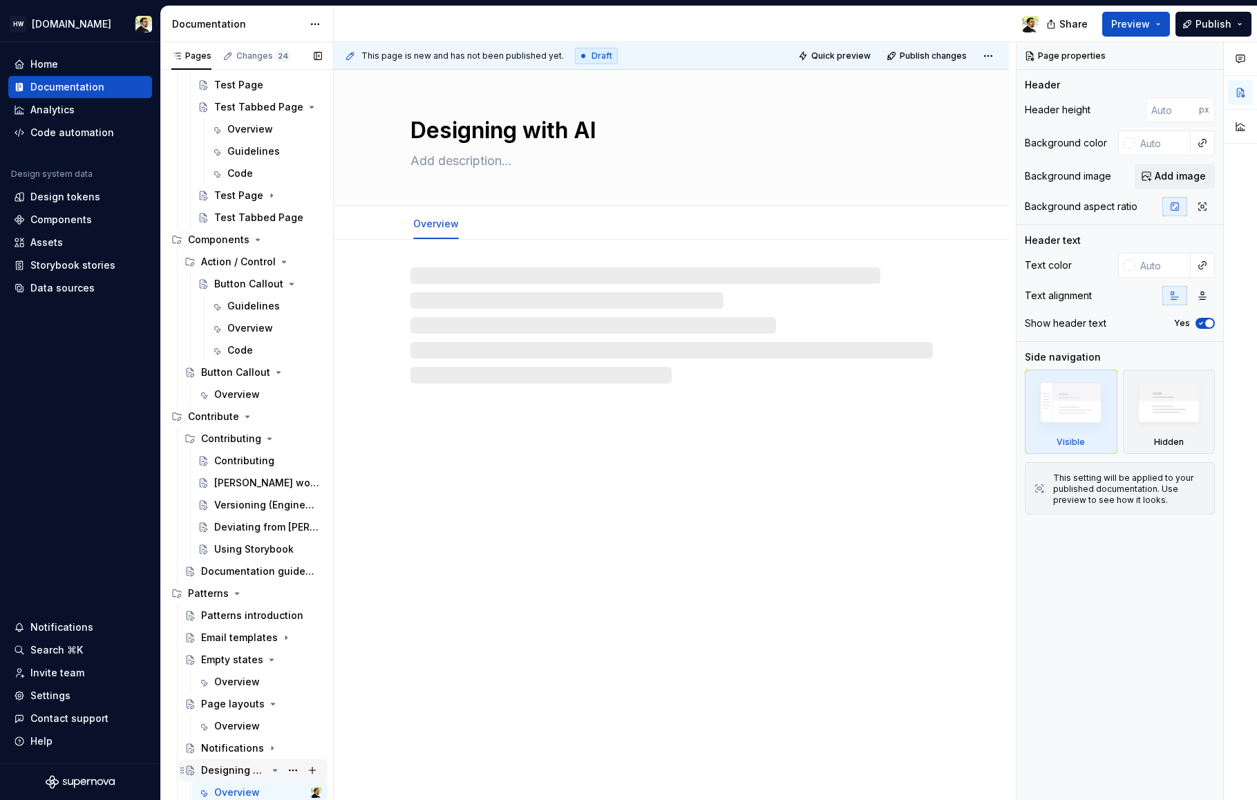
scroll to position [115, 0]
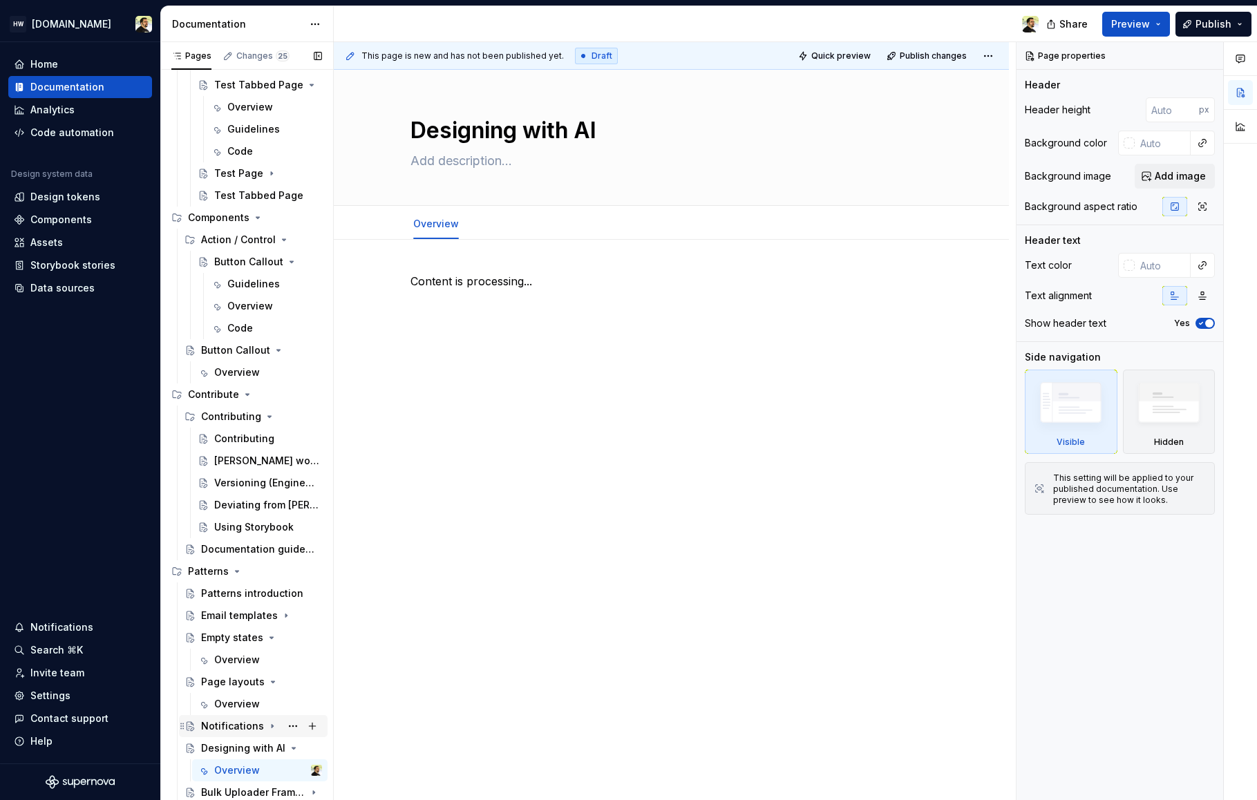
click at [233, 723] on div "Notifications" at bounding box center [232, 726] width 63 height 14
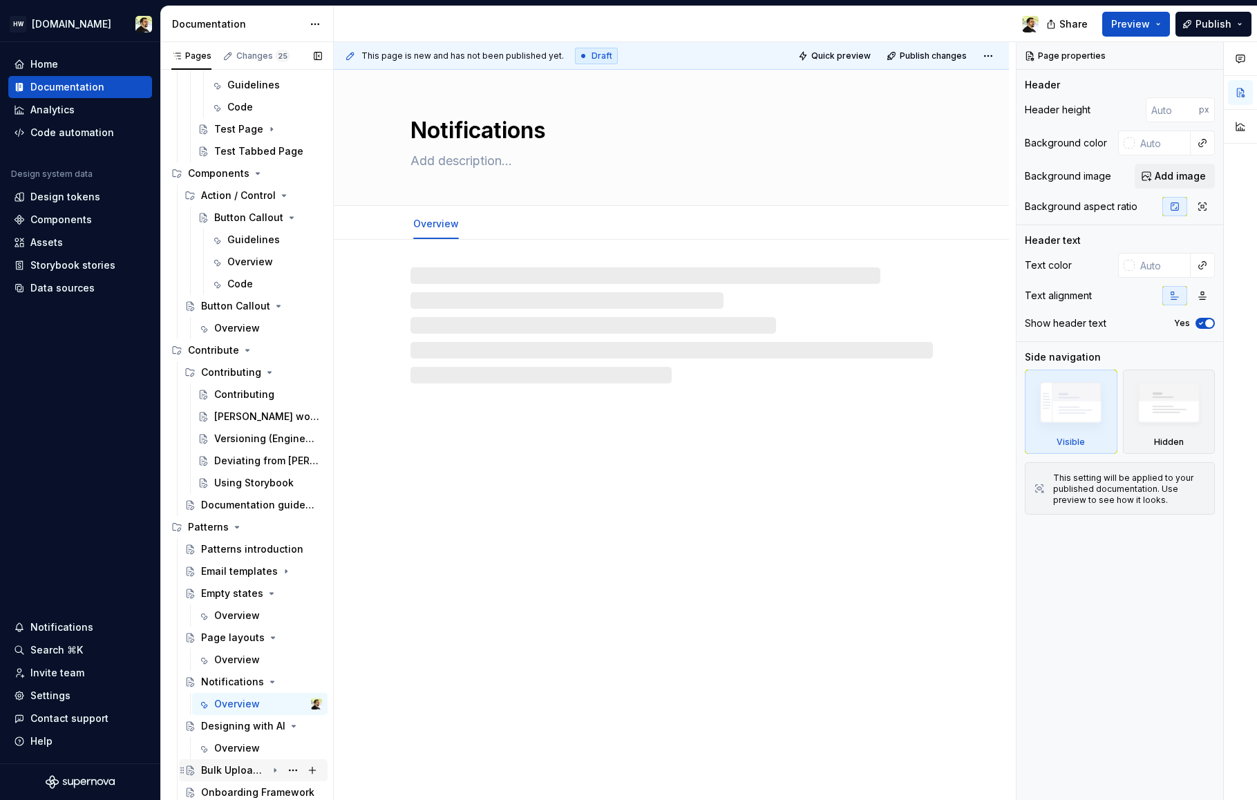
click at [234, 766] on div "Bulk Uploader Framework" at bounding box center [234, 771] width 66 height 14
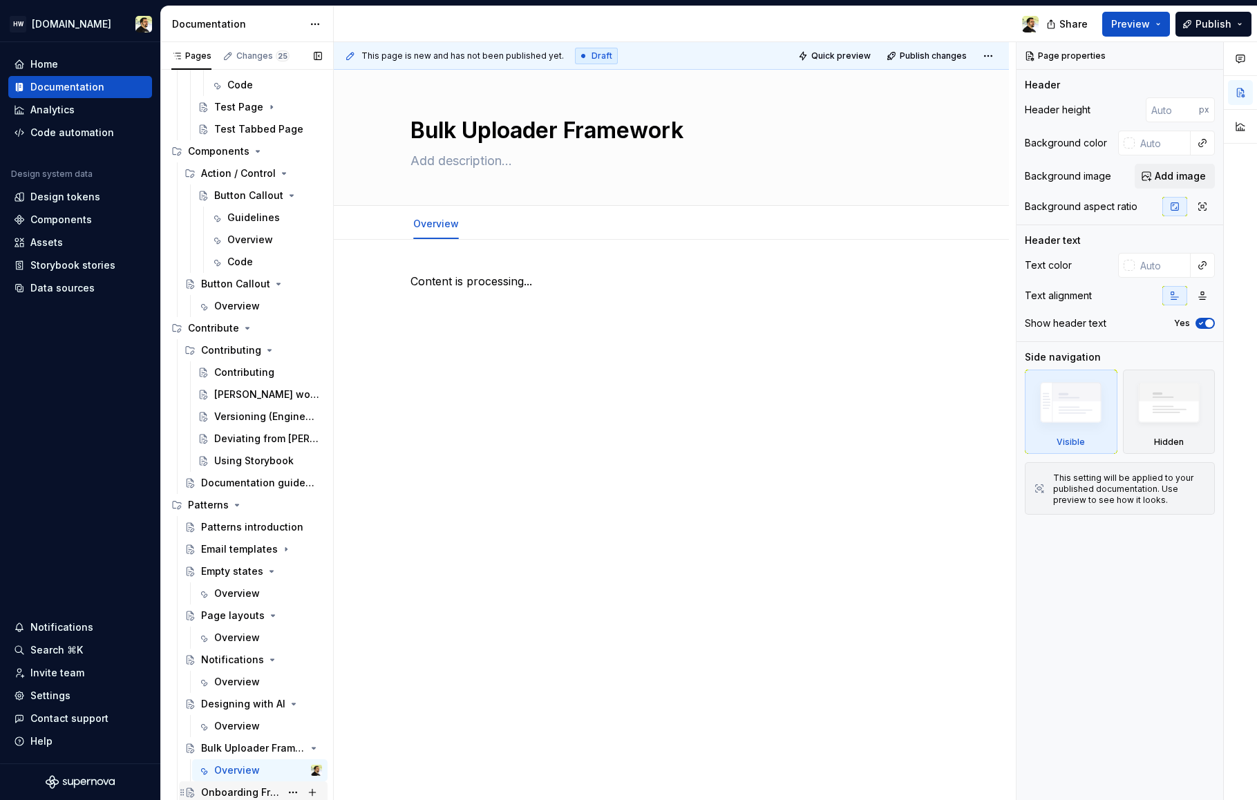
click at [228, 793] on div "Onboarding Framework" at bounding box center [240, 793] width 79 height 14
click at [243, 547] on div "Email templates" at bounding box center [234, 550] width 66 height 14
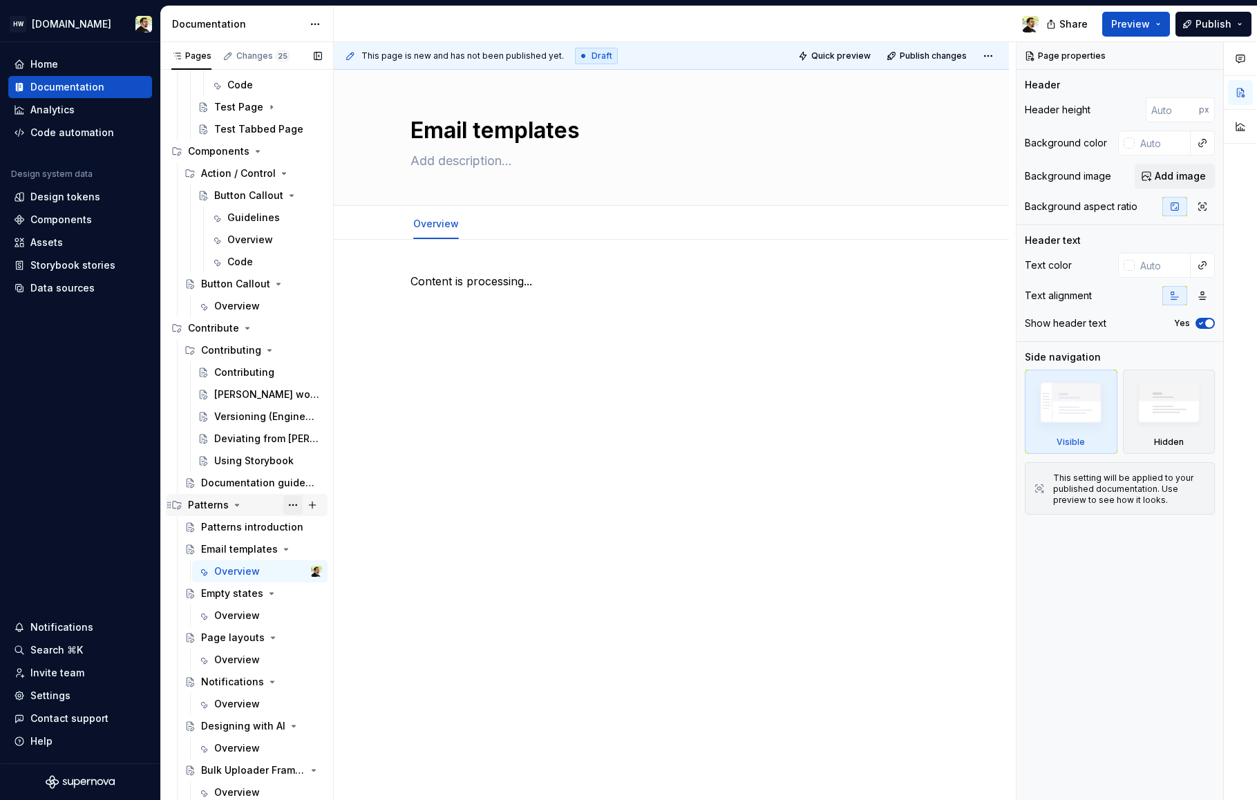
click at [288, 511] on button "Page tree" at bounding box center [292, 505] width 19 height 19
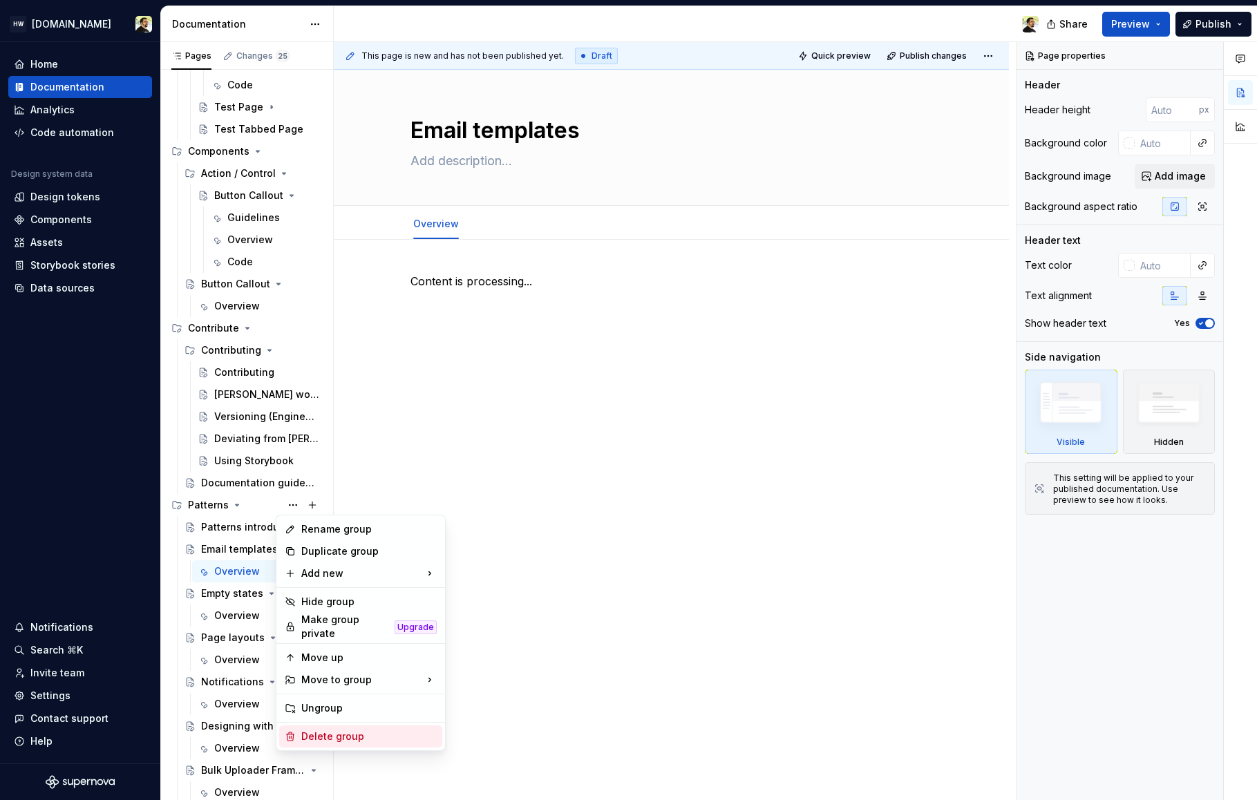
click at [320, 736] on div "Delete group" at bounding box center [368, 737] width 135 height 14
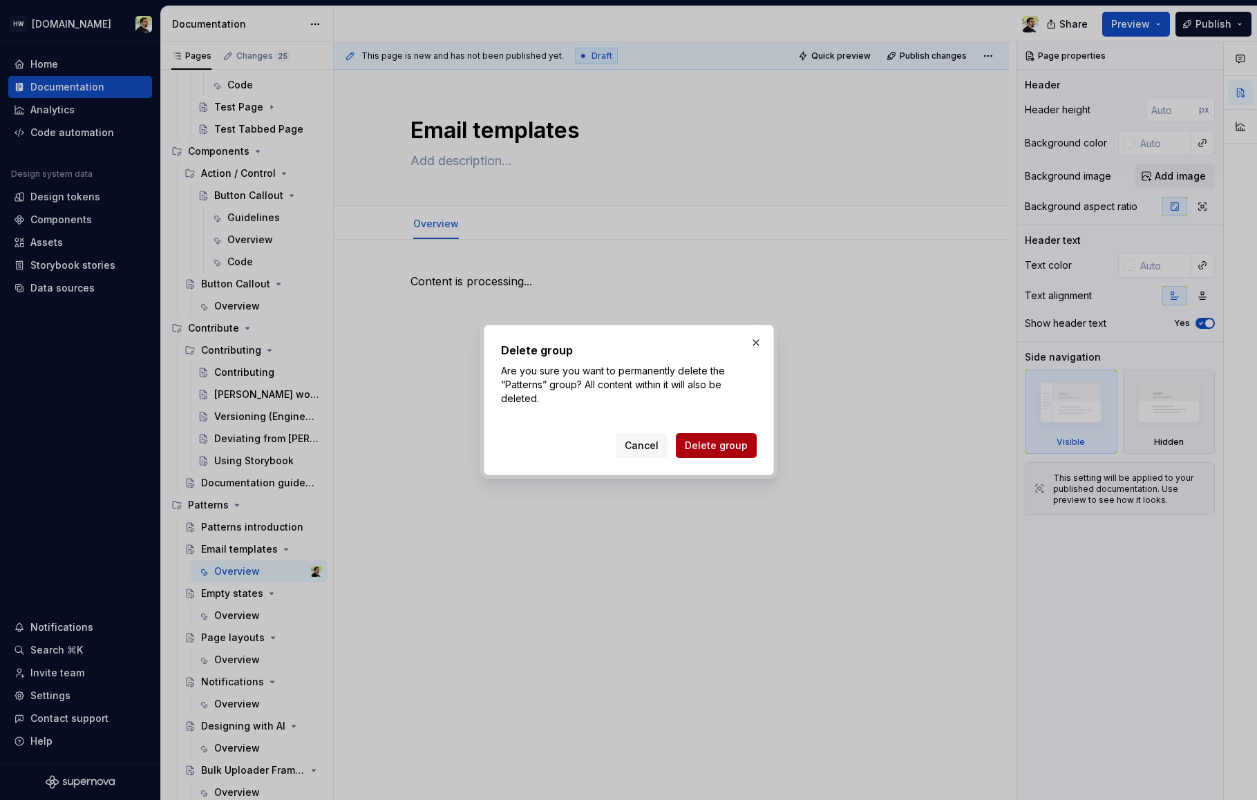
click at [729, 441] on span "Delete group" at bounding box center [716, 446] width 63 height 14
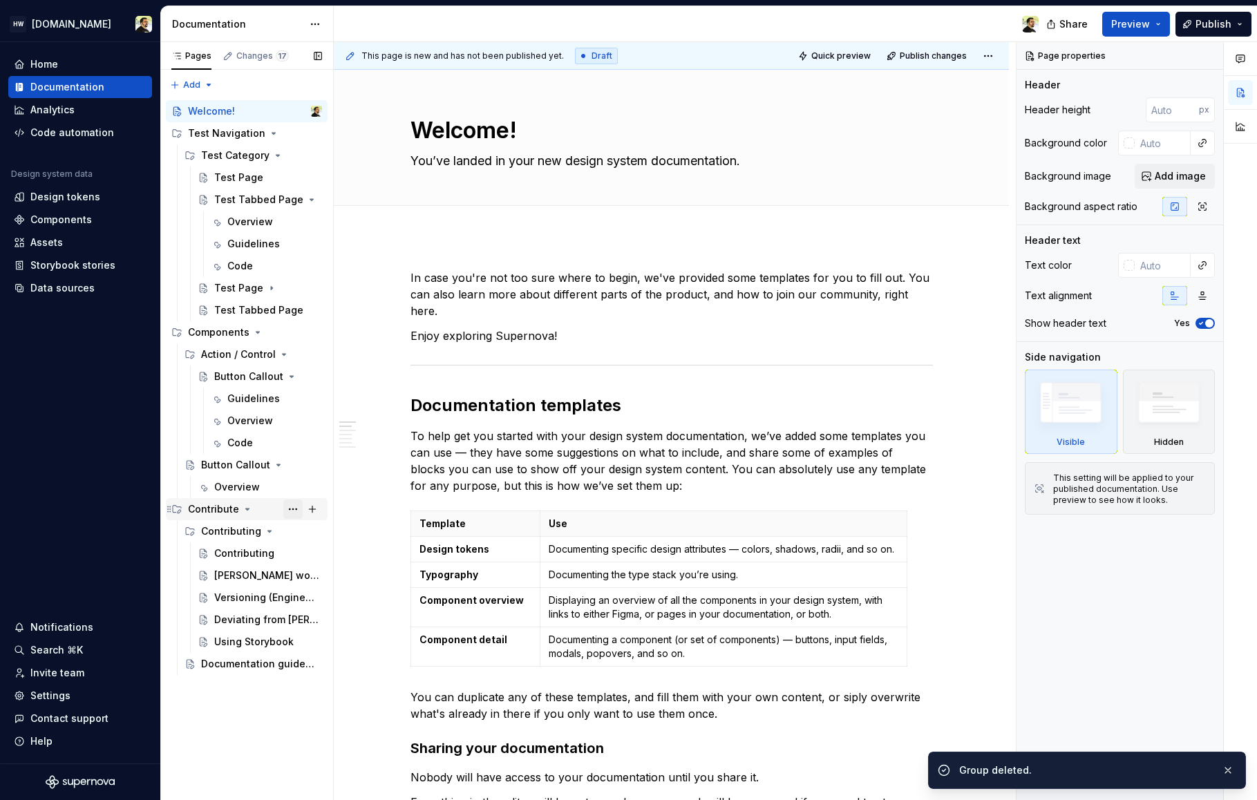
click at [293, 514] on button "Page tree" at bounding box center [292, 509] width 19 height 19
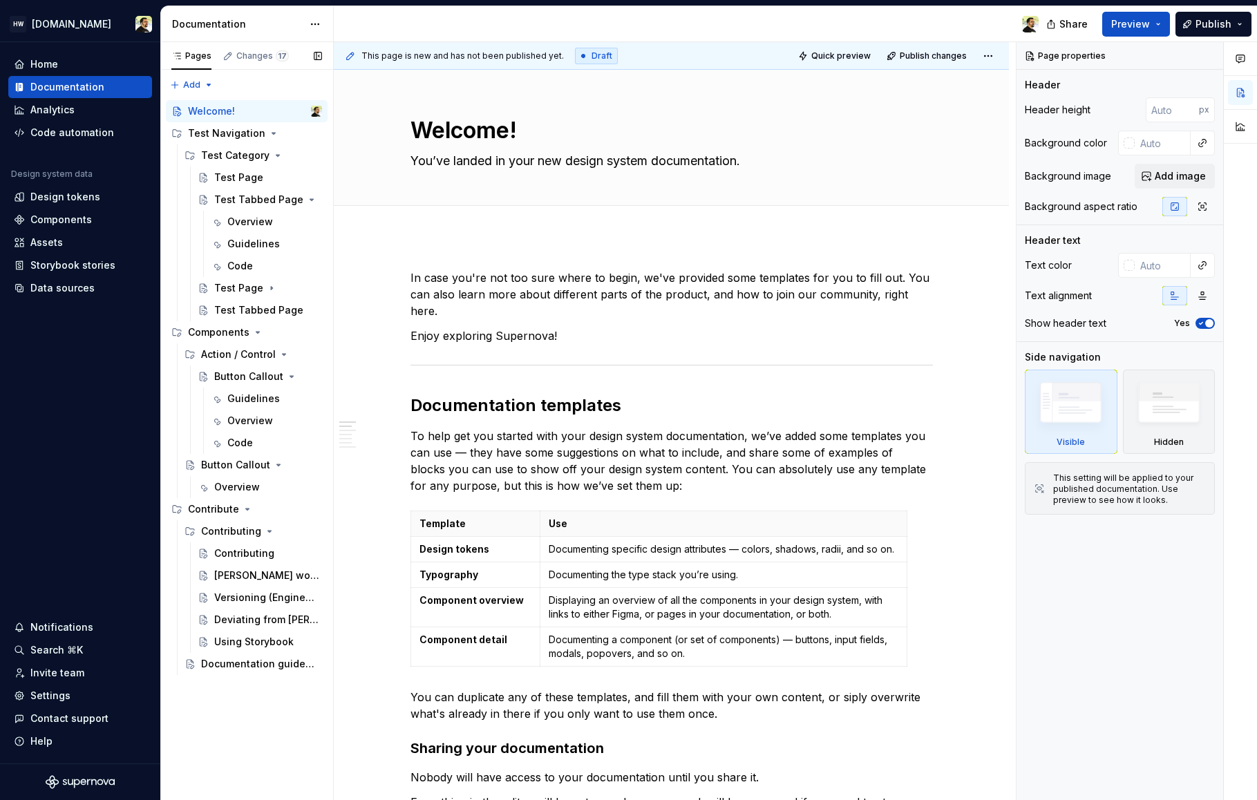
click at [233, 701] on div "Pages Changes 17 Add Accessibility guide for tree Page tree. Navigate the tree …" at bounding box center [246, 421] width 173 height 759
click at [243, 577] on div "[PERSON_NAME] workflow" at bounding box center [247, 576] width 66 height 14
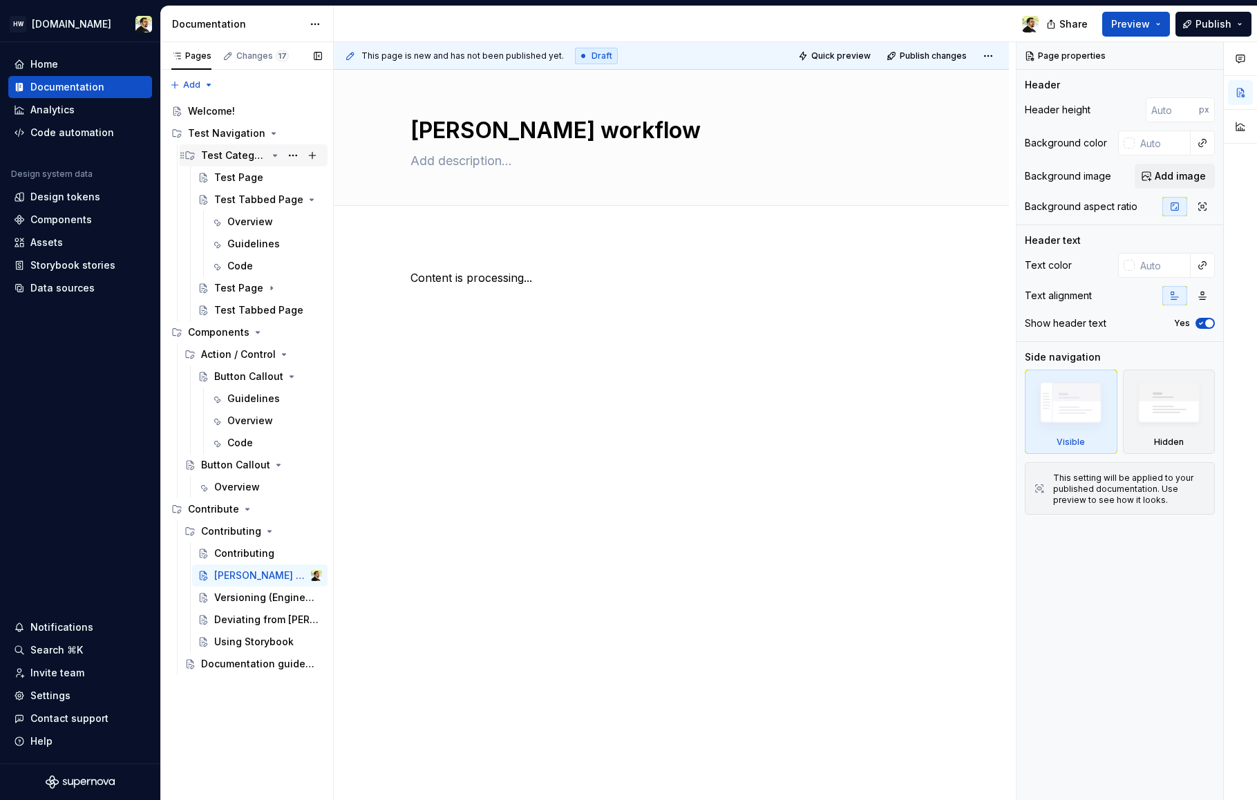
click at [239, 156] on div "Test Category" at bounding box center [234, 156] width 66 height 14
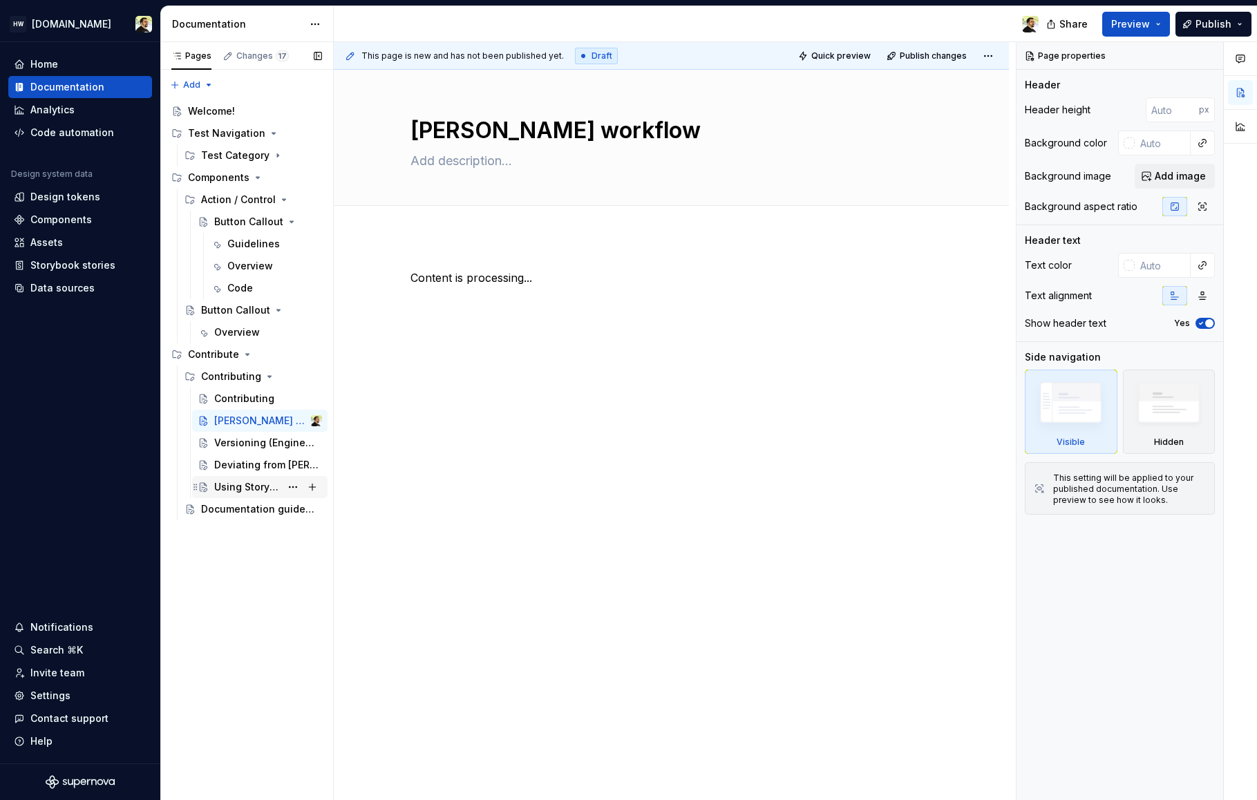
click at [232, 482] on div "Using Storybook" at bounding box center [247, 487] width 66 height 14
click at [218, 330] on div "Overview" at bounding box center [237, 333] width 46 height 14
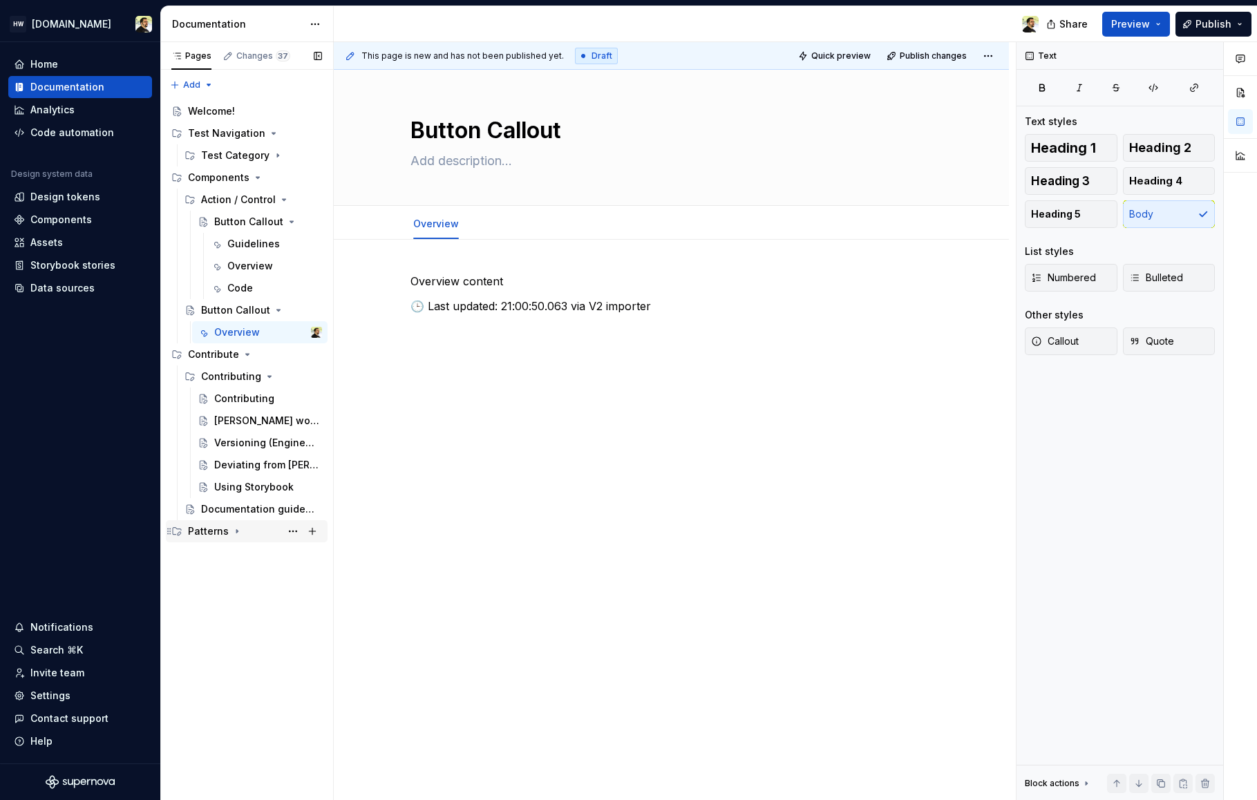
click at [203, 542] on div "Patterns" at bounding box center [247, 531] width 162 height 22
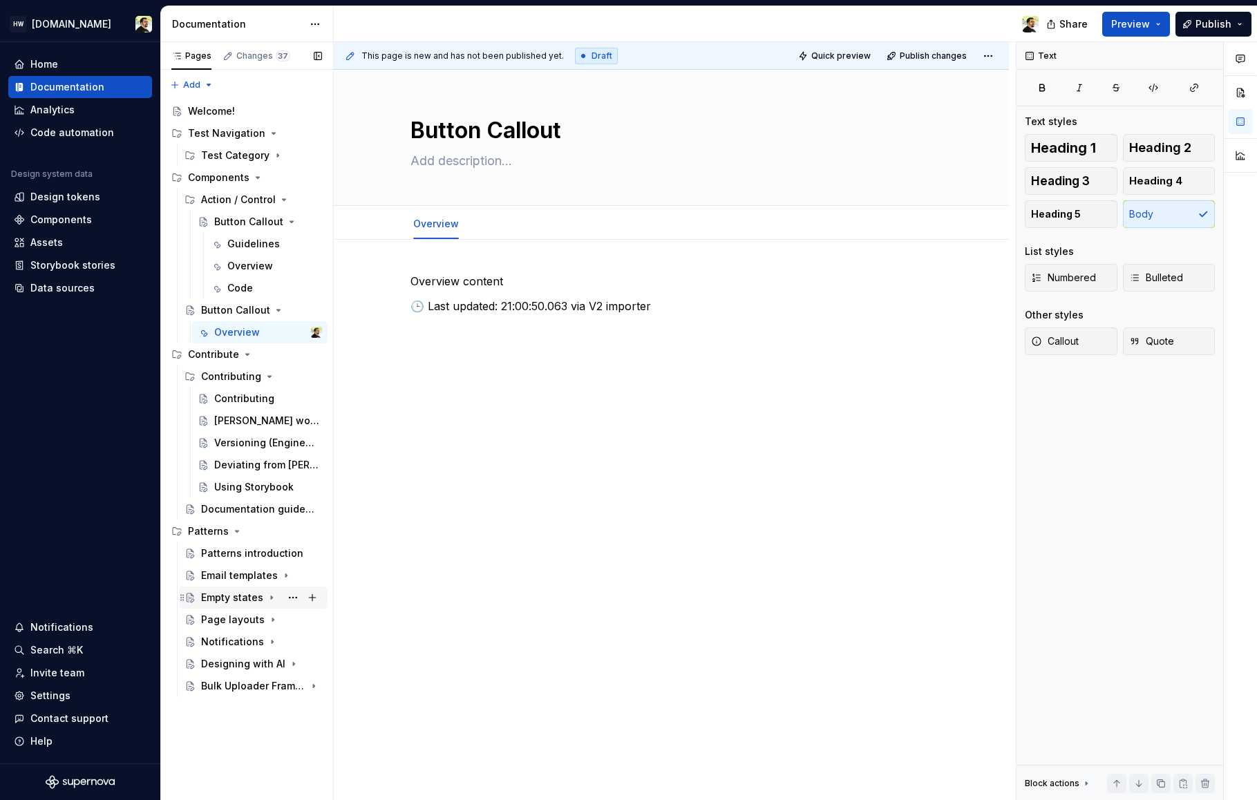
click at [220, 604] on div "Empty states" at bounding box center [232, 598] width 62 height 14
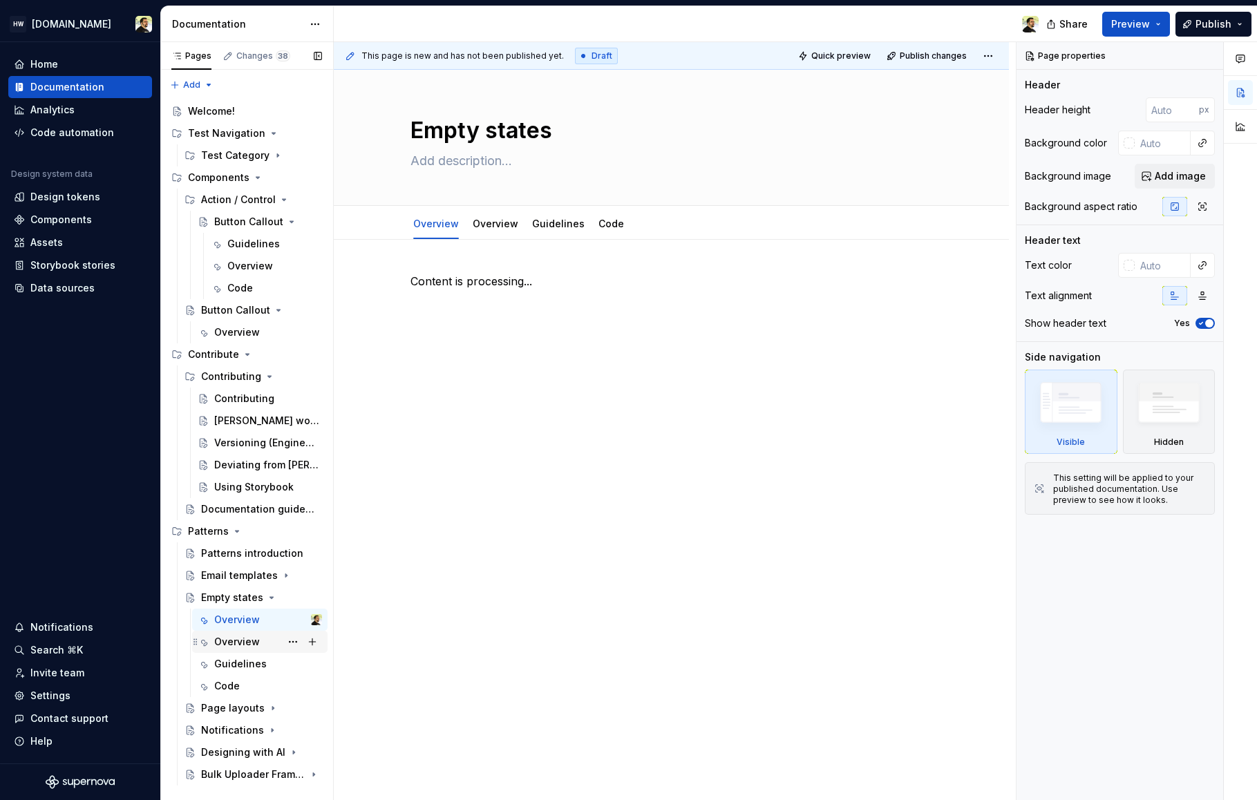
click at [233, 648] on div "Overview" at bounding box center [237, 642] width 46 height 14
click at [234, 711] on div "Page layouts" at bounding box center [233, 709] width 64 height 14
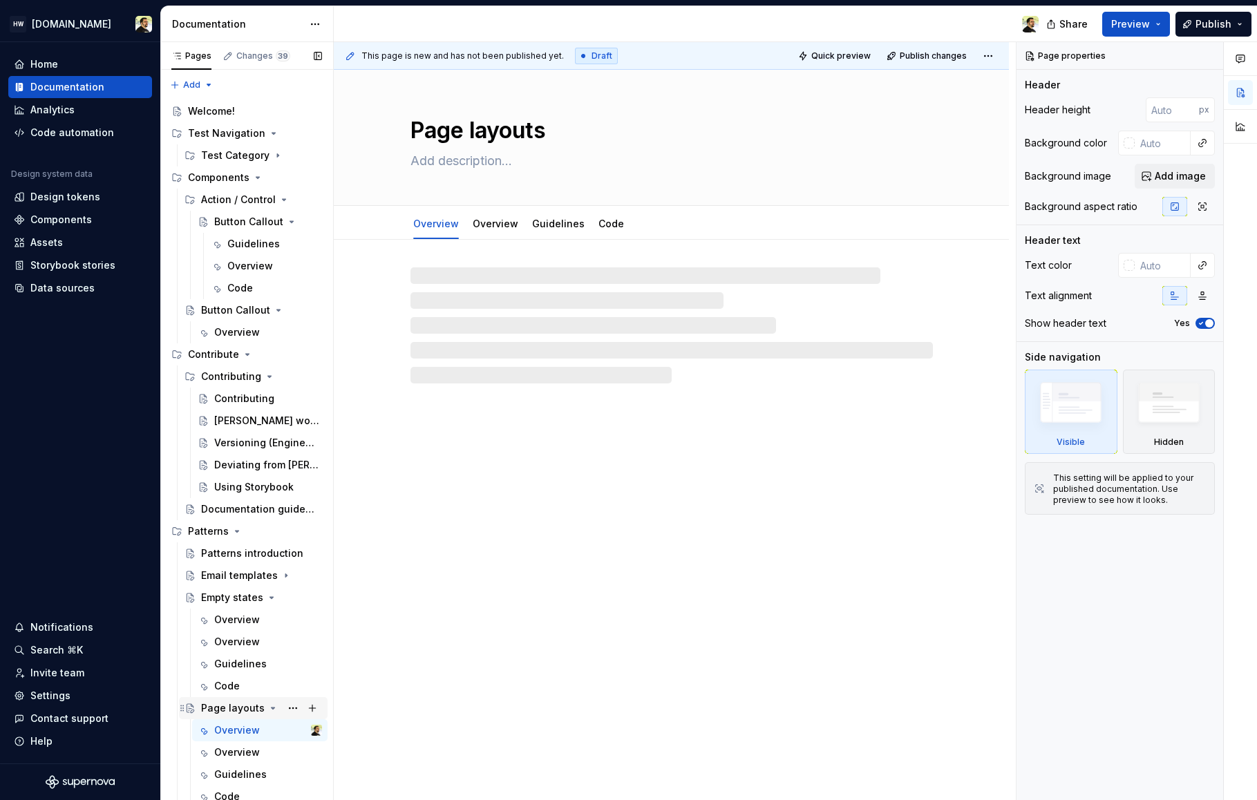
scroll to position [70, 0]
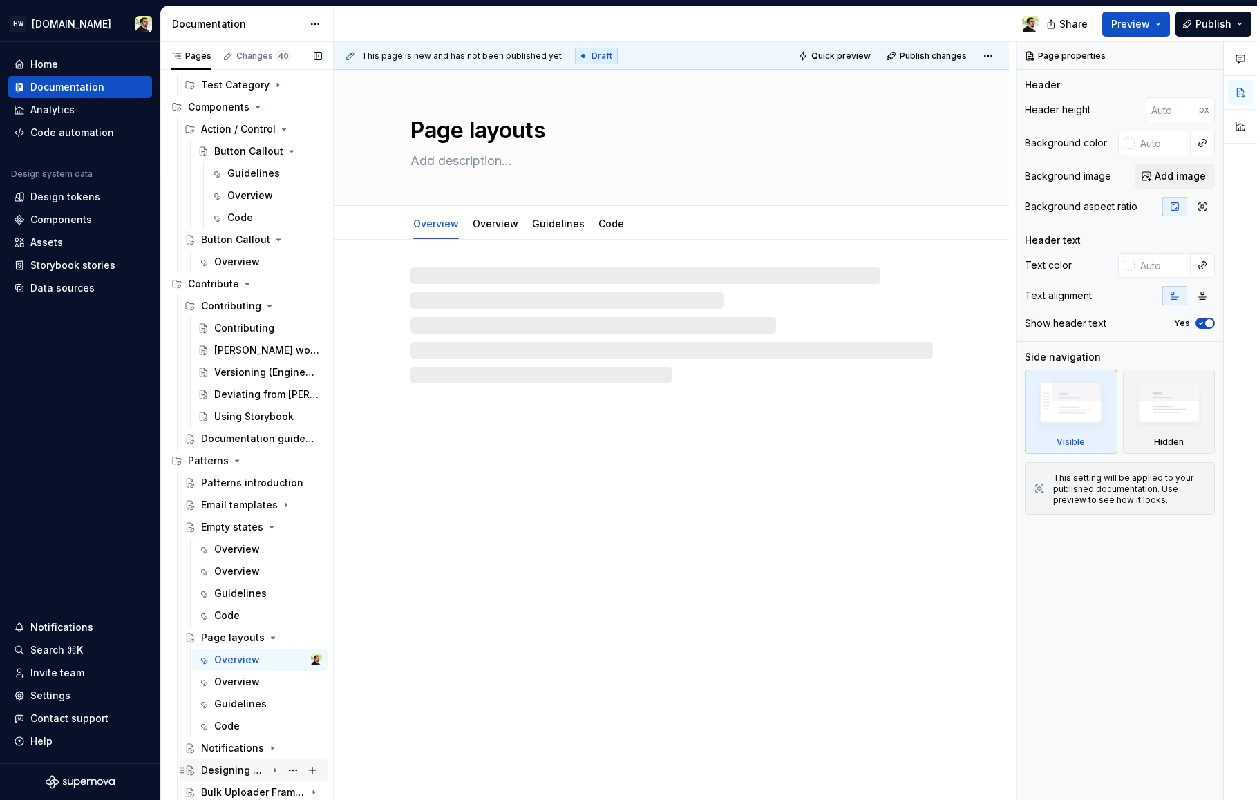
click at [226, 762] on div "Designing with AI" at bounding box center [261, 770] width 121 height 19
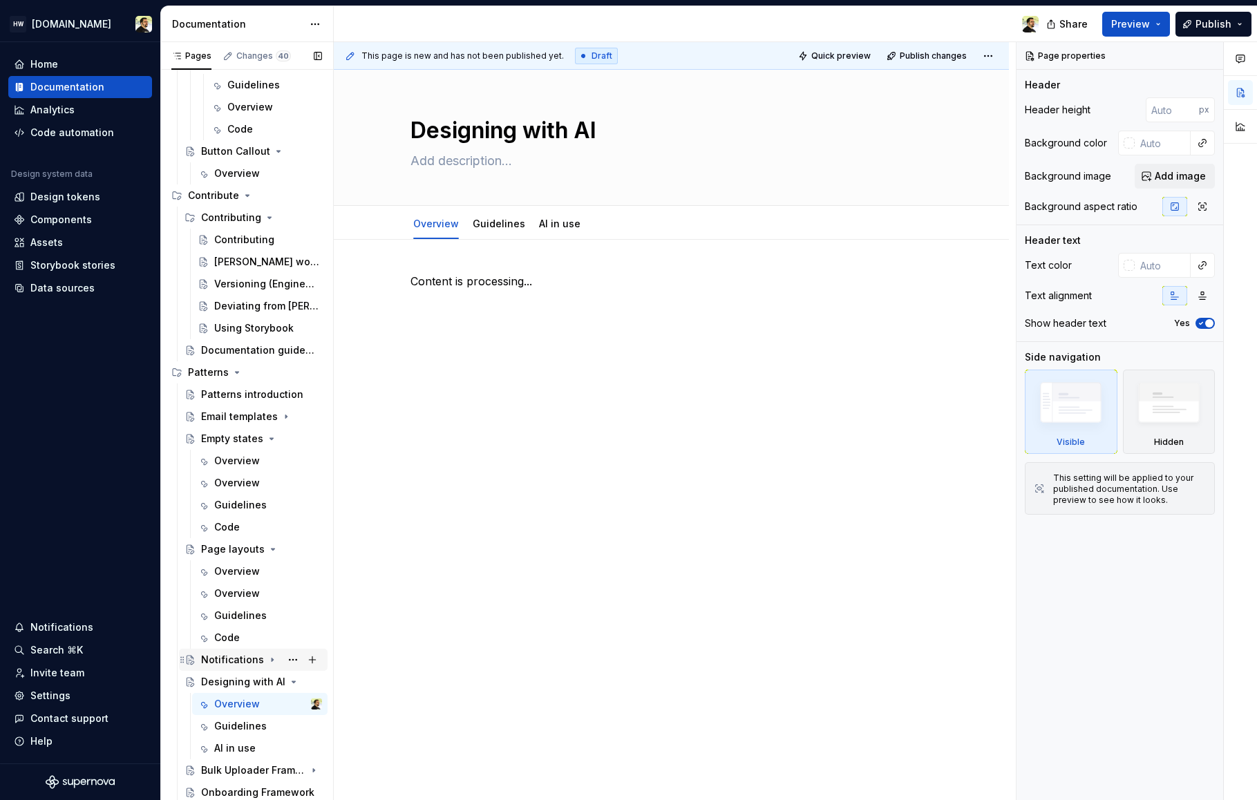
click at [229, 661] on div "Notifications" at bounding box center [232, 660] width 63 height 14
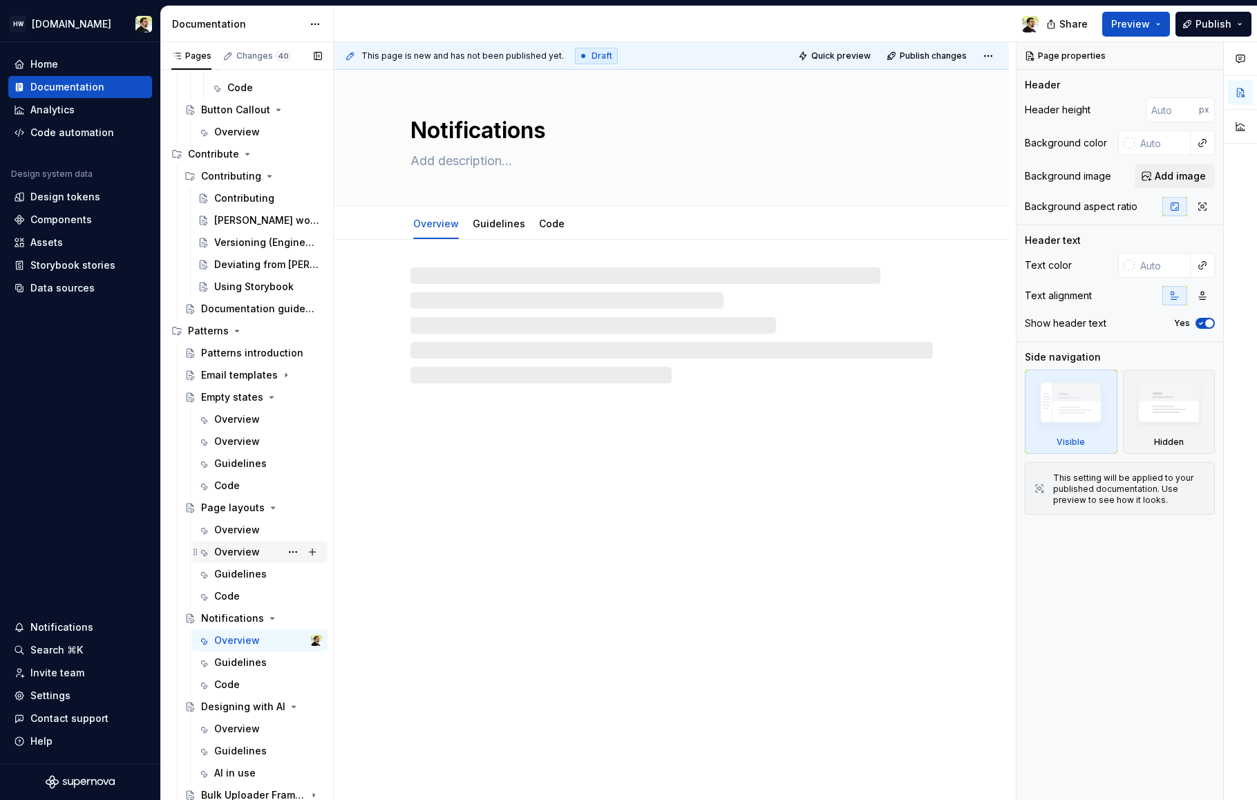
scroll to position [225, 0]
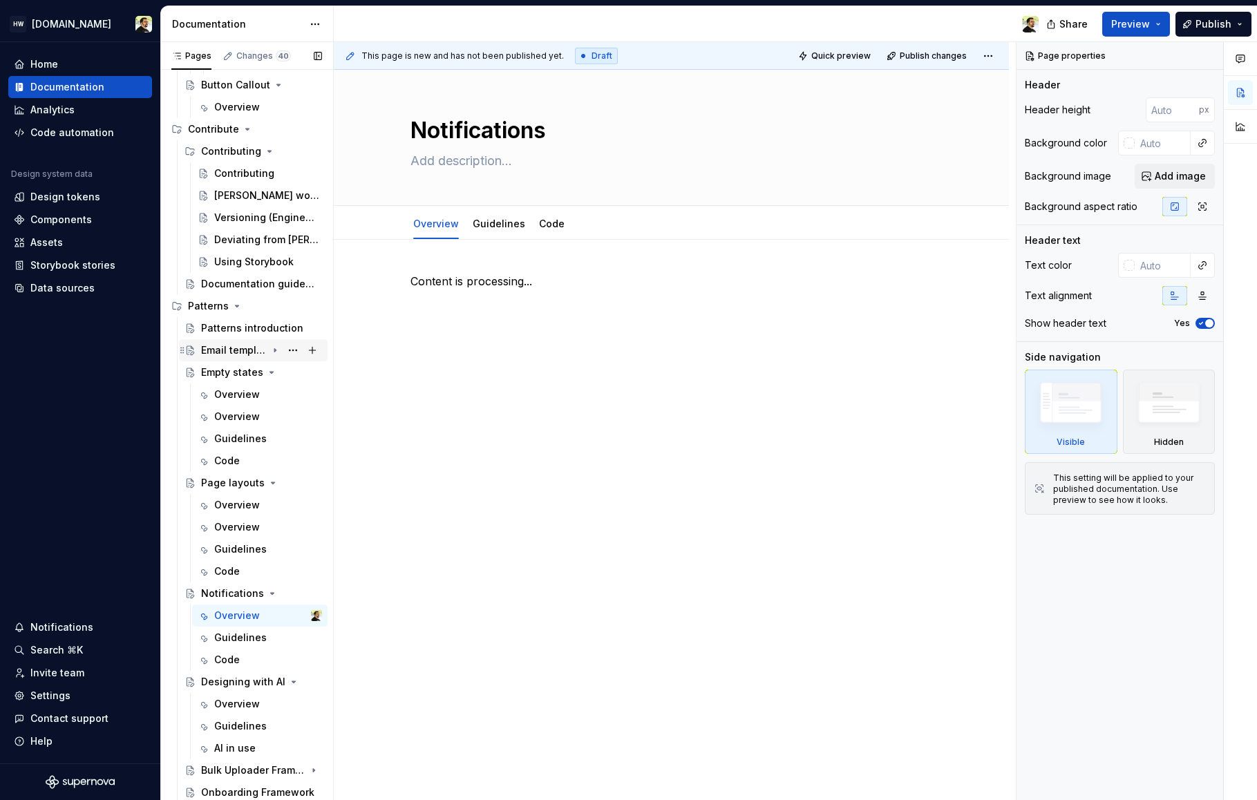
click at [236, 348] on div "Email templates" at bounding box center [234, 351] width 66 height 14
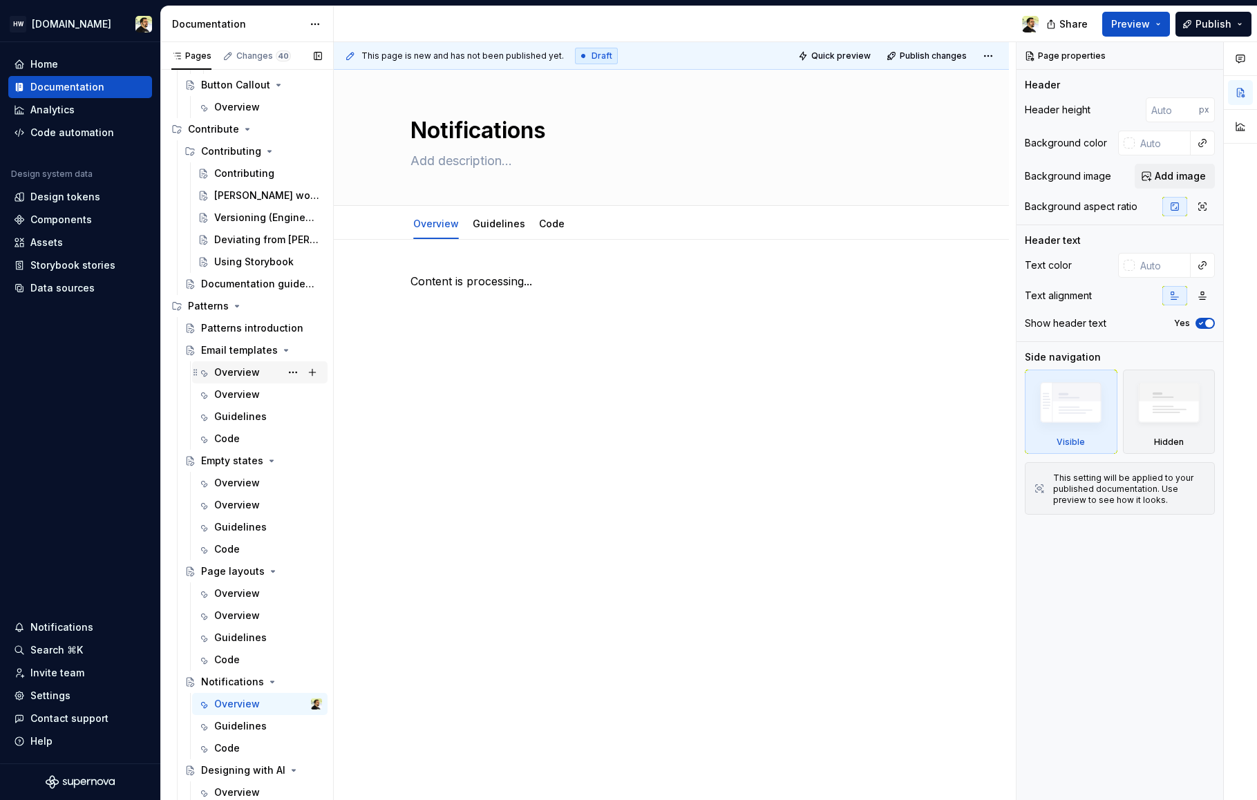
click at [241, 374] on div "Overview" at bounding box center [237, 373] width 46 height 14
click at [243, 396] on div "Overview" at bounding box center [237, 395] width 46 height 14
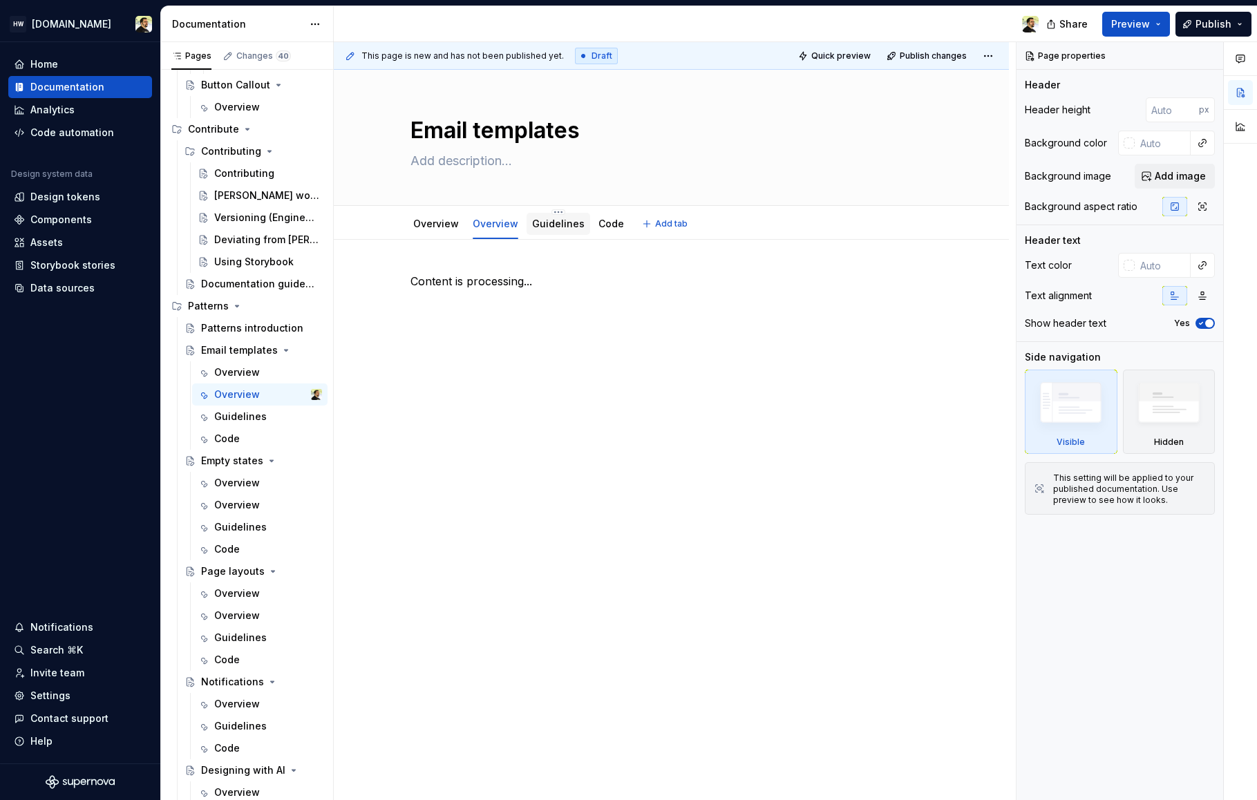
click at [557, 223] on link "Guidelines" at bounding box center [558, 224] width 53 height 12
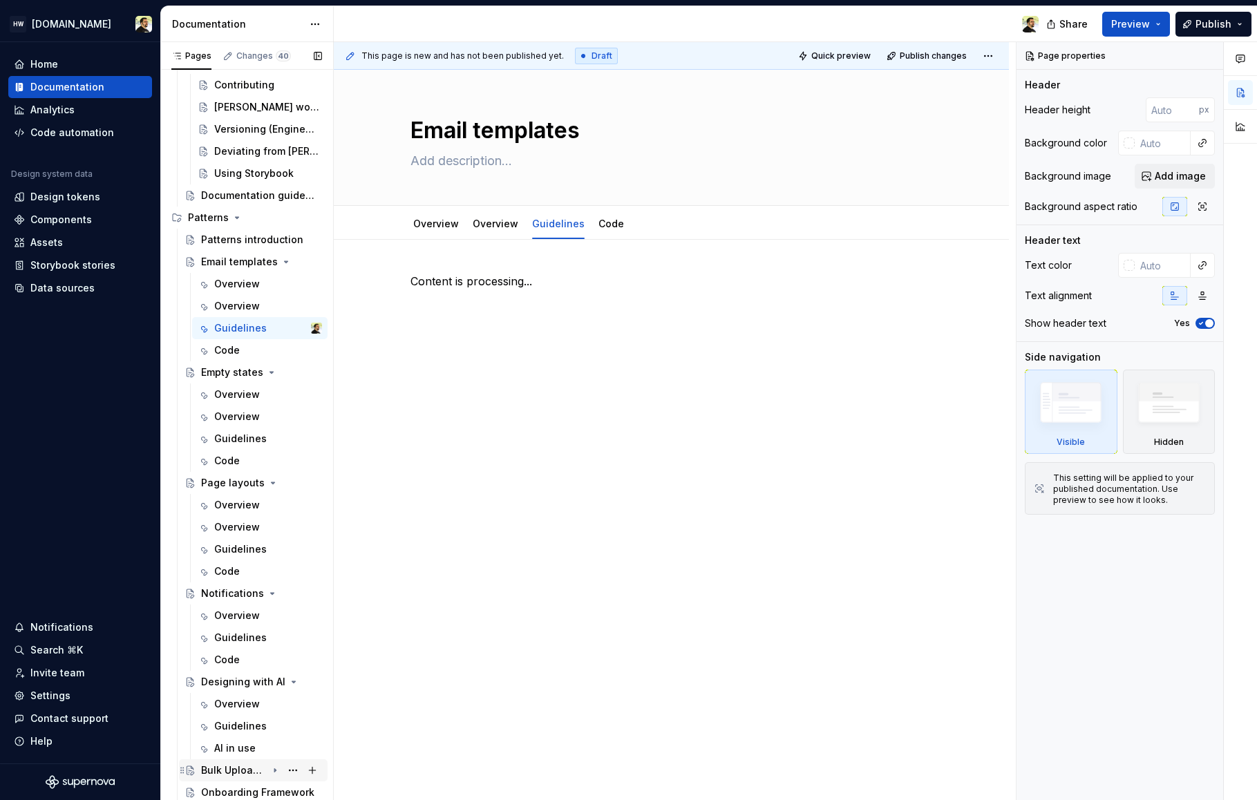
click at [233, 773] on div "Bulk Uploader Framework" at bounding box center [234, 771] width 66 height 14
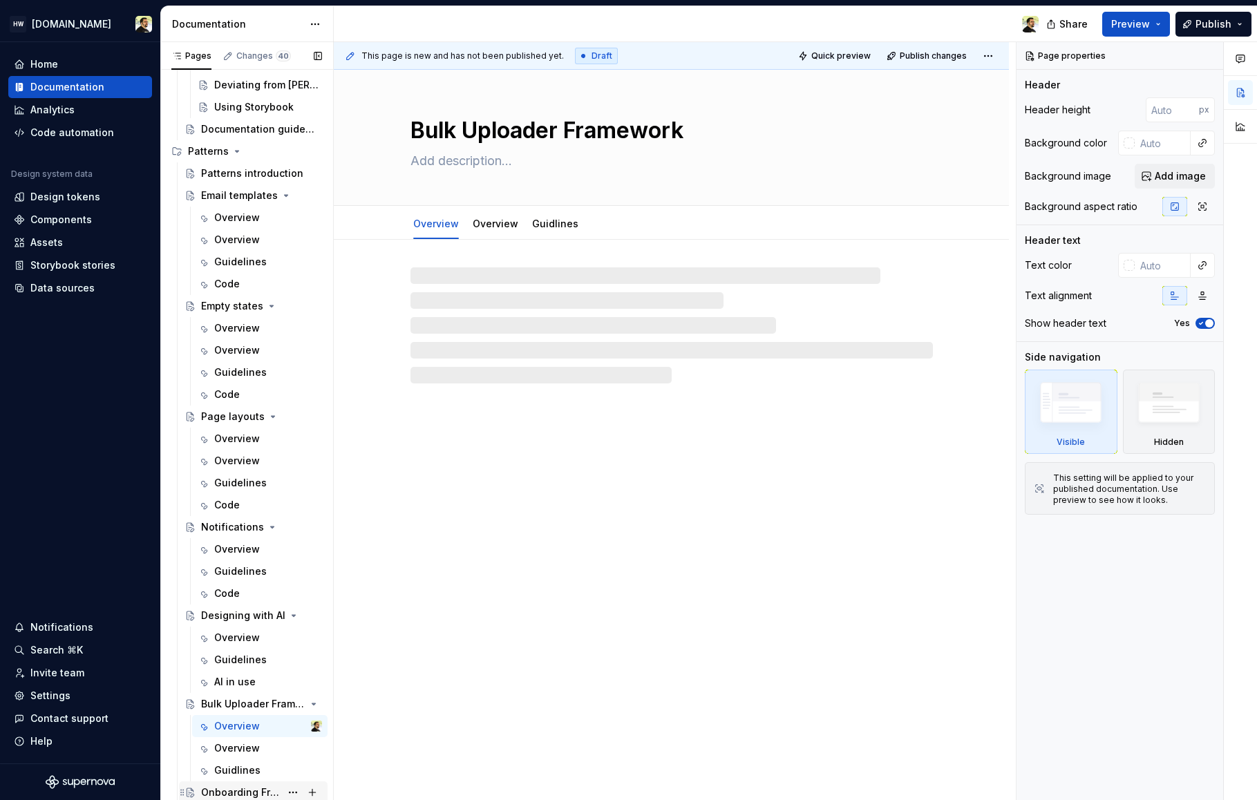
click at [236, 790] on div "Onboarding Framework" at bounding box center [240, 793] width 79 height 14
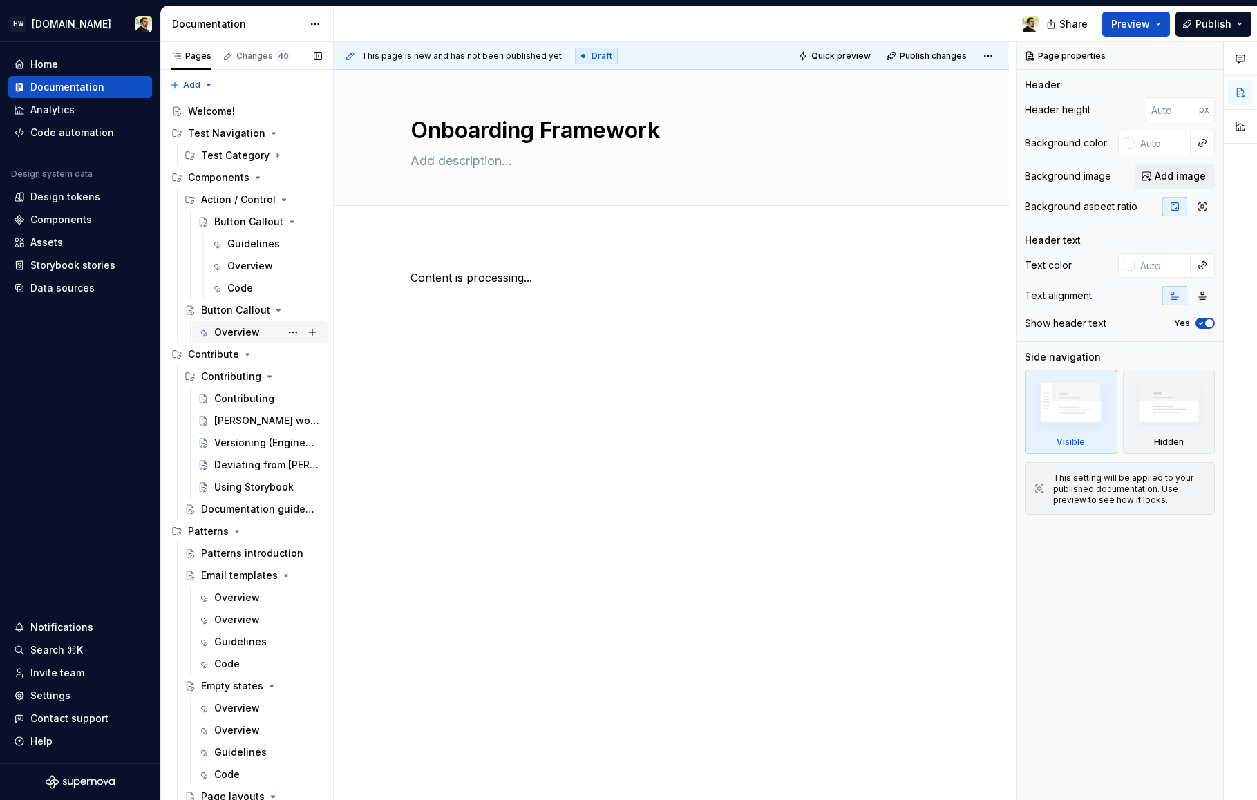
click at [222, 335] on div "Overview" at bounding box center [237, 333] width 46 height 14
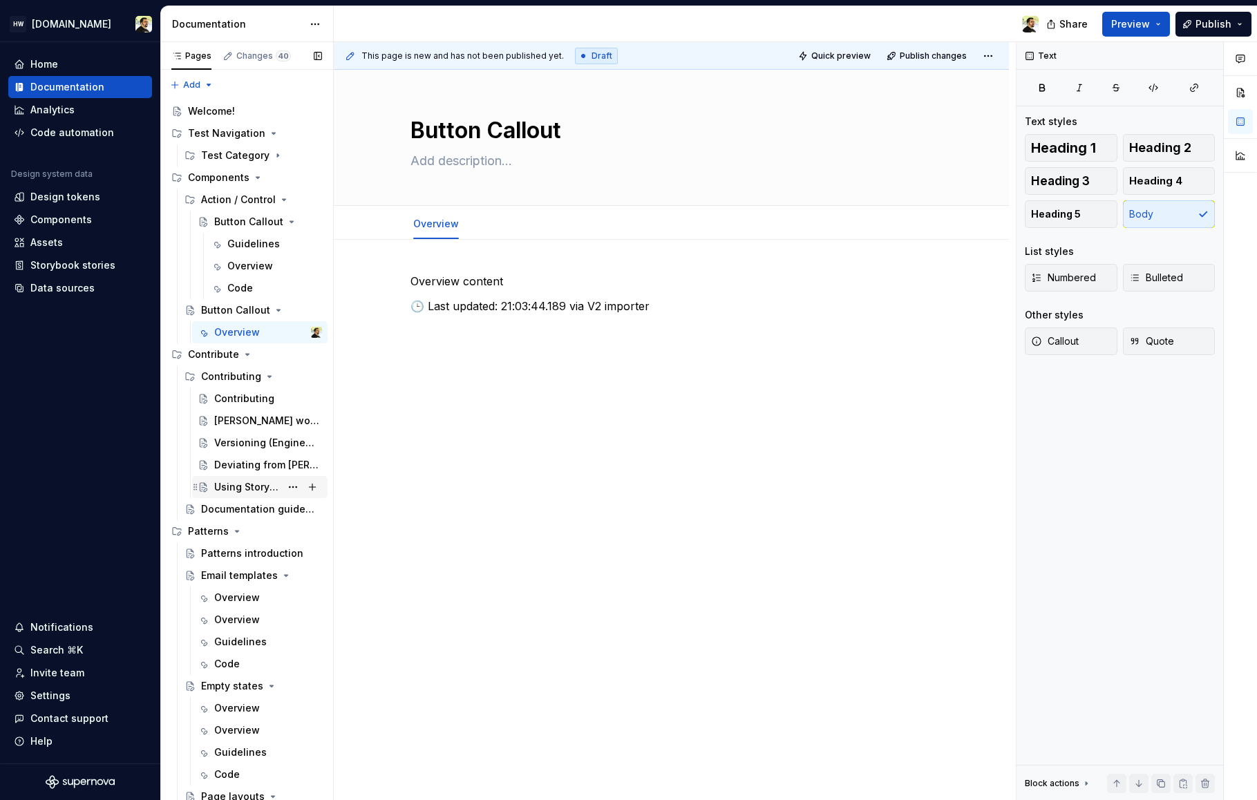
click at [231, 482] on div "Using Storybook" at bounding box center [247, 487] width 66 height 14
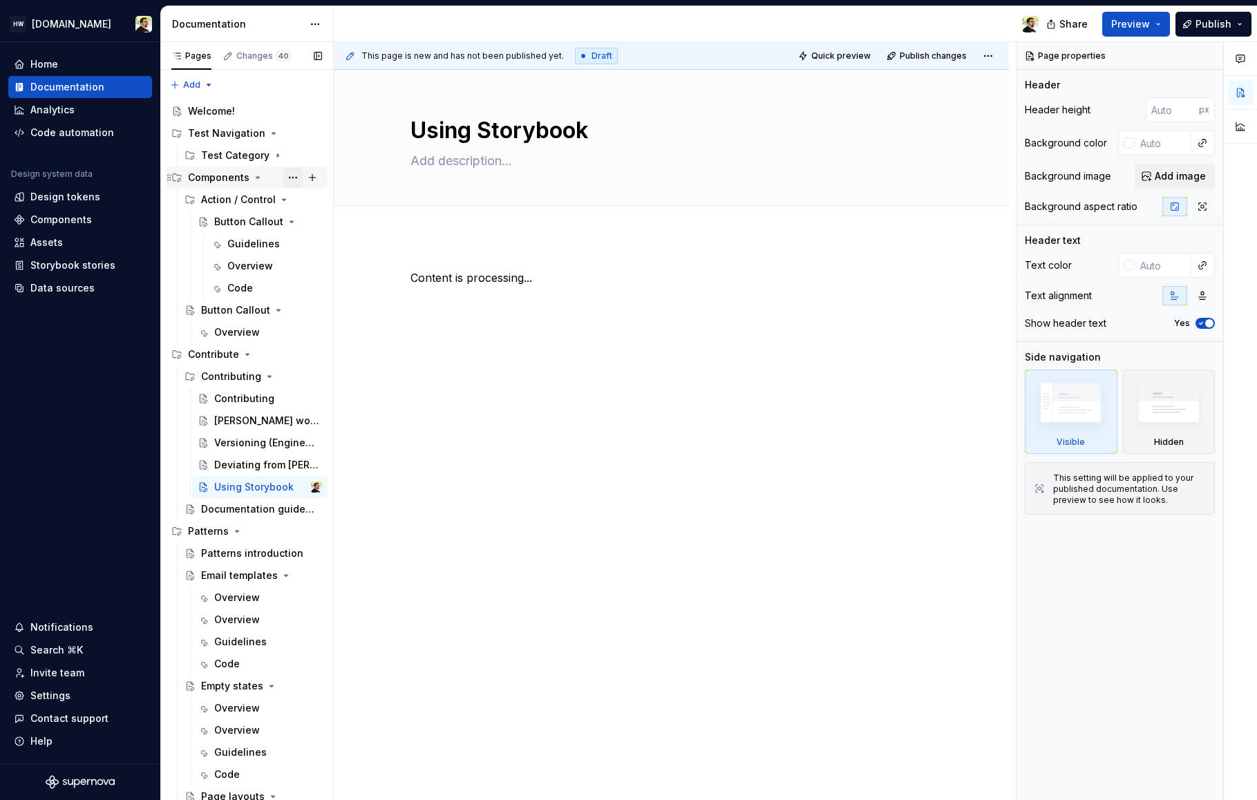
click at [285, 181] on button "Page tree" at bounding box center [292, 177] width 19 height 19
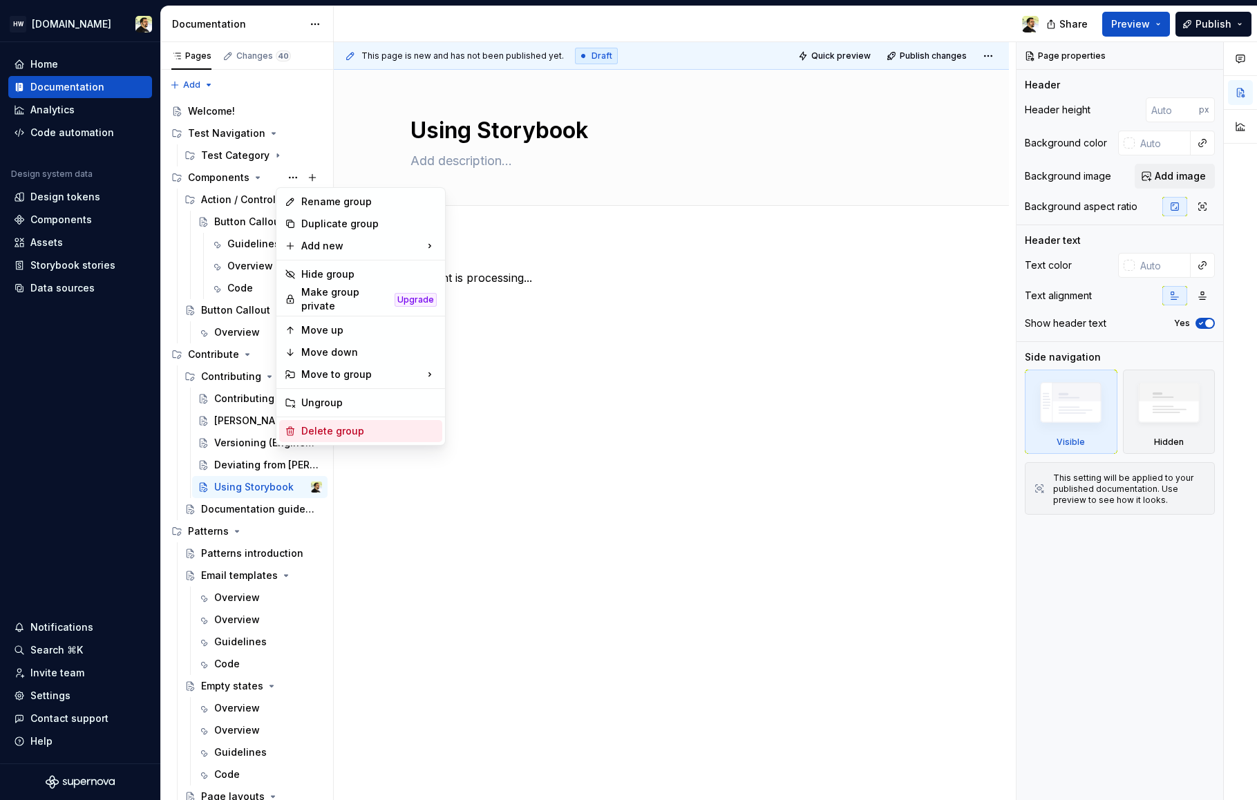
click at [326, 424] on div "Delete group" at bounding box center [368, 431] width 135 height 14
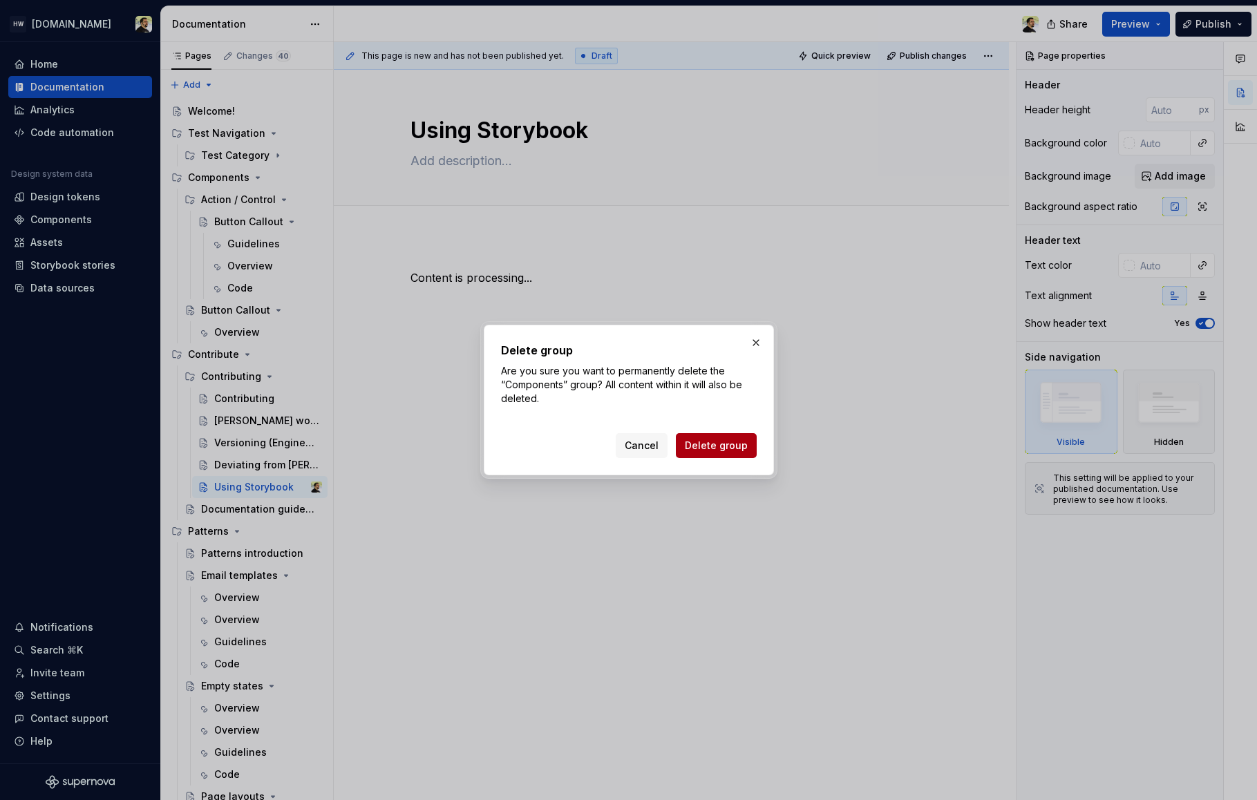
click at [746, 450] on button "Delete group" at bounding box center [716, 445] width 81 height 25
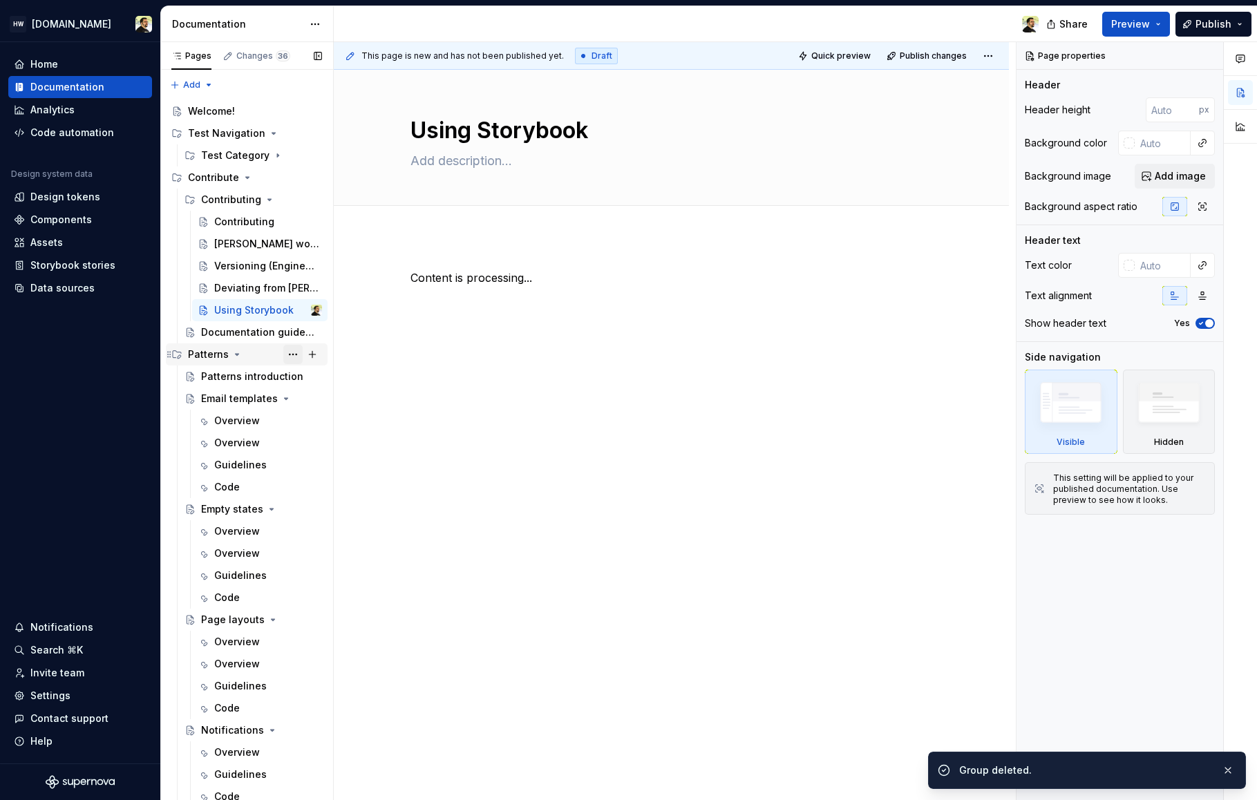
click at [283, 357] on button "Page tree" at bounding box center [292, 354] width 19 height 19
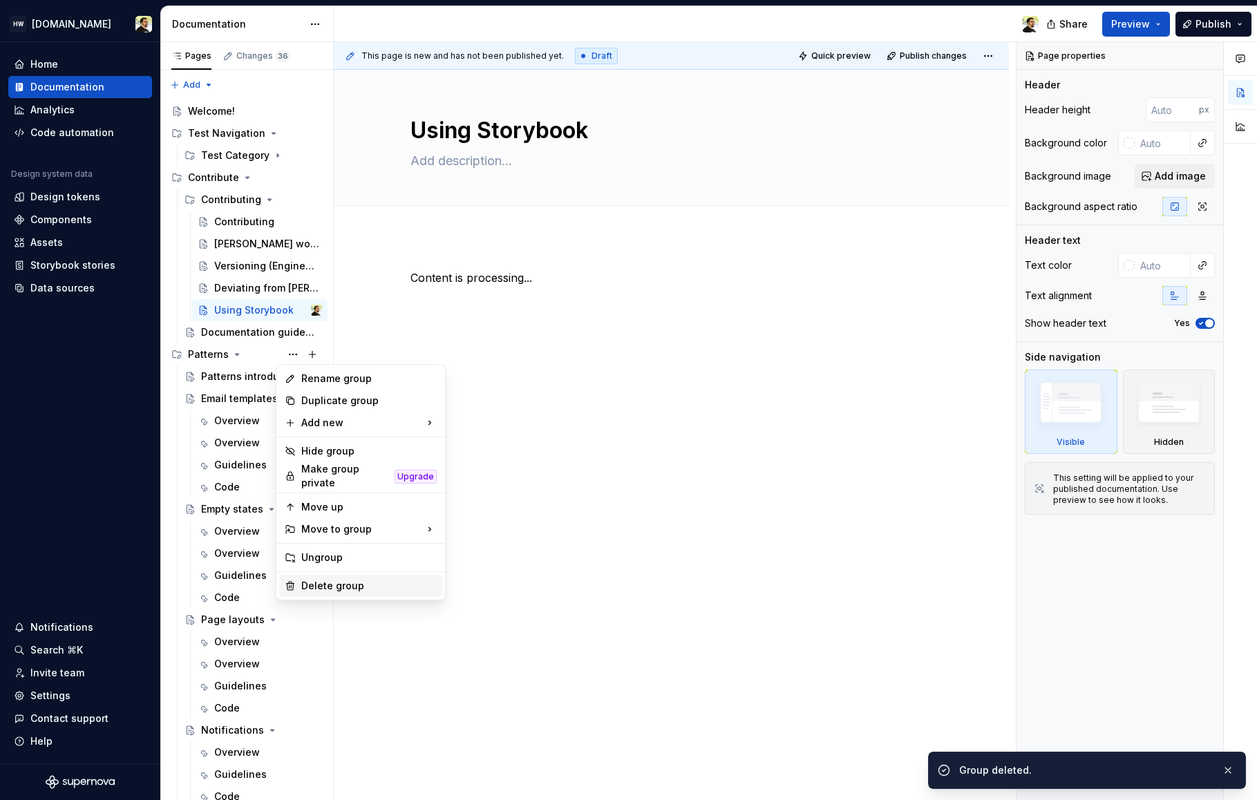
click at [337, 579] on div "Delete group" at bounding box center [368, 586] width 135 height 14
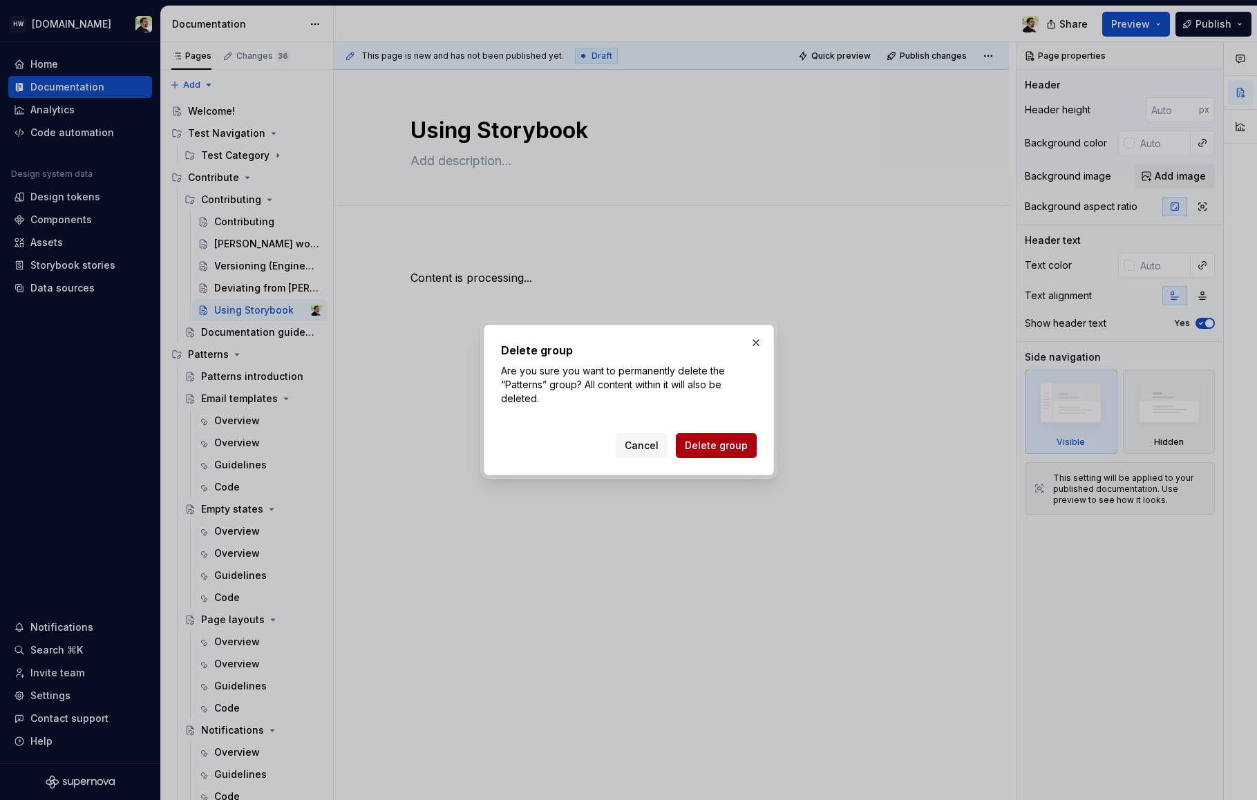
click at [697, 449] on span "Delete group" at bounding box center [716, 446] width 63 height 14
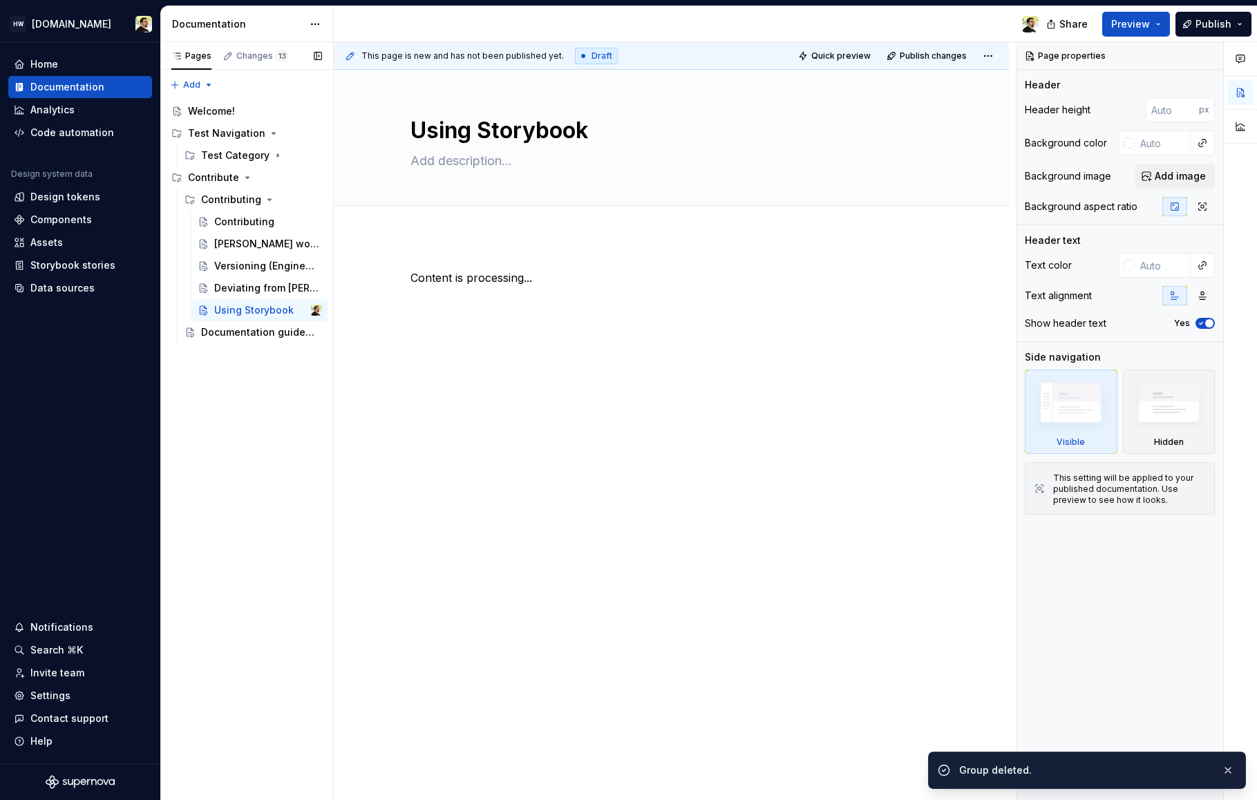
click at [258, 377] on div "Pages Changes 13 Add Accessibility guide for tree Page tree. Navigate the tree …" at bounding box center [246, 421] width 173 height 759
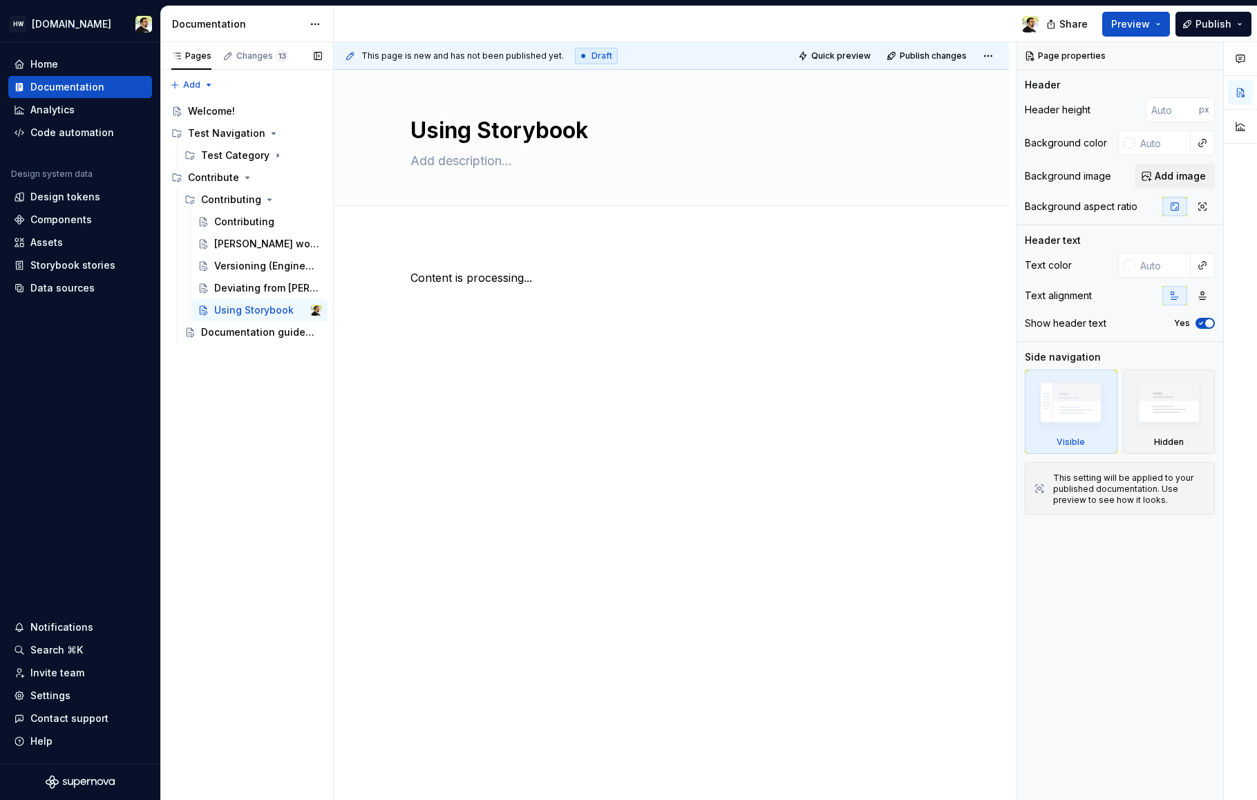
click at [259, 493] on div "Pages Changes 13 Add Accessibility guide for tree Page tree. Navigate the tree …" at bounding box center [246, 421] width 173 height 759
click at [240, 151] on div "Test Category" at bounding box center [234, 156] width 66 height 14
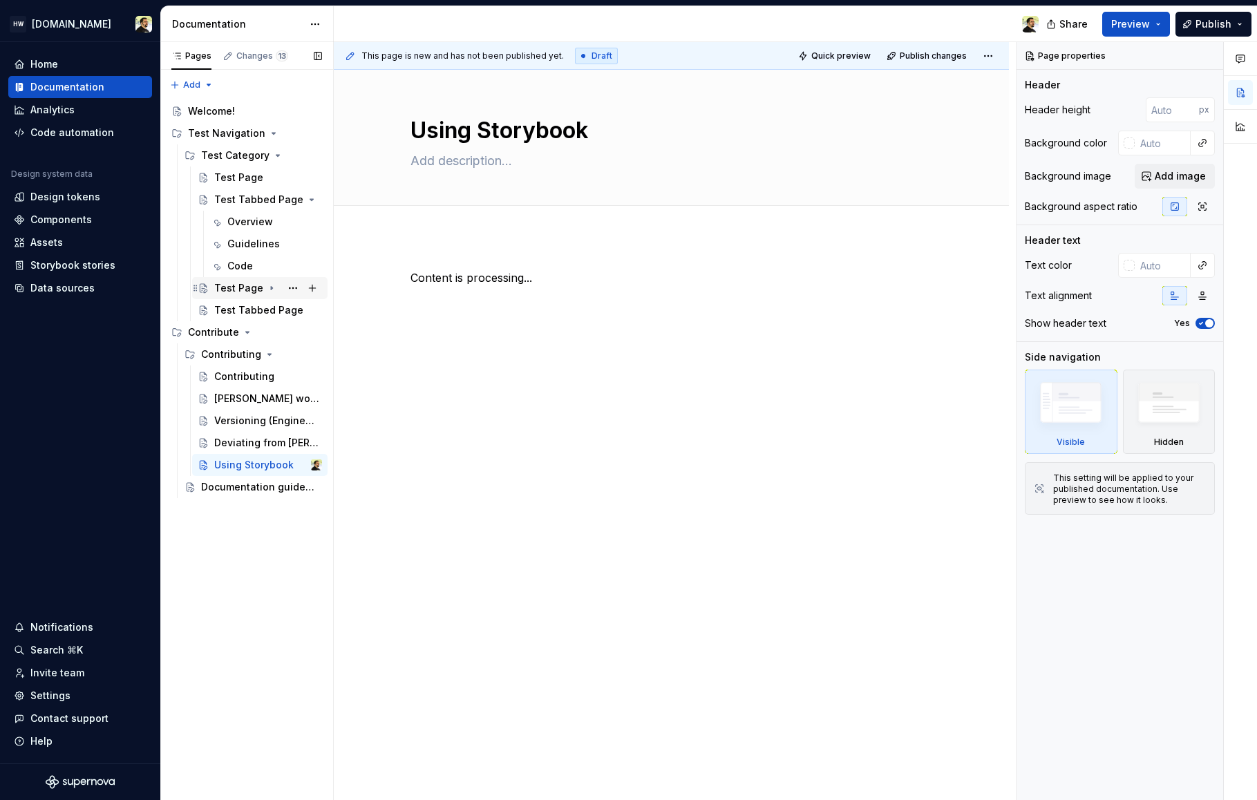
click at [234, 286] on div "Test Page" at bounding box center [238, 288] width 49 height 14
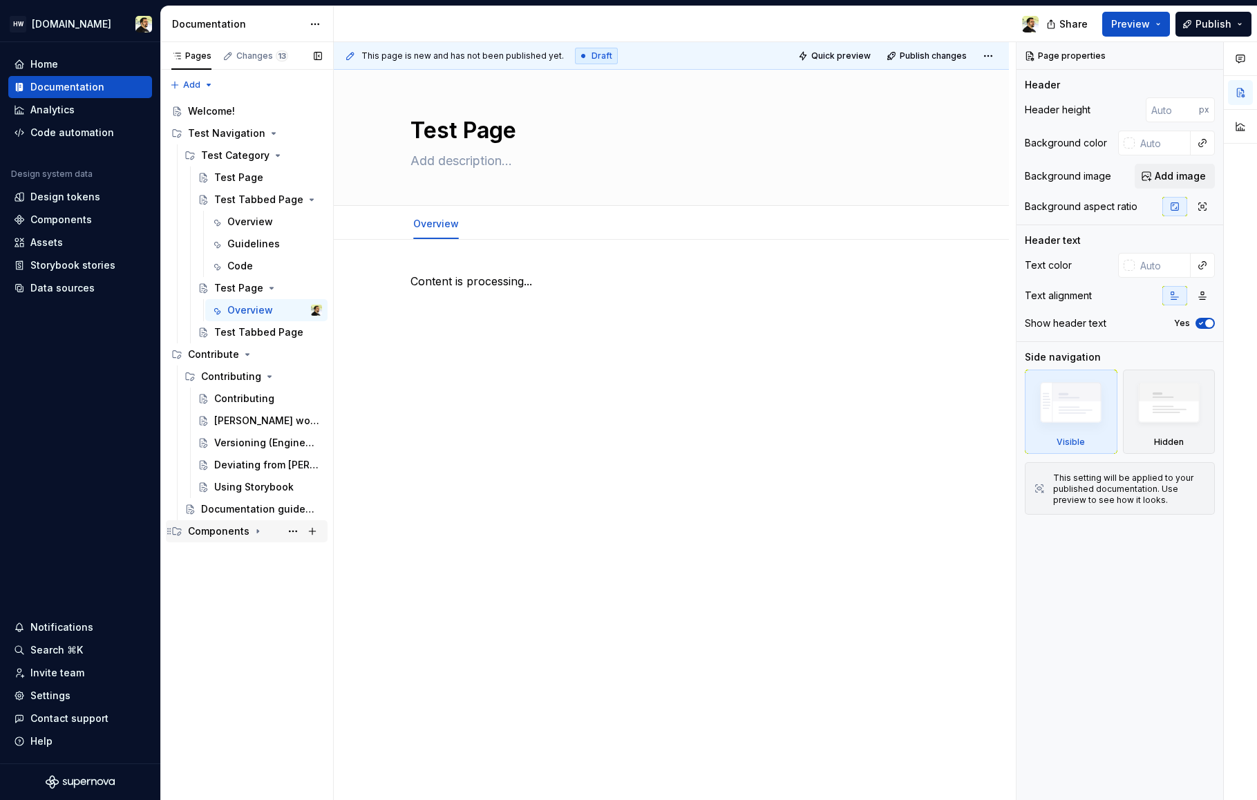
click at [236, 538] on div "Components" at bounding box center [219, 532] width 62 height 14
click at [227, 149] on div "Test Category" at bounding box center [234, 156] width 66 height 14
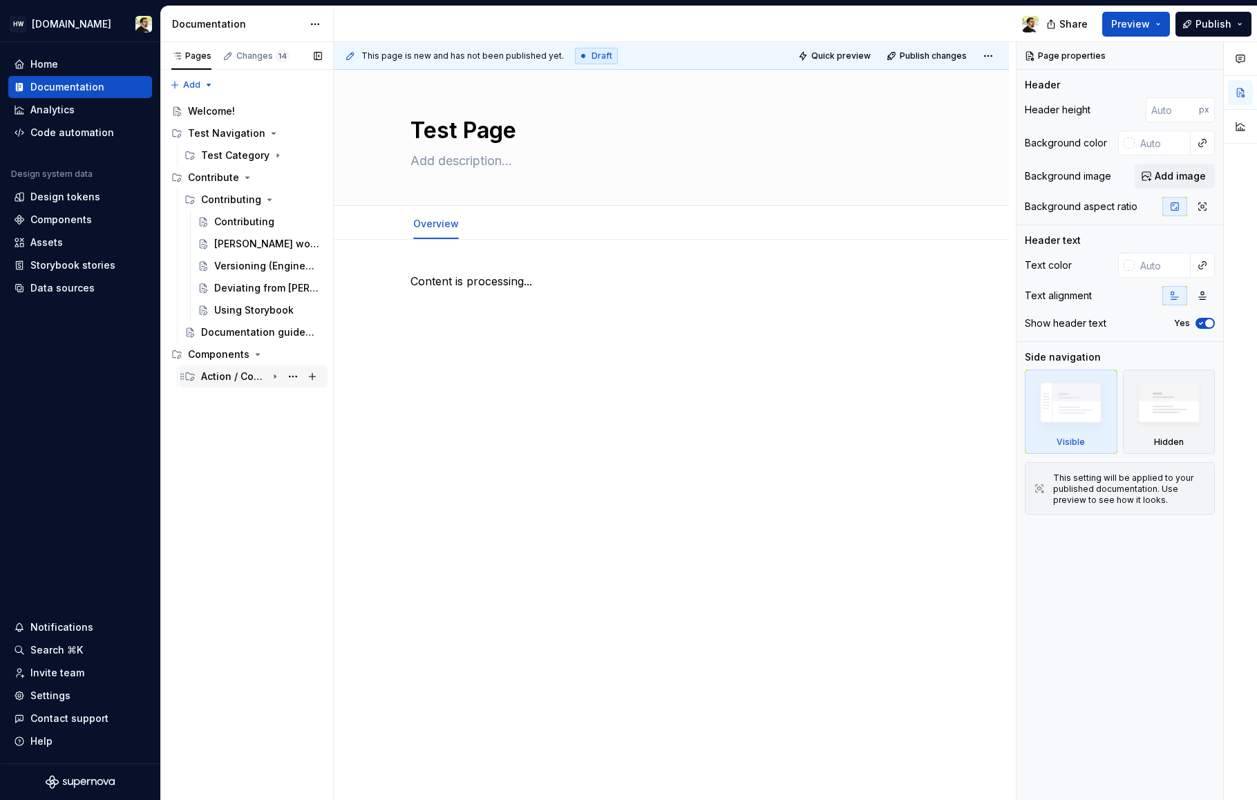
click at [241, 377] on div "Action / Control" at bounding box center [234, 377] width 66 height 14
click at [244, 394] on div "Button Callout" at bounding box center [240, 399] width 53 height 14
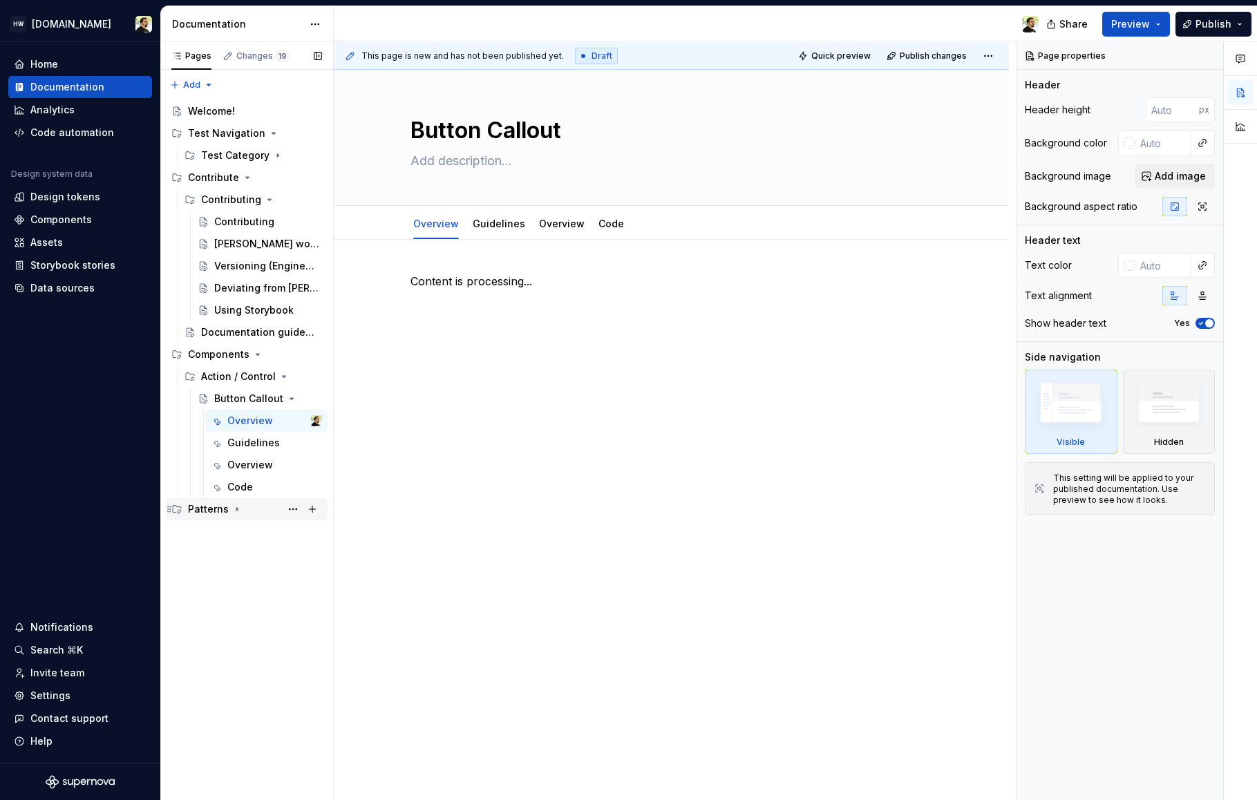
click at [223, 509] on div "Patterns" at bounding box center [208, 509] width 41 height 14
click at [241, 553] on div "Email templates" at bounding box center [234, 554] width 66 height 14
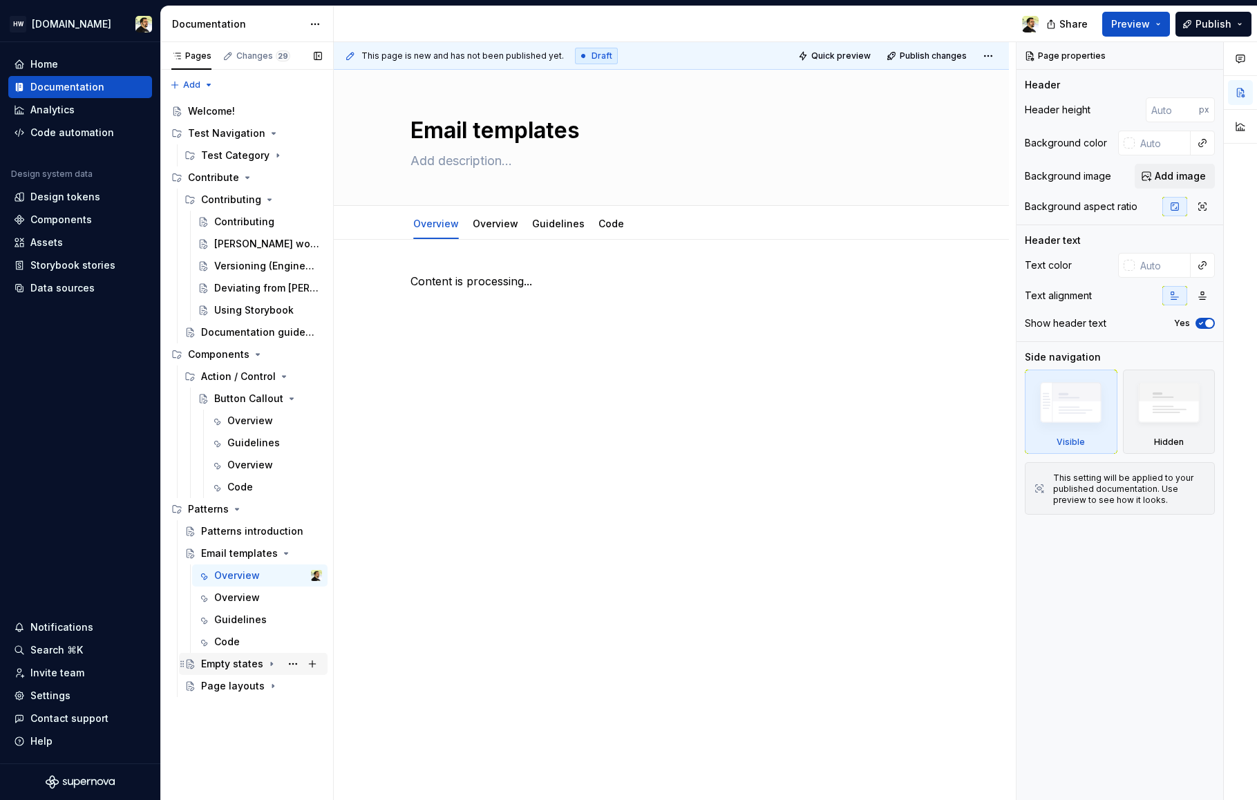
click at [225, 671] on div "Empty states" at bounding box center [261, 664] width 121 height 19
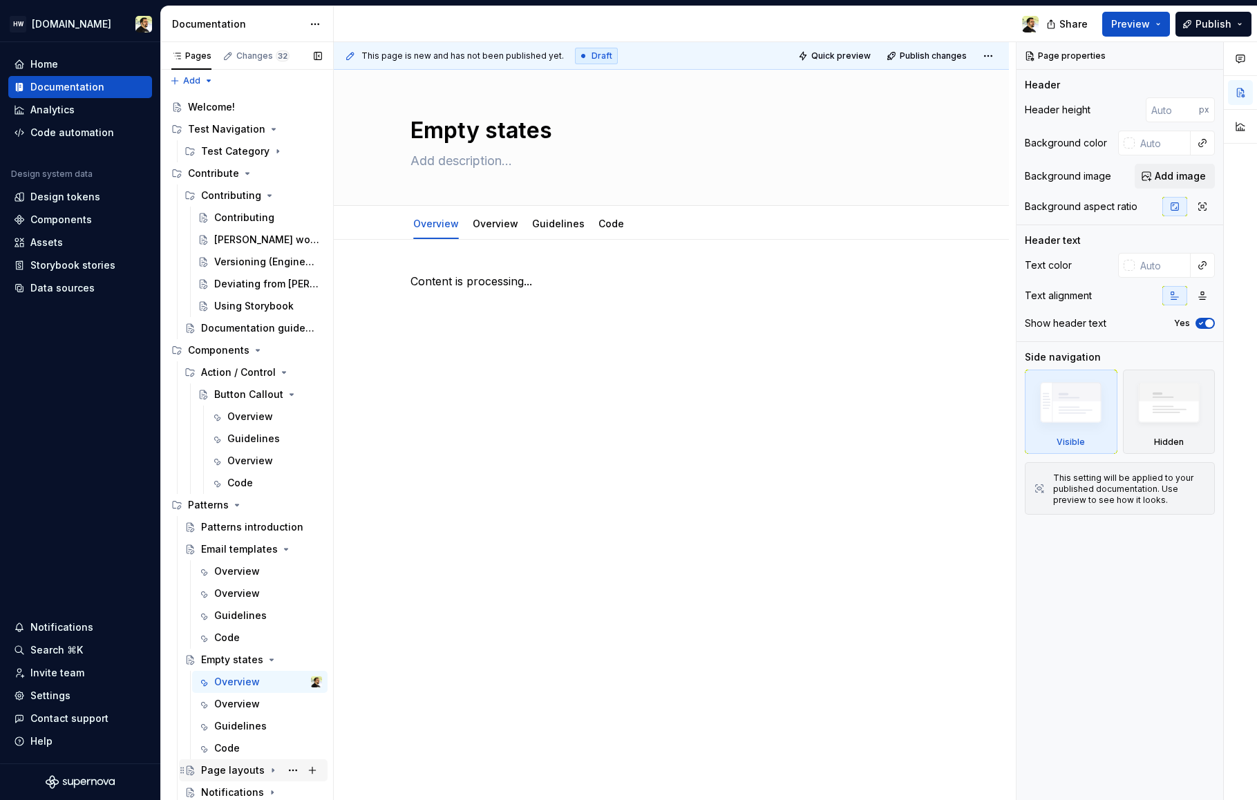
click at [228, 775] on div "Page layouts" at bounding box center [233, 771] width 64 height 14
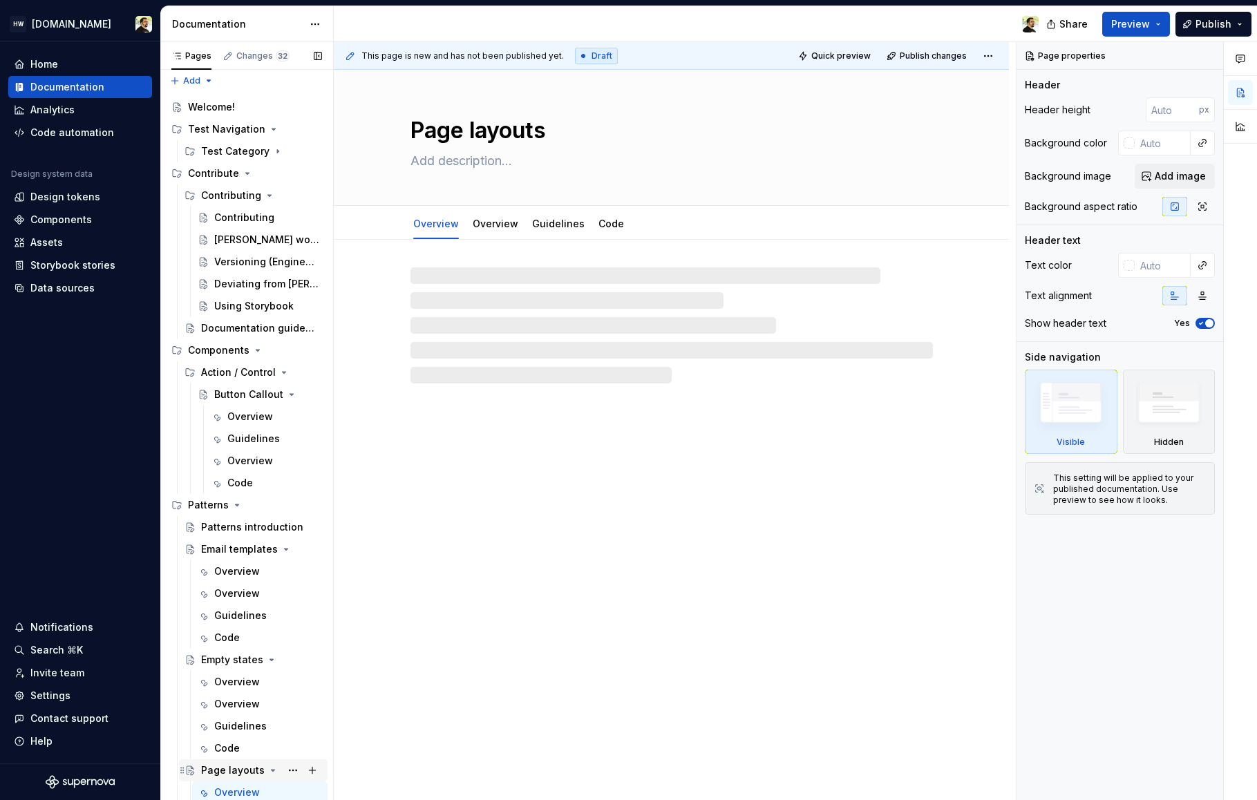
scroll to position [93, 0]
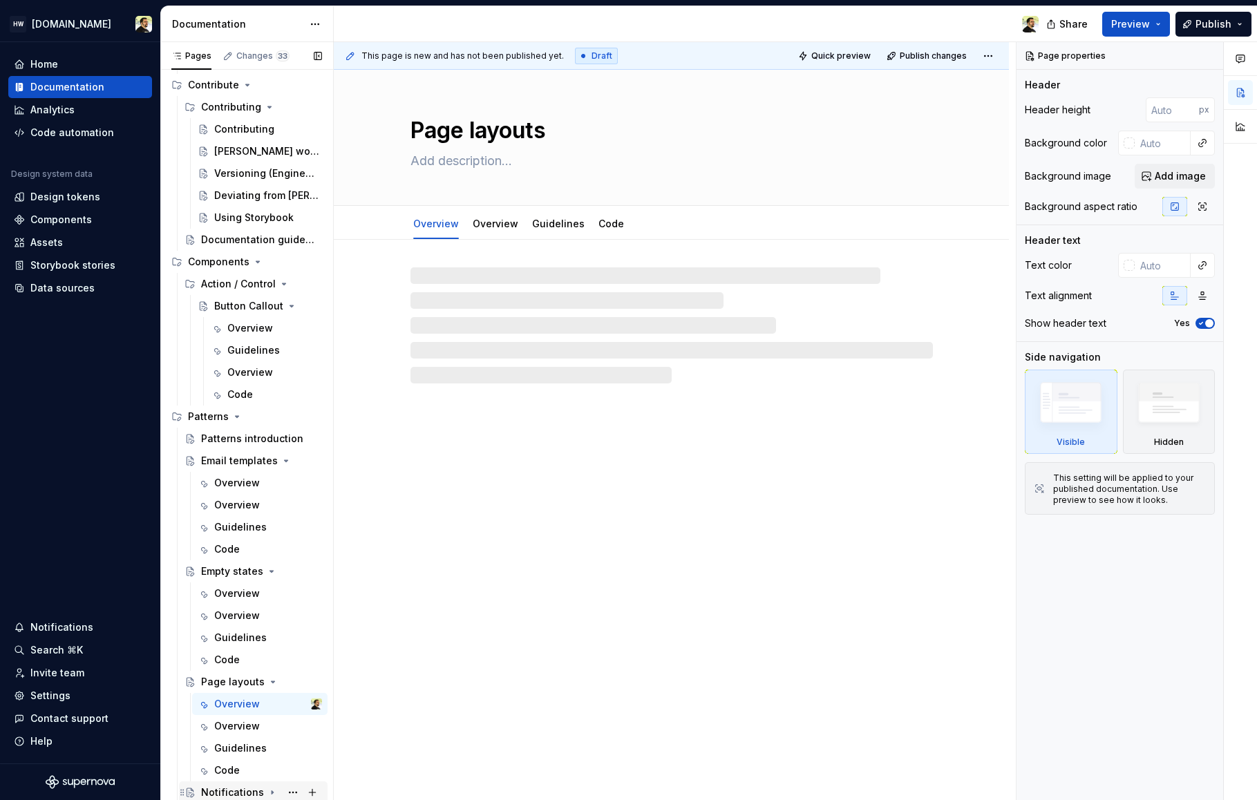
click at [239, 799] on div "Notifications" at bounding box center [232, 793] width 63 height 14
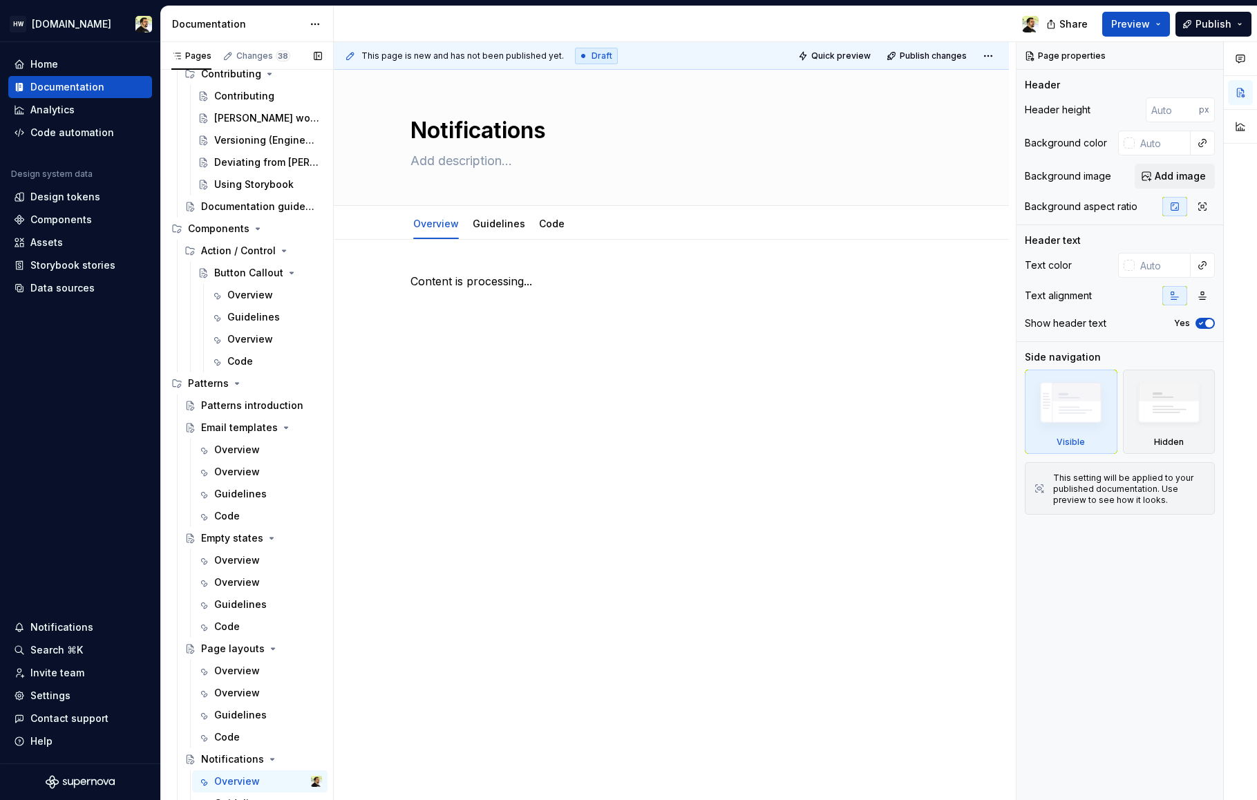
scroll to position [203, 0]
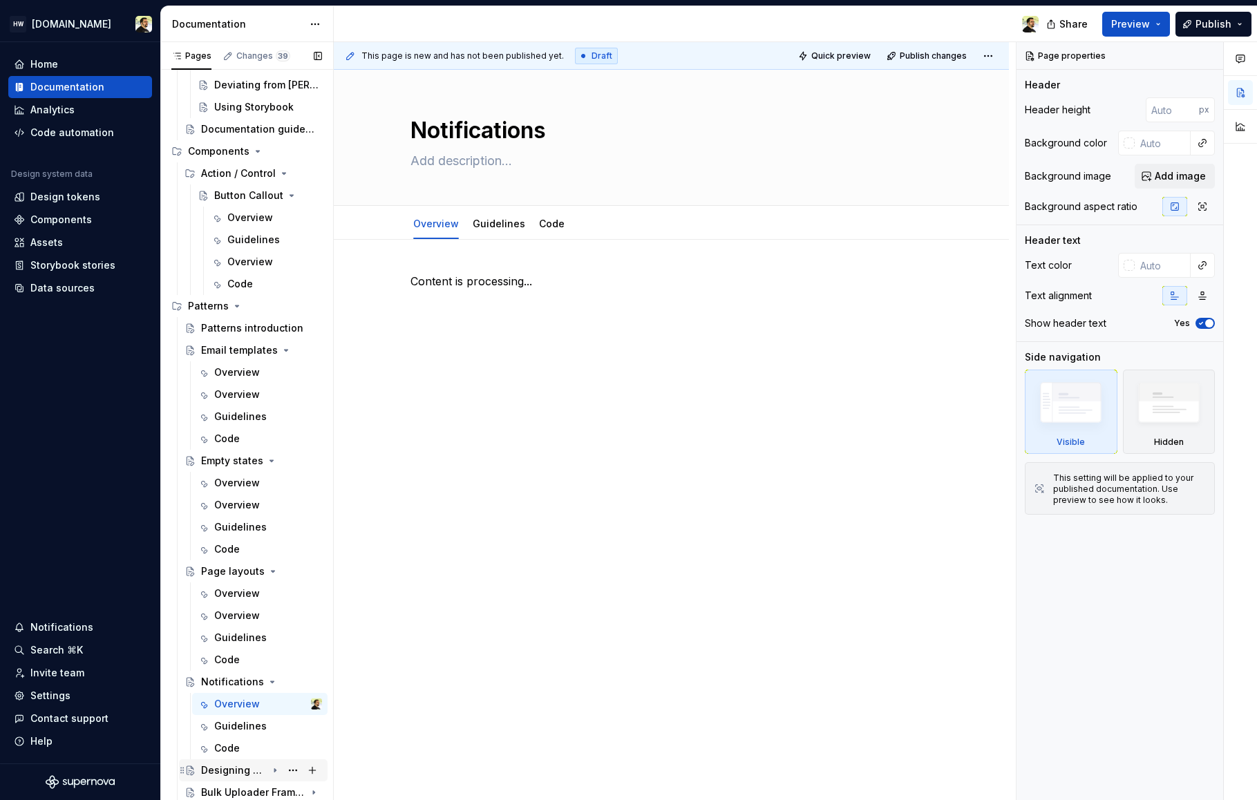
click at [270, 770] on icon "Page tree" at bounding box center [275, 770] width 11 height 11
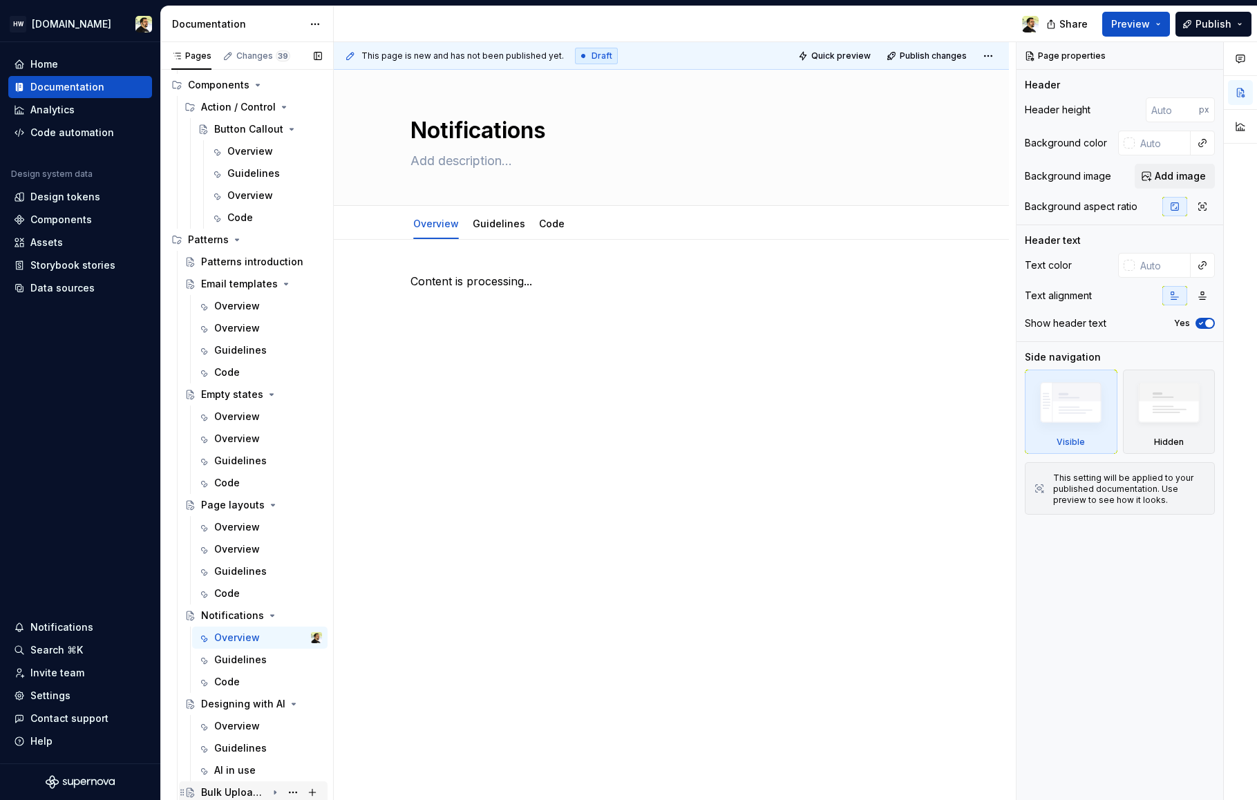
click at [241, 792] on div "Bulk Uploader Framework" at bounding box center [234, 793] width 66 height 14
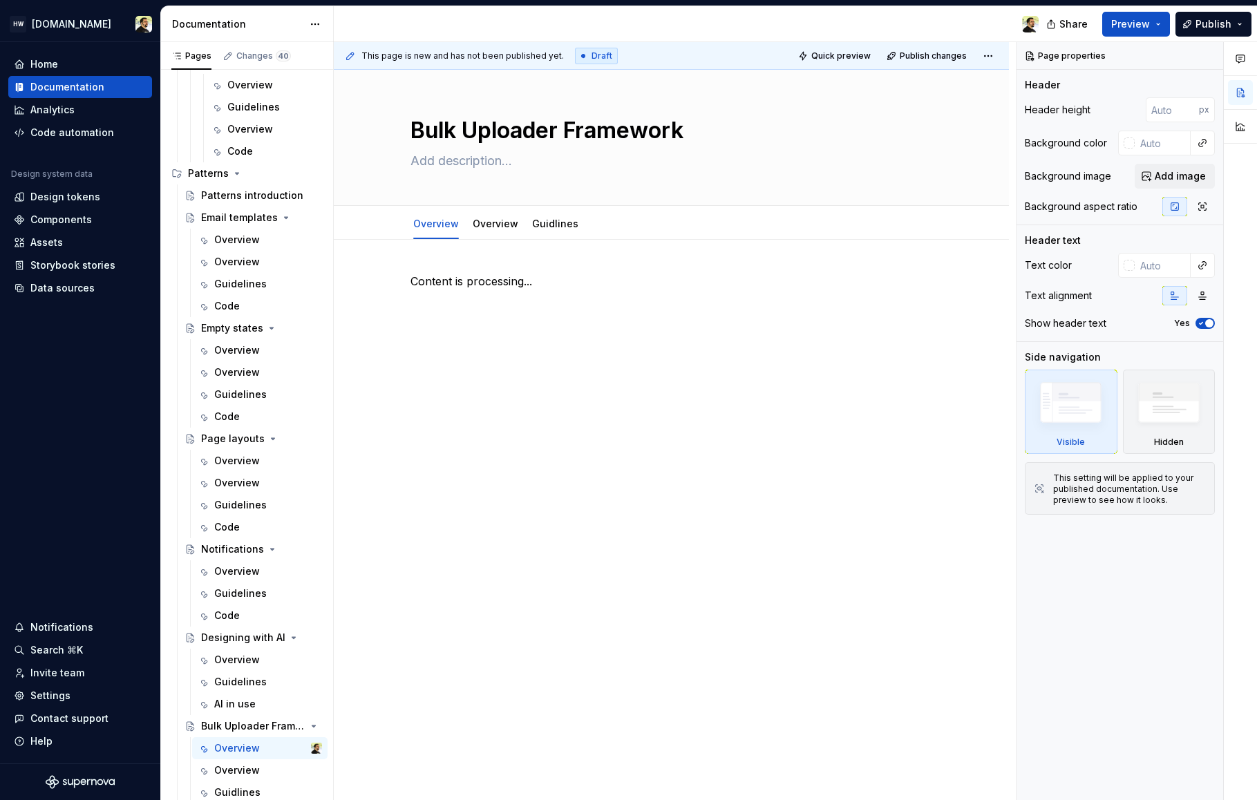
scroll to position [250, 0]
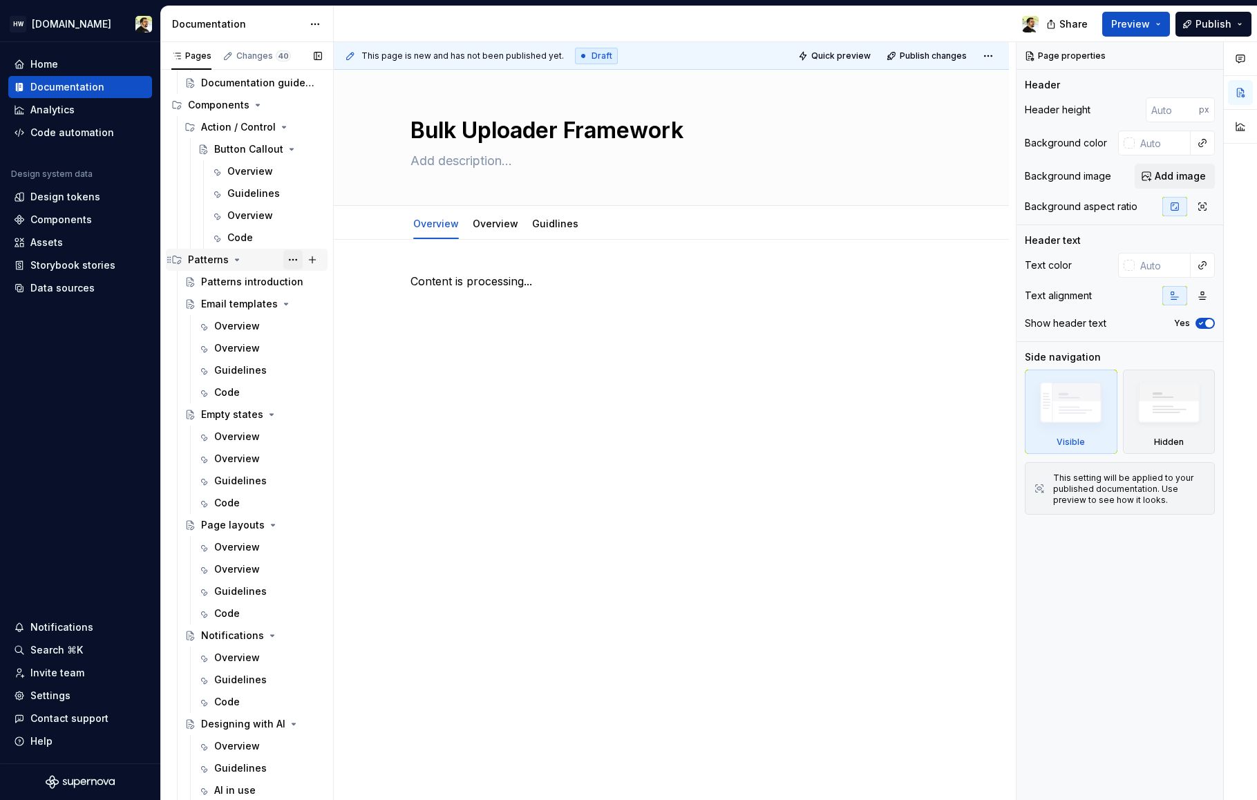
click at [284, 262] on button "Page tree" at bounding box center [292, 259] width 19 height 19
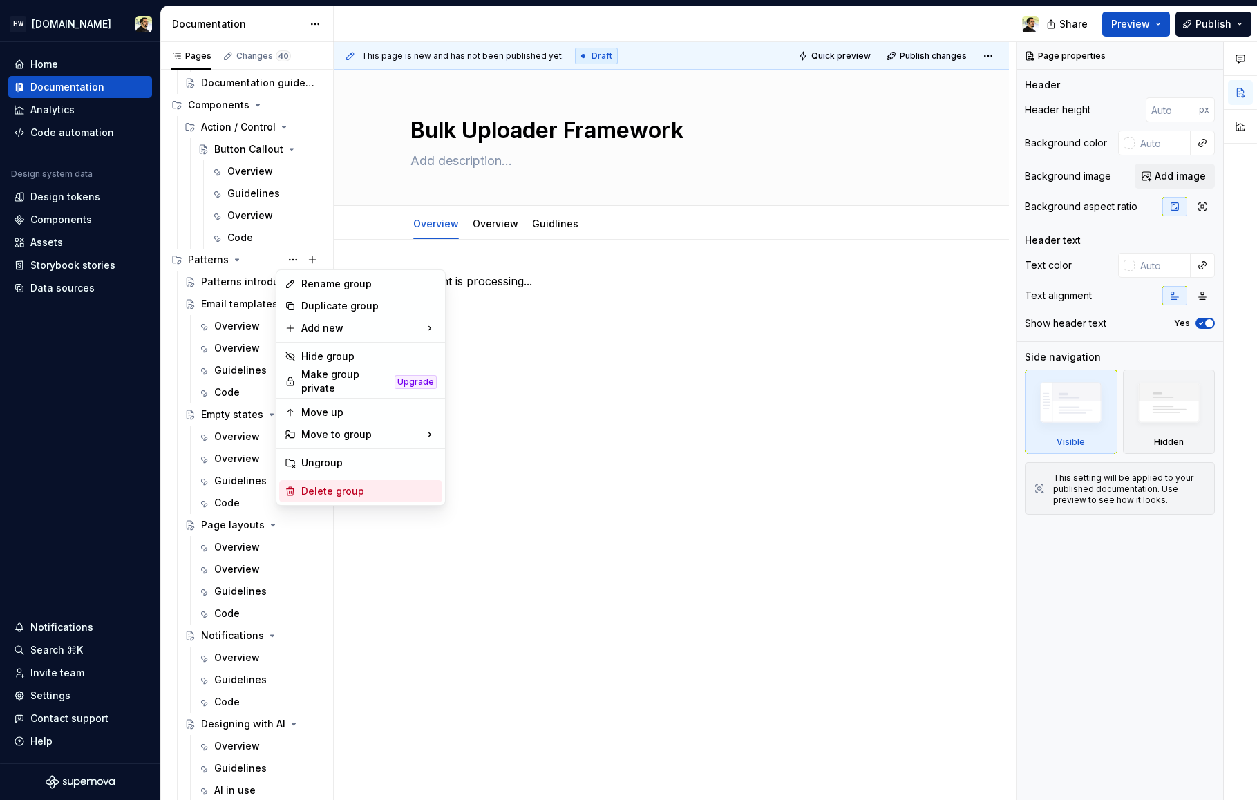
click at [334, 489] on div "Delete group" at bounding box center [368, 491] width 135 height 14
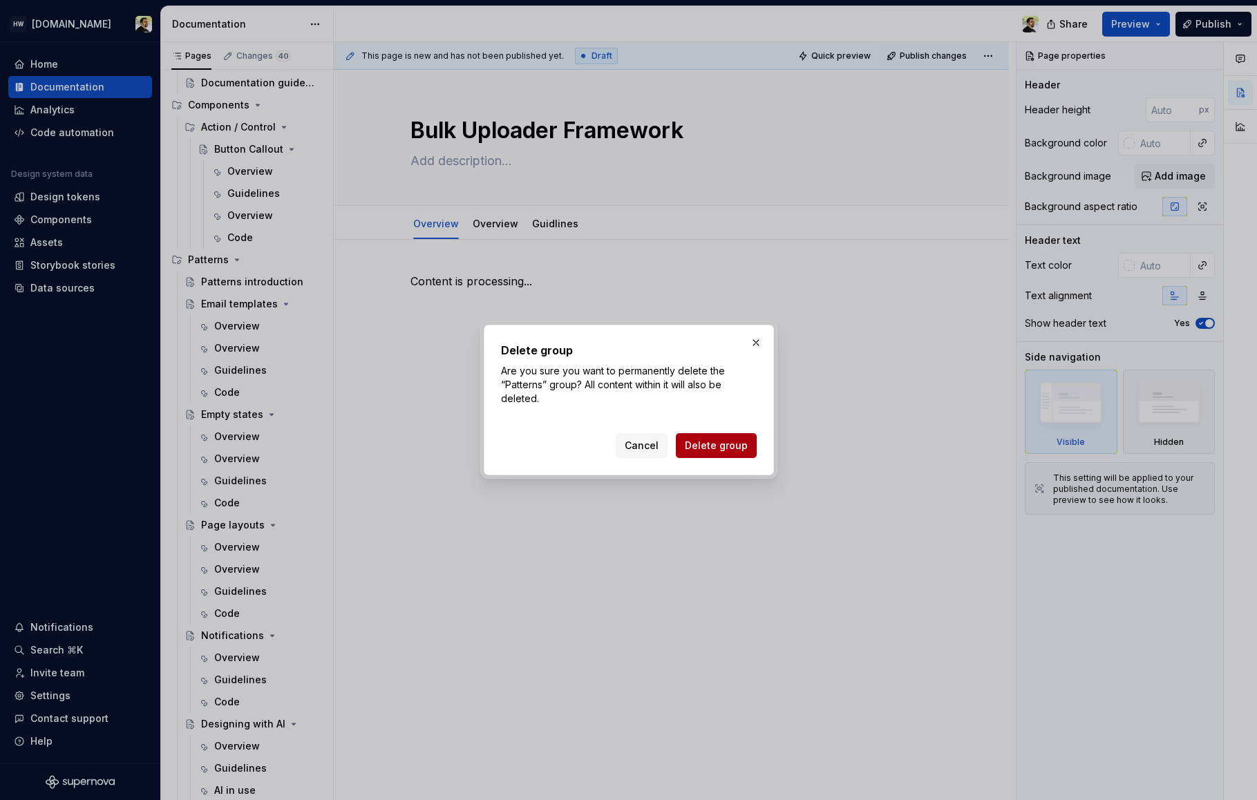
click at [719, 449] on span "Delete group" at bounding box center [716, 446] width 63 height 14
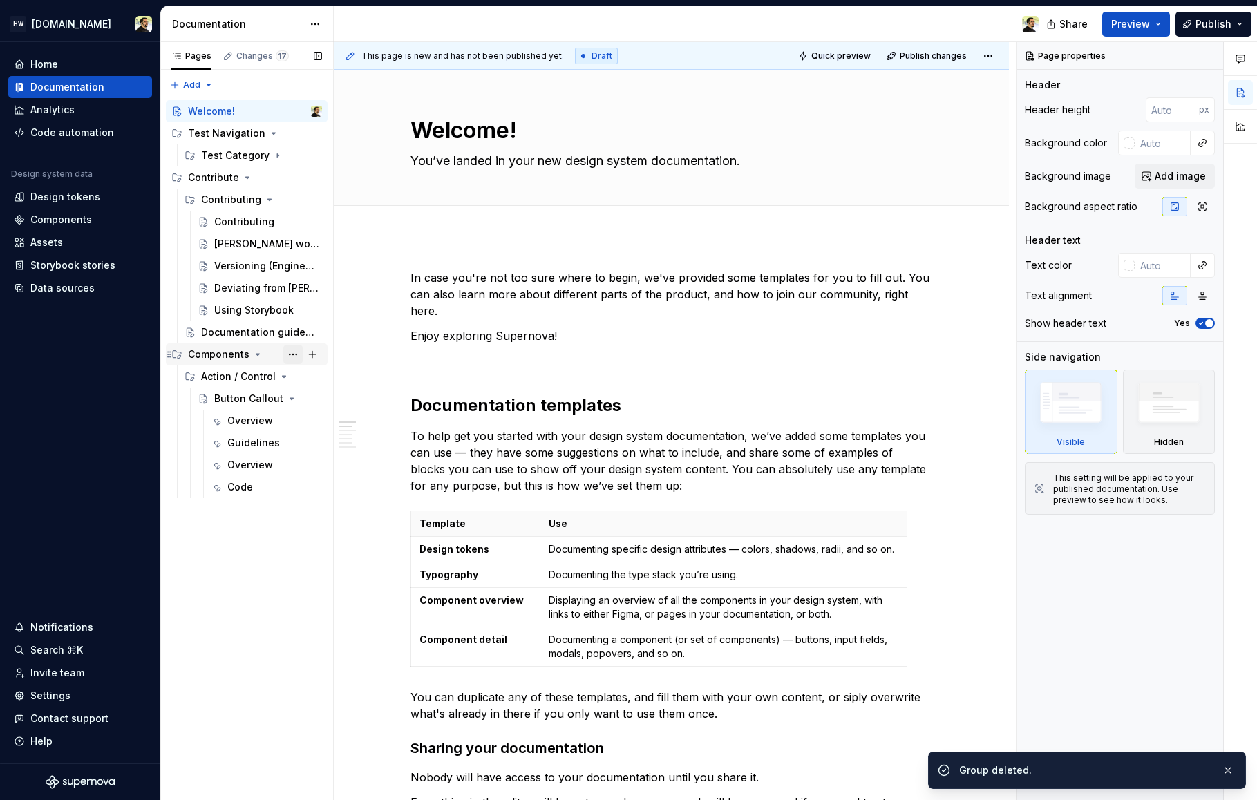
click at [294, 355] on button "Page tree" at bounding box center [292, 354] width 19 height 19
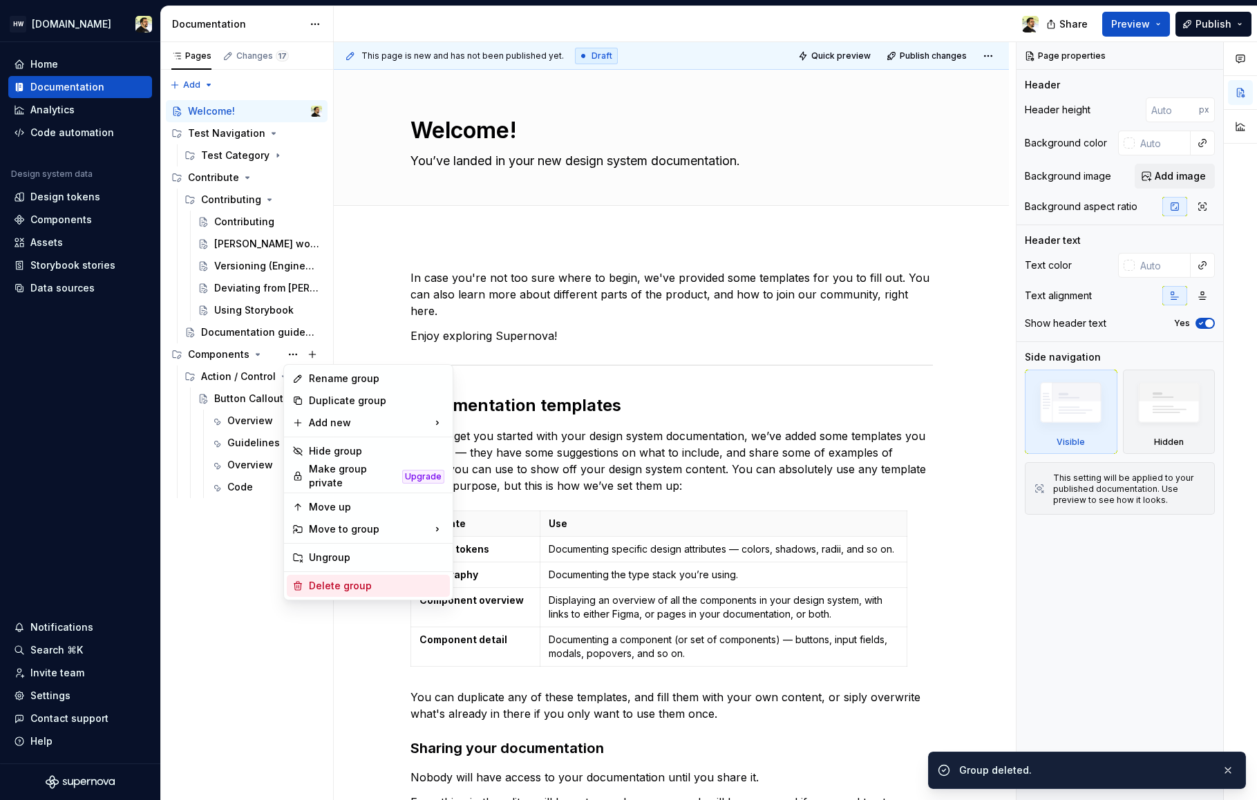
click at [344, 581] on div "Delete group" at bounding box center [376, 586] width 135 height 14
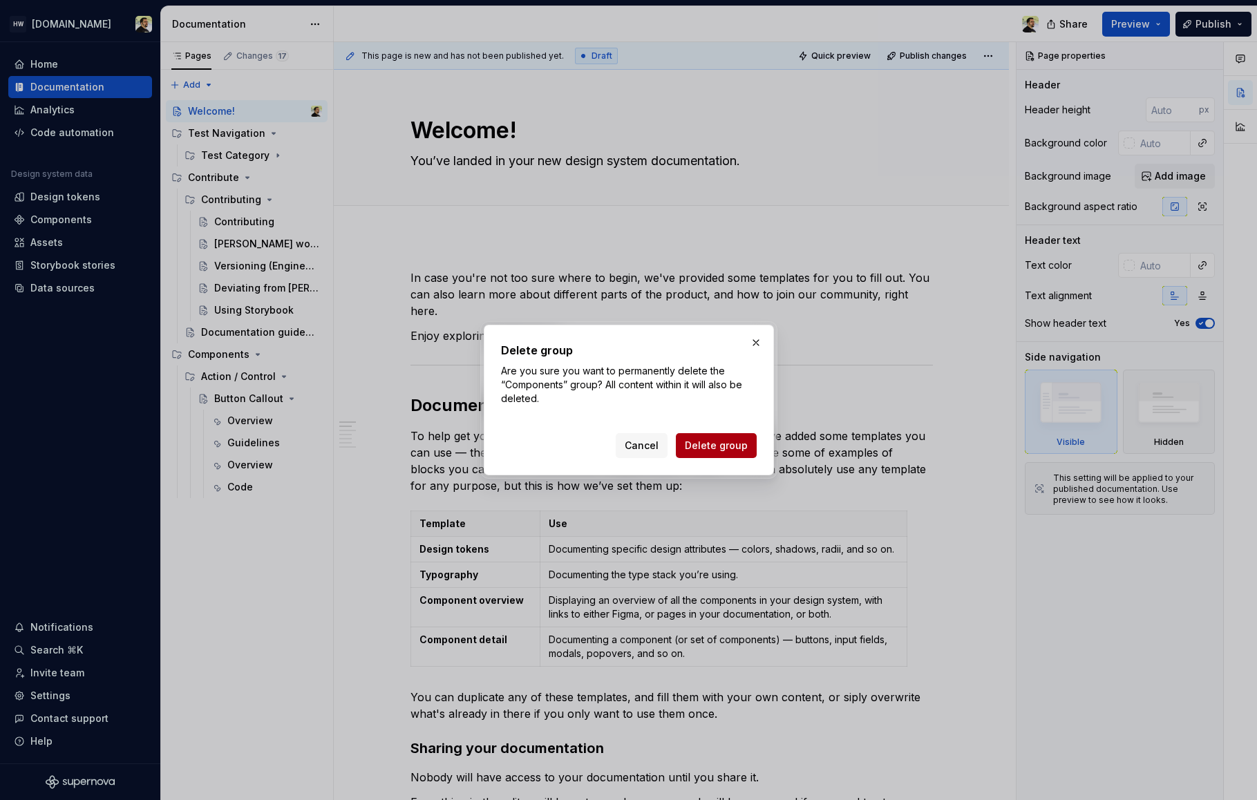
click at [707, 447] on span "Delete group" at bounding box center [716, 446] width 63 height 14
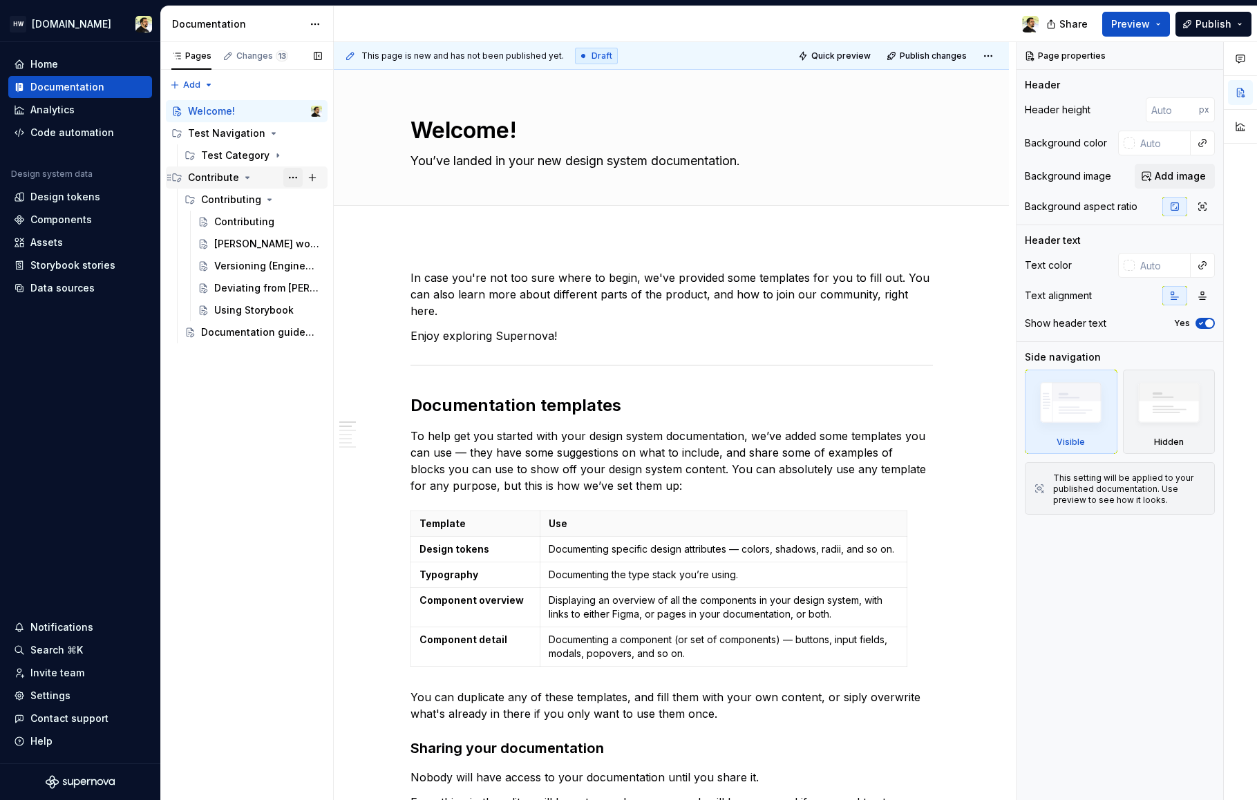
click at [290, 181] on button "Page tree" at bounding box center [292, 177] width 19 height 19
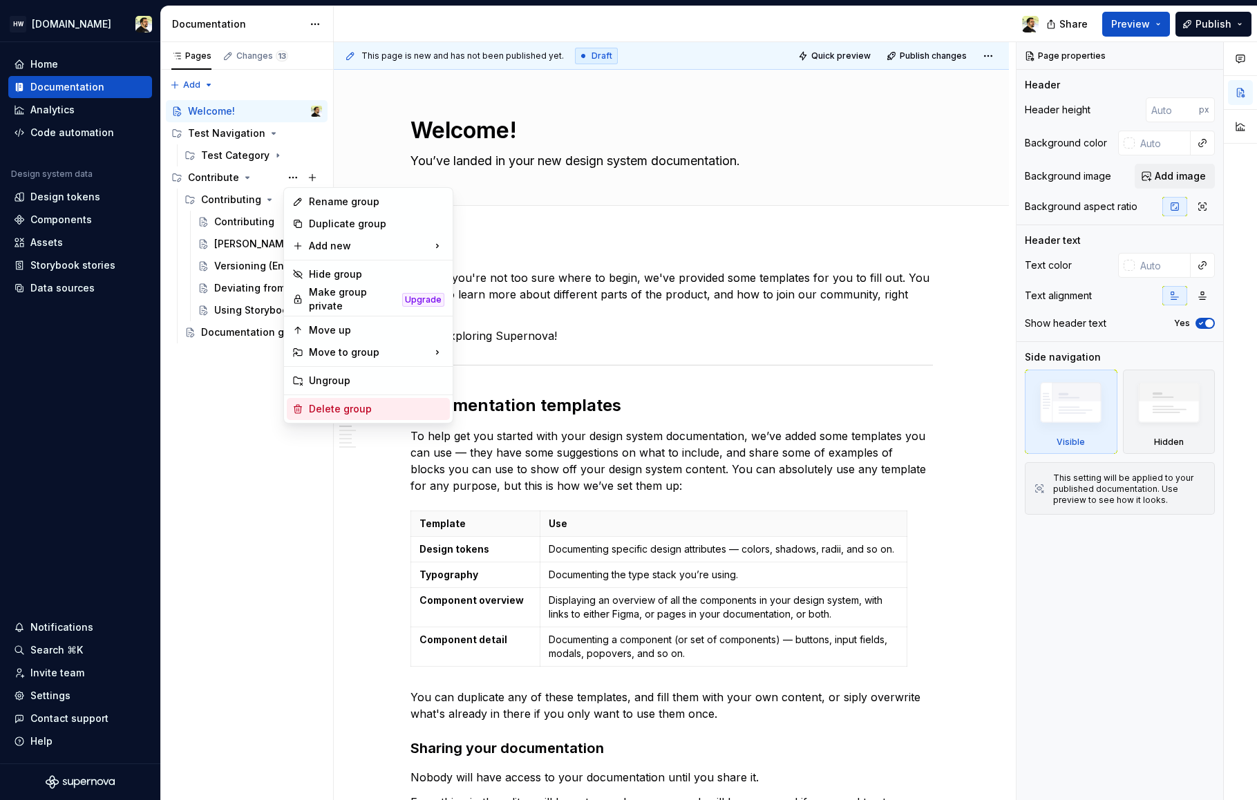
click at [314, 405] on div "Delete group" at bounding box center [376, 409] width 135 height 14
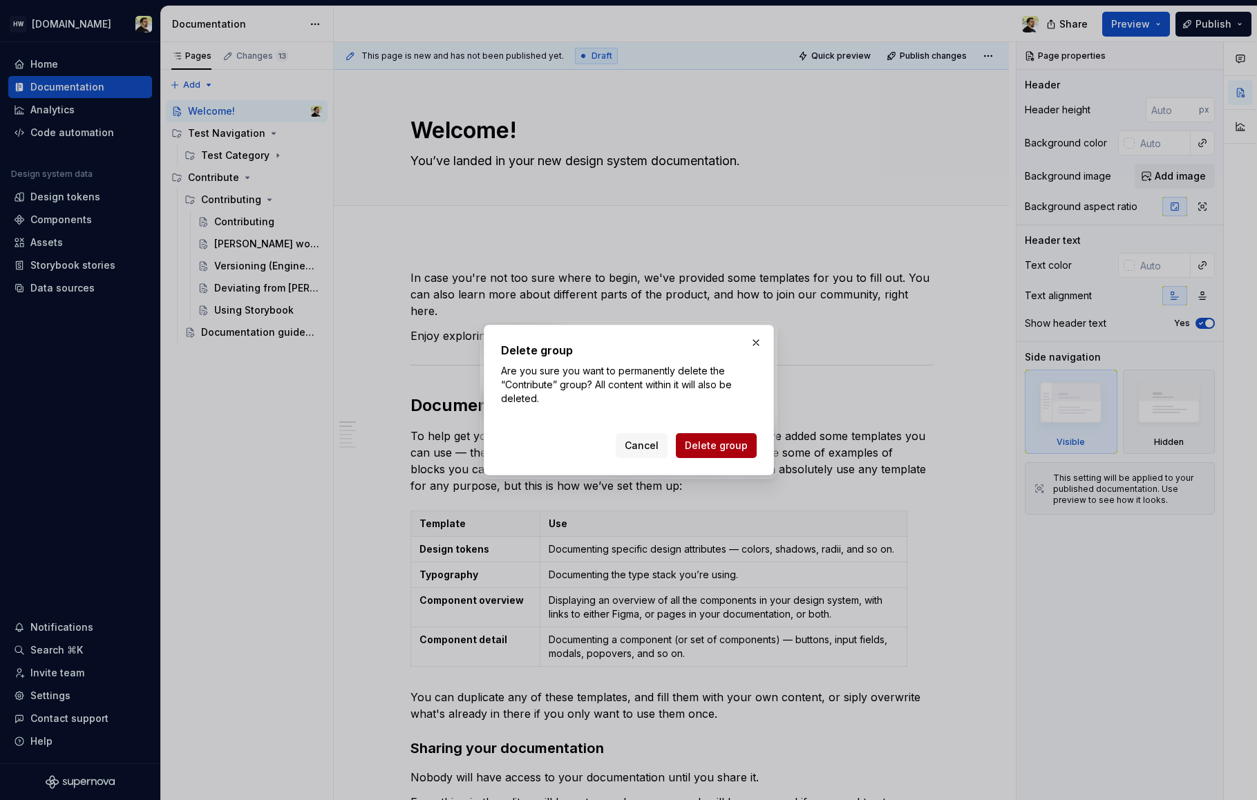
click at [714, 444] on span "Delete group" at bounding box center [716, 446] width 63 height 14
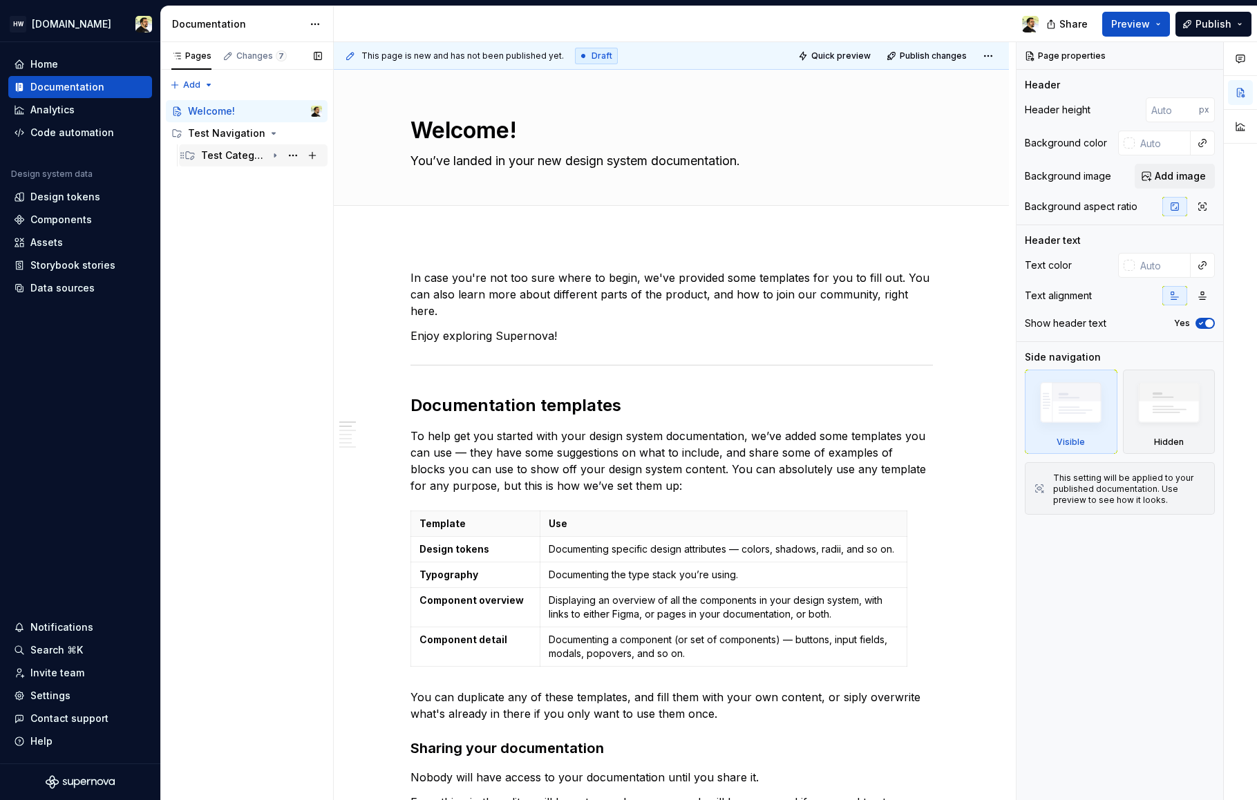
click at [242, 156] on div "Test Category" at bounding box center [234, 156] width 66 height 14
click at [292, 134] on button "Page tree" at bounding box center [292, 133] width 19 height 19
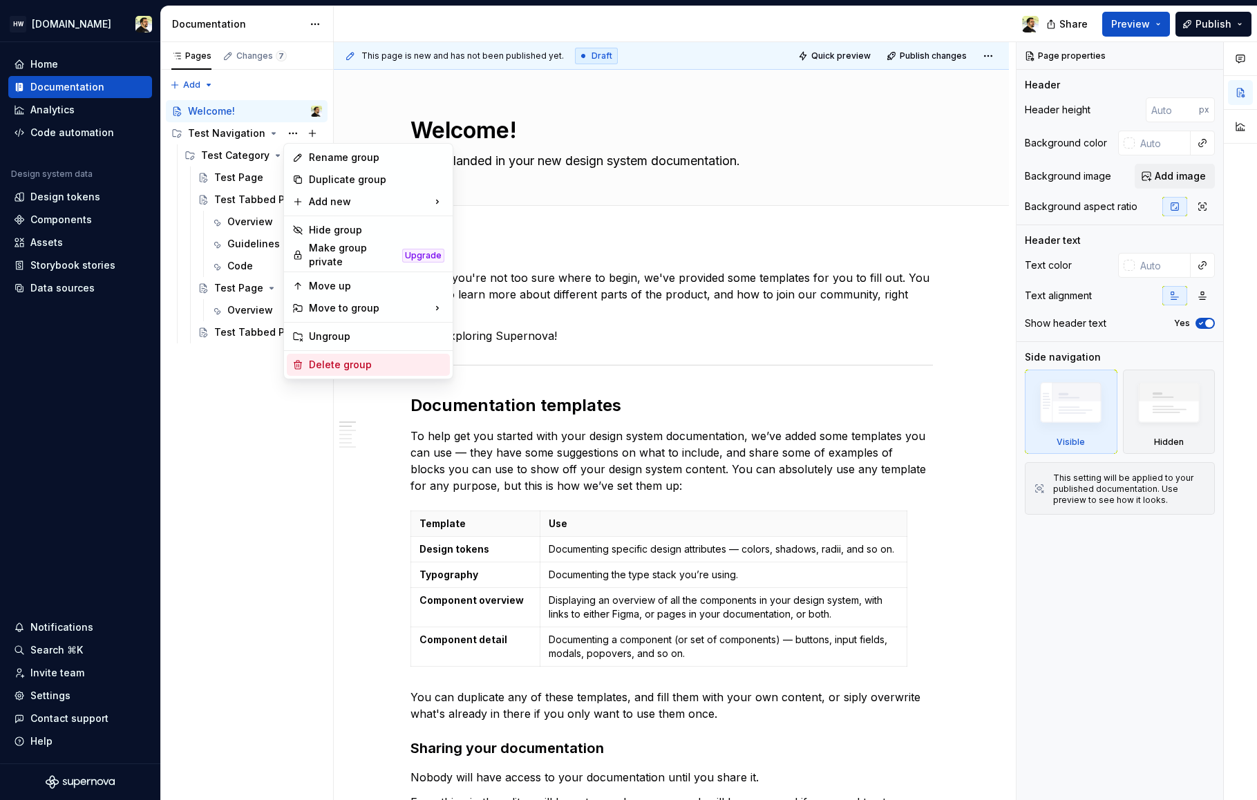
click at [326, 364] on div "Delete group" at bounding box center [376, 365] width 135 height 14
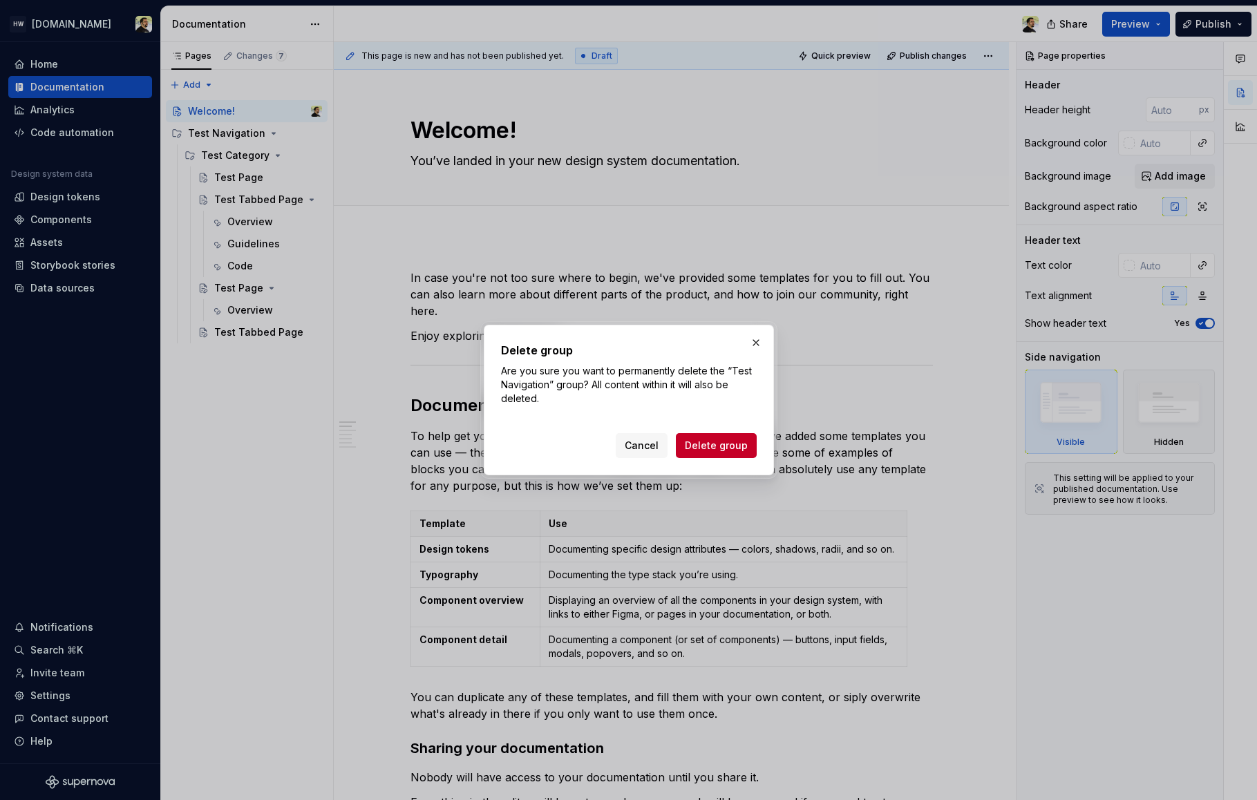
drag, startPoint x: 732, startPoint y: 448, endPoint x: 714, endPoint y: 448, distance: 18.0
click at [731, 448] on span "Delete group" at bounding box center [716, 446] width 63 height 14
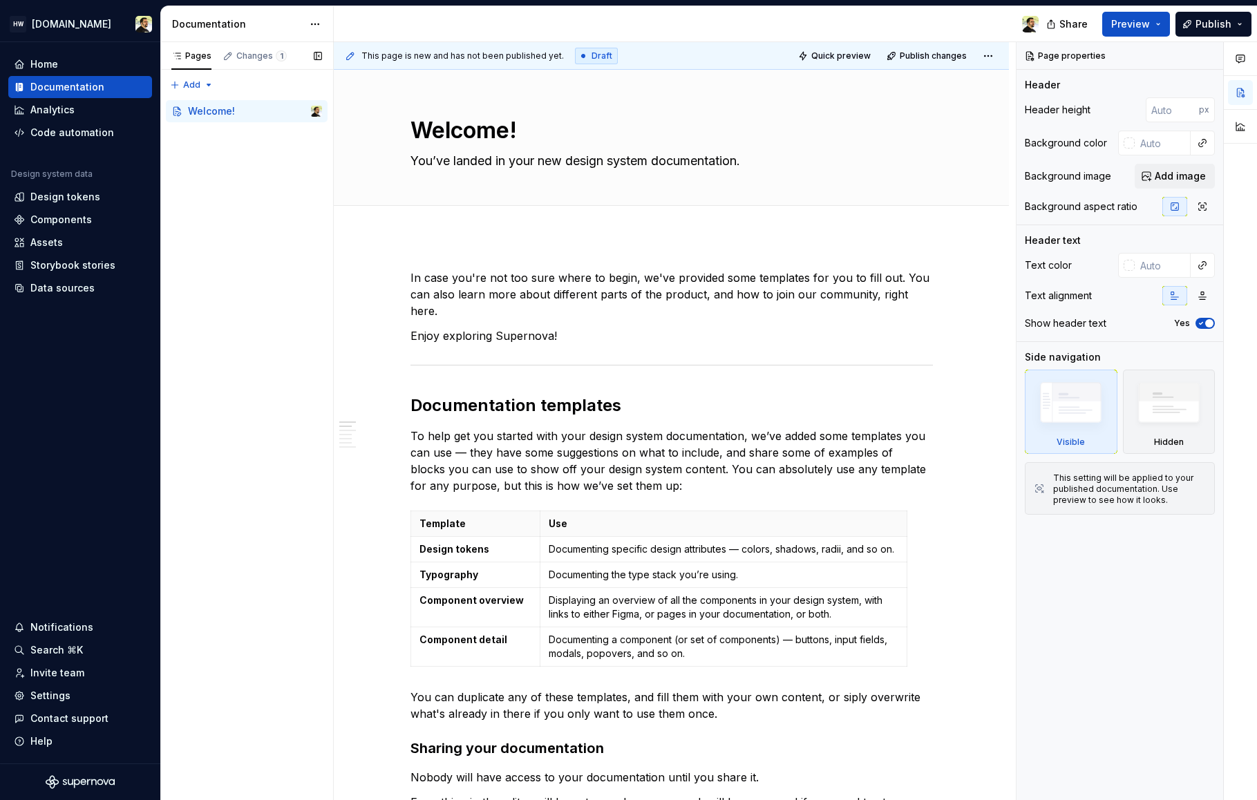
click at [301, 420] on div "Pages Changes 1 Add Accessibility guide for tree Page tree. Navigate the tree w…" at bounding box center [246, 421] width 173 height 759
type textarea "*"
